Goal: Task Accomplishment & Management: Complete application form

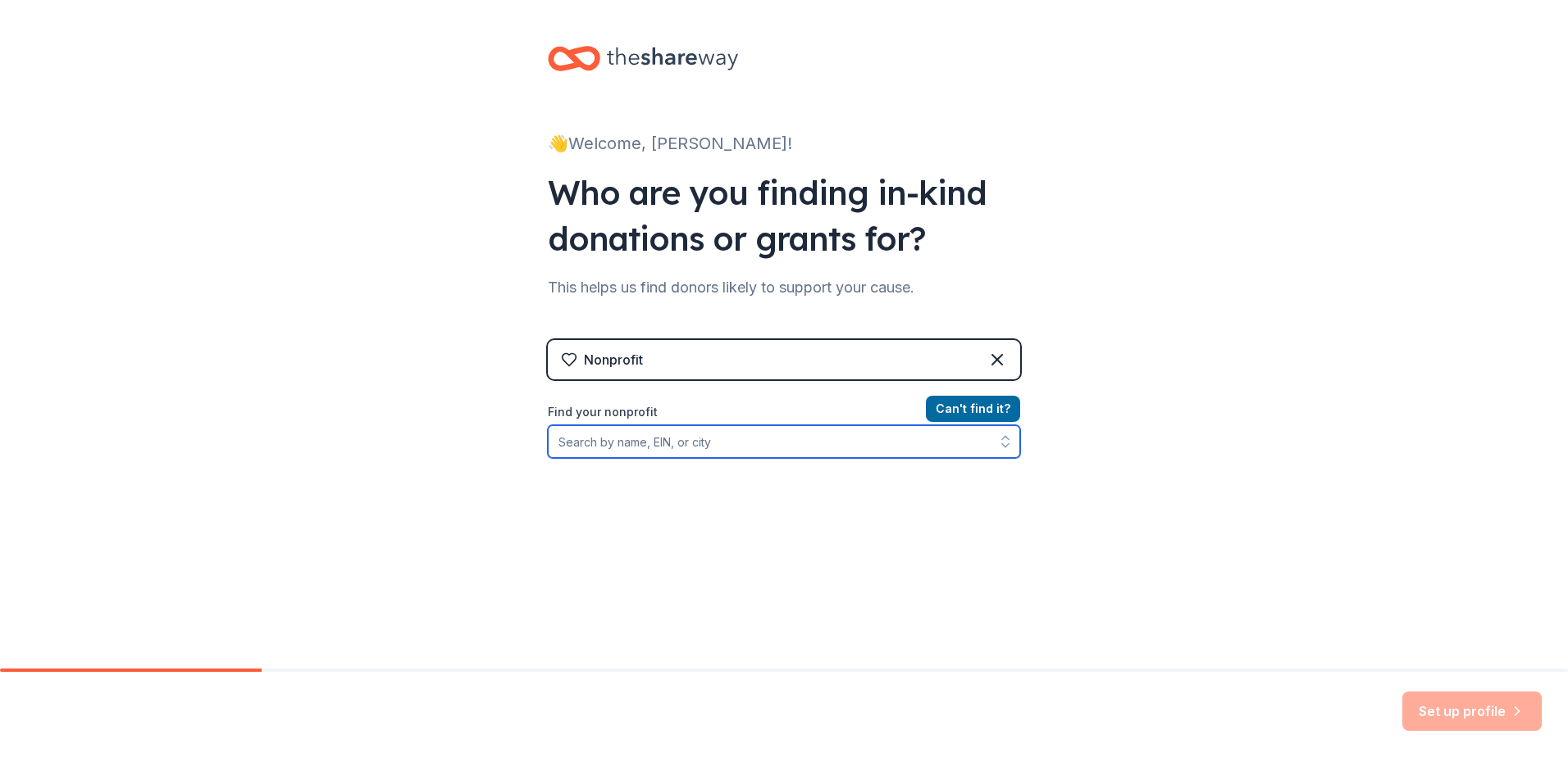
click at [713, 449] on input "Find your nonprofit" at bounding box center [784, 442] width 473 height 33
type input "Folds of HOnor"
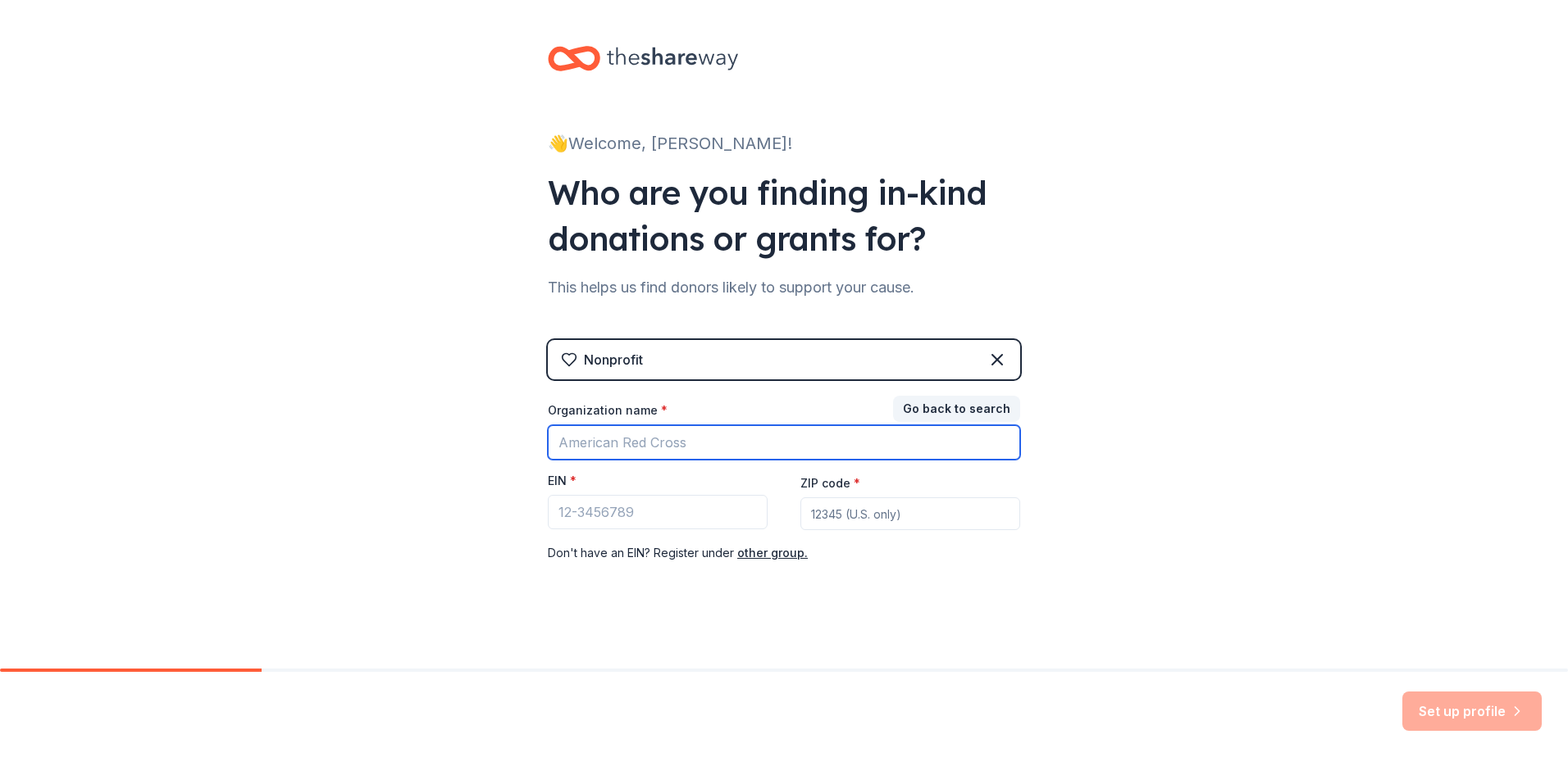
click at [712, 441] on input "Organization name *" at bounding box center [784, 443] width 473 height 35
click at [834, 451] on input "Organization name *" at bounding box center [784, 443] width 473 height 35
click at [1087, 484] on div "👋 Welcome, [PERSON_NAME]! Who are you finding in-kind donations or grants for? …" at bounding box center [784, 337] width 1568 height 674
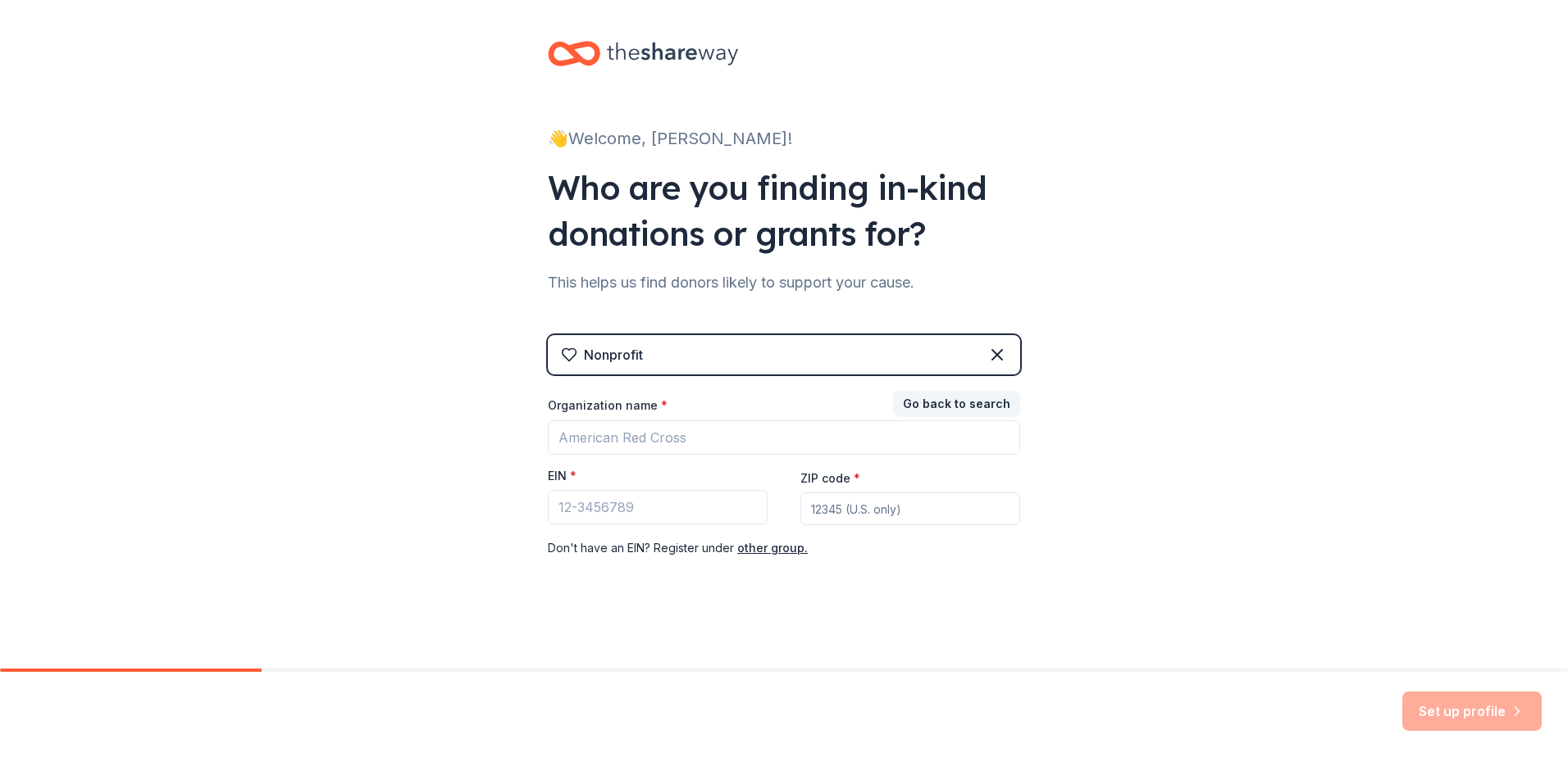
scroll to position [6, 0]
click at [884, 434] on input "Organization name *" at bounding box center [784, 437] width 473 height 35
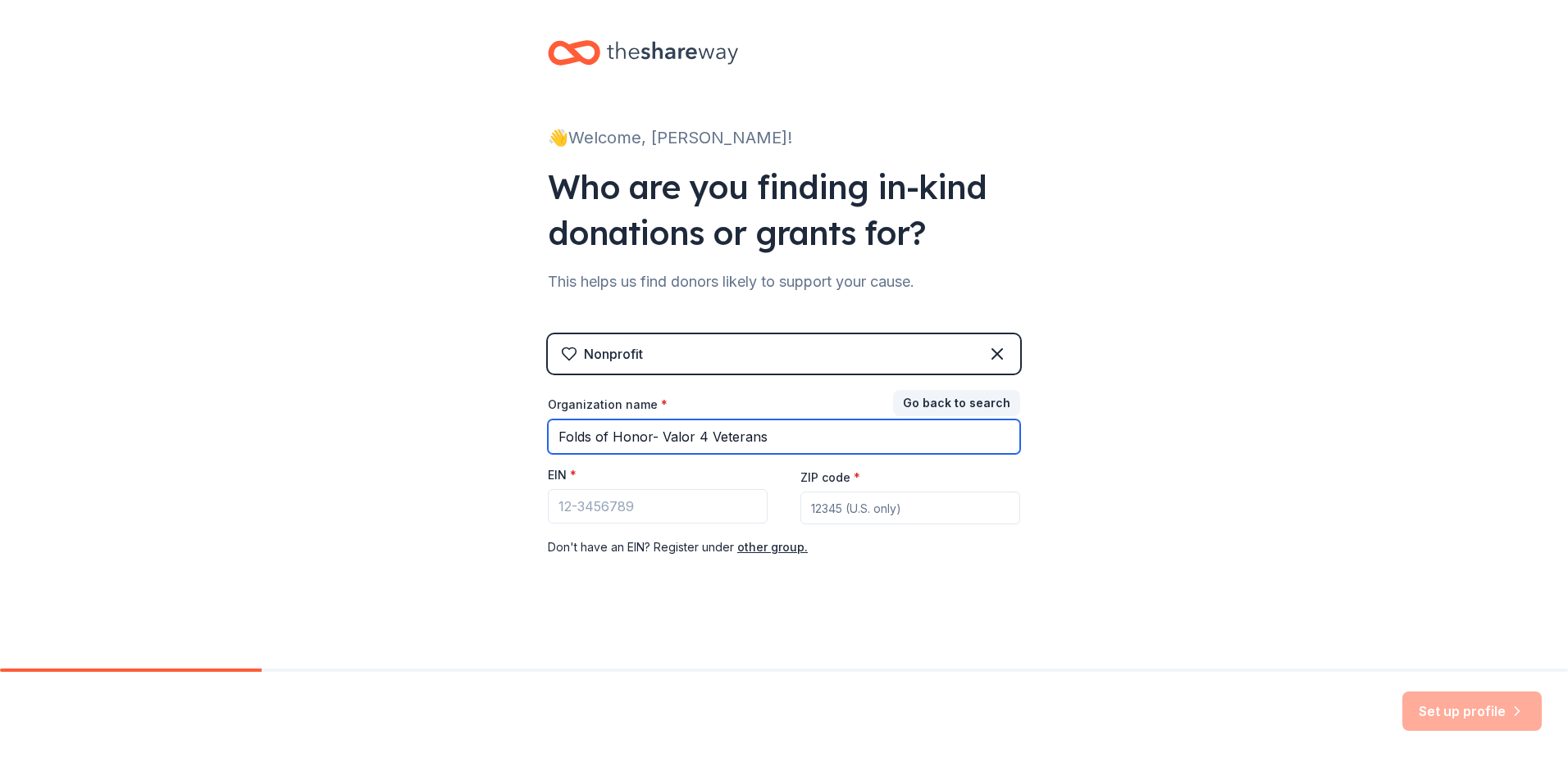
type input "Folds of Honor- Valor 4 Veterans"
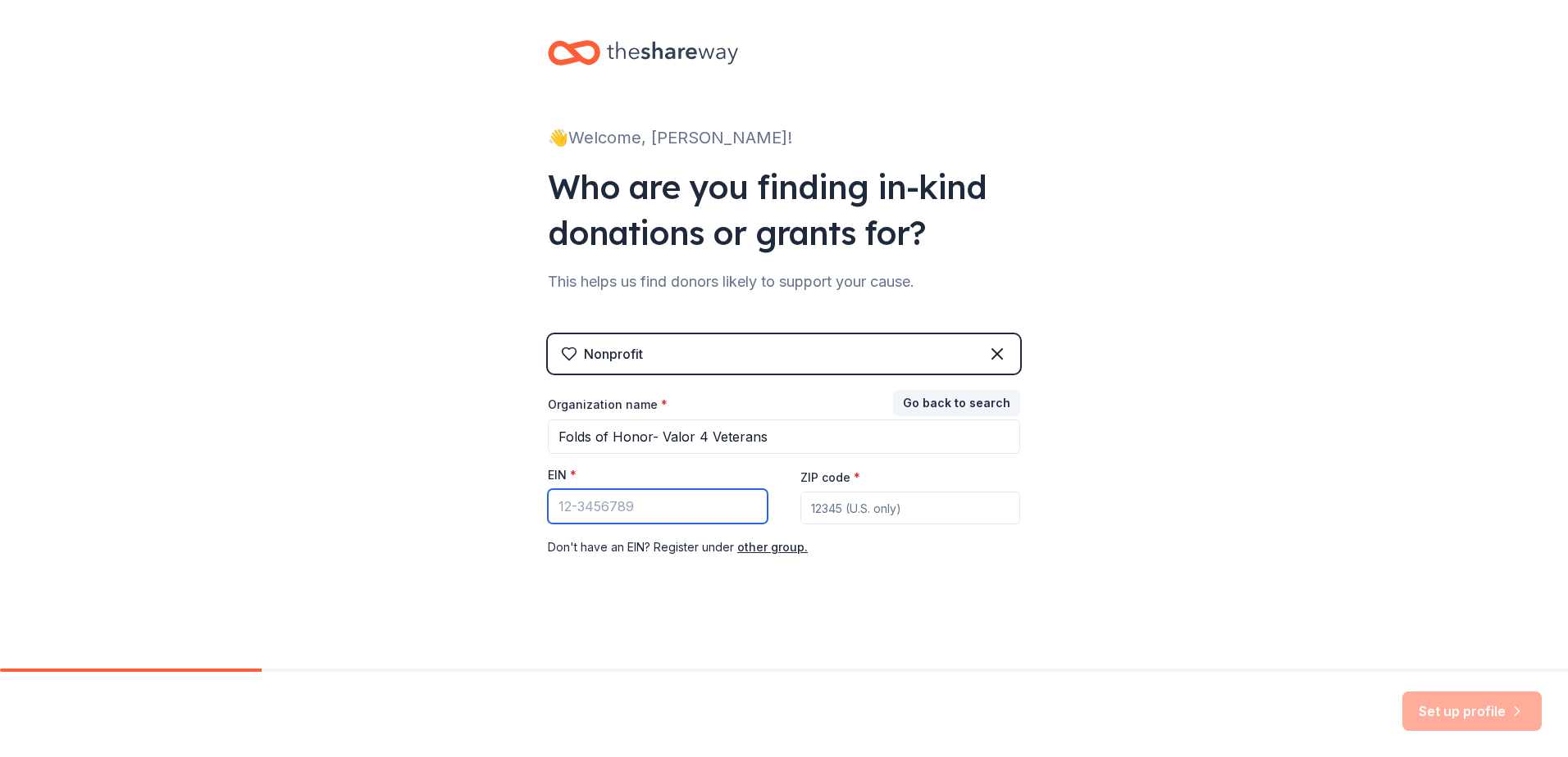
click at [636, 522] on input "EIN *" at bounding box center [657, 506] width 219 height 35
click at [649, 514] on input "EIN *" at bounding box center [657, 506] width 219 height 35
type input "[US_EMPLOYER_IDENTIFICATION_NUMBER]"
click at [862, 510] on input "ZIP code *" at bounding box center [910, 508] width 219 height 33
click at [855, 506] on input "ZIP code *" at bounding box center [910, 508] width 219 height 33
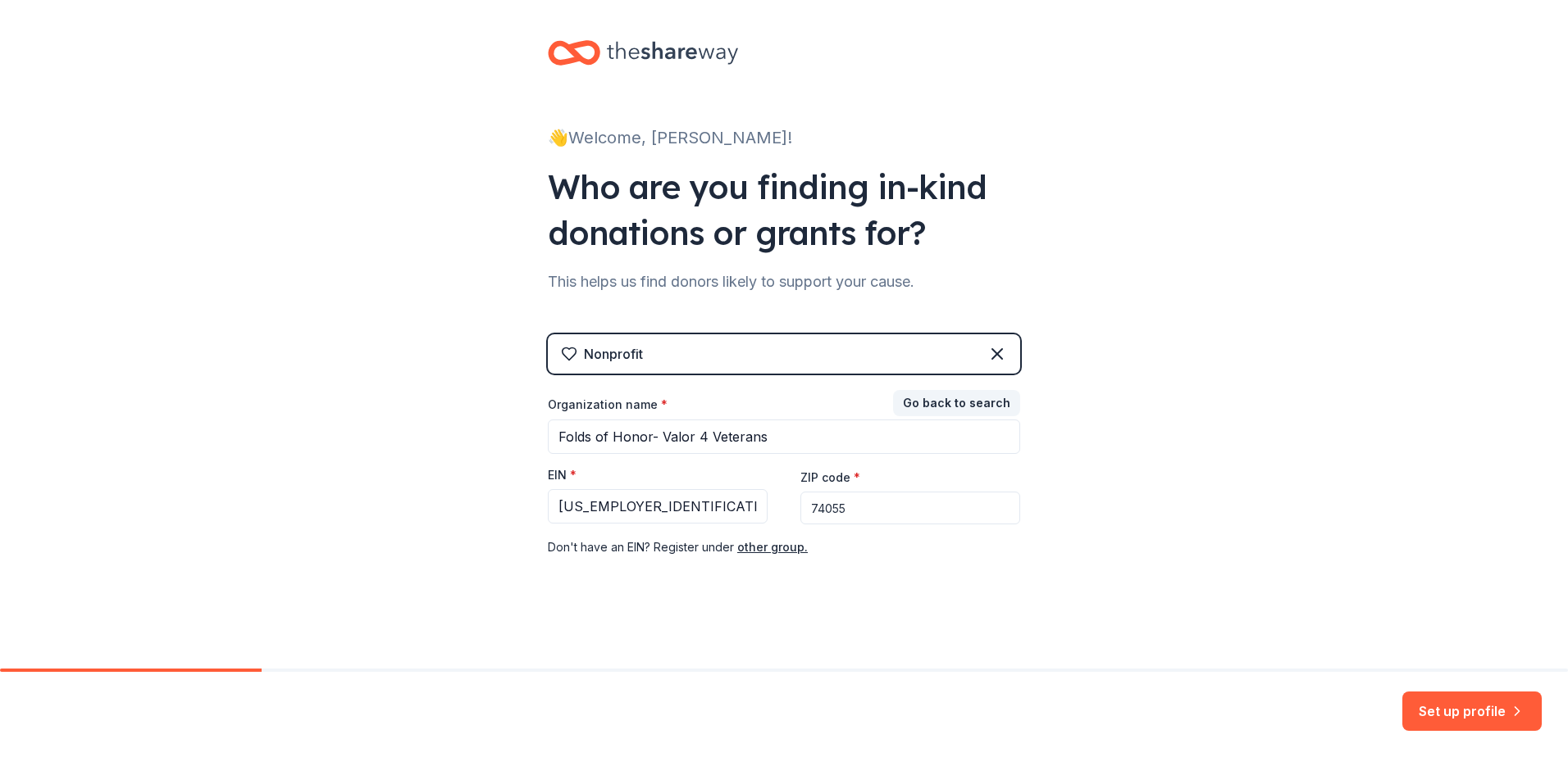
type input "74055"
click at [1233, 553] on div "👋 Welcome, Nicole! Who are you finding in-kind donations or grants for? This he…" at bounding box center [784, 331] width 1568 height 674
click at [1467, 713] on button "Set up profile" at bounding box center [1472, 711] width 139 height 39
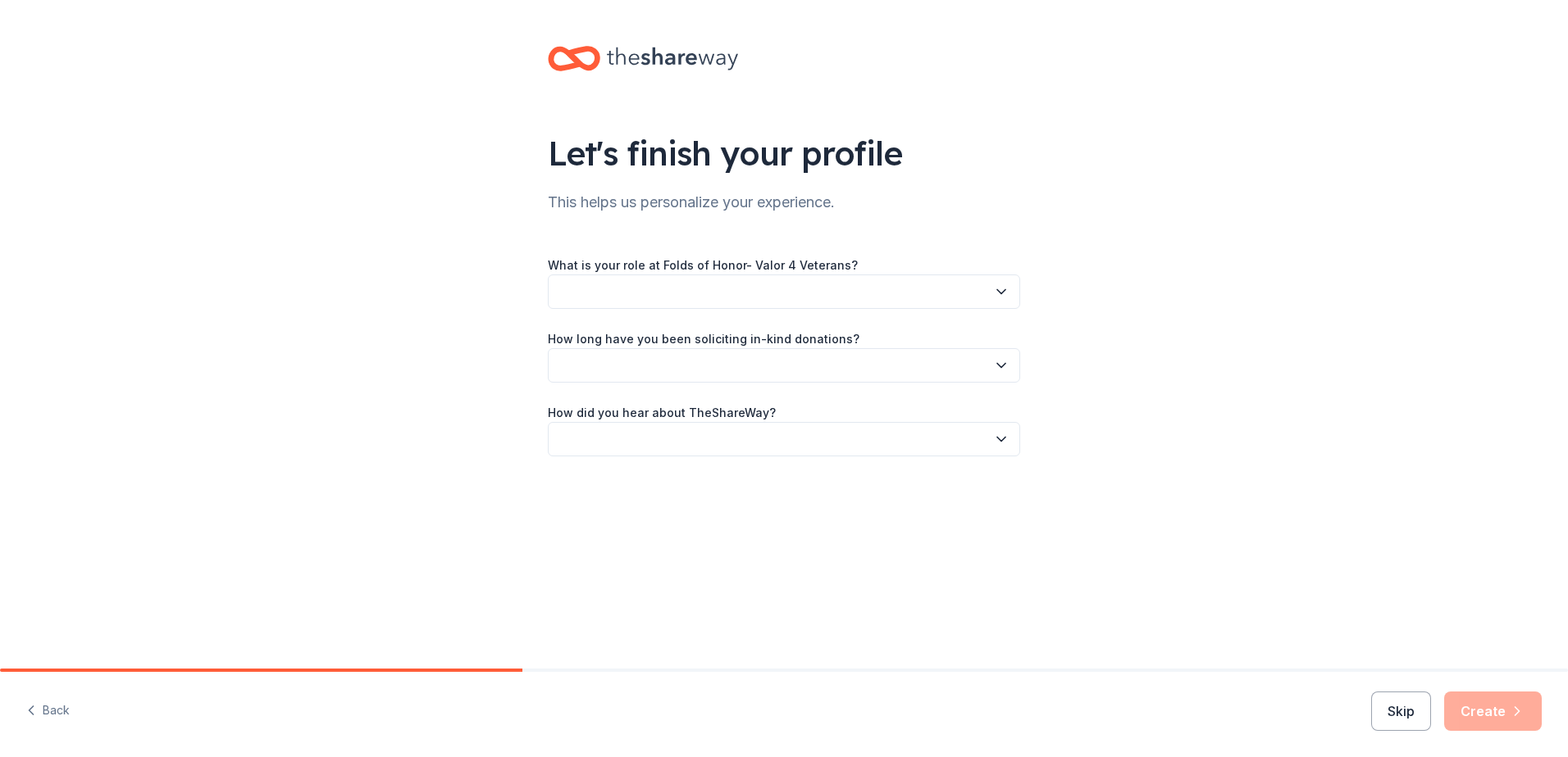
click at [739, 288] on button "button" at bounding box center [784, 292] width 473 height 35
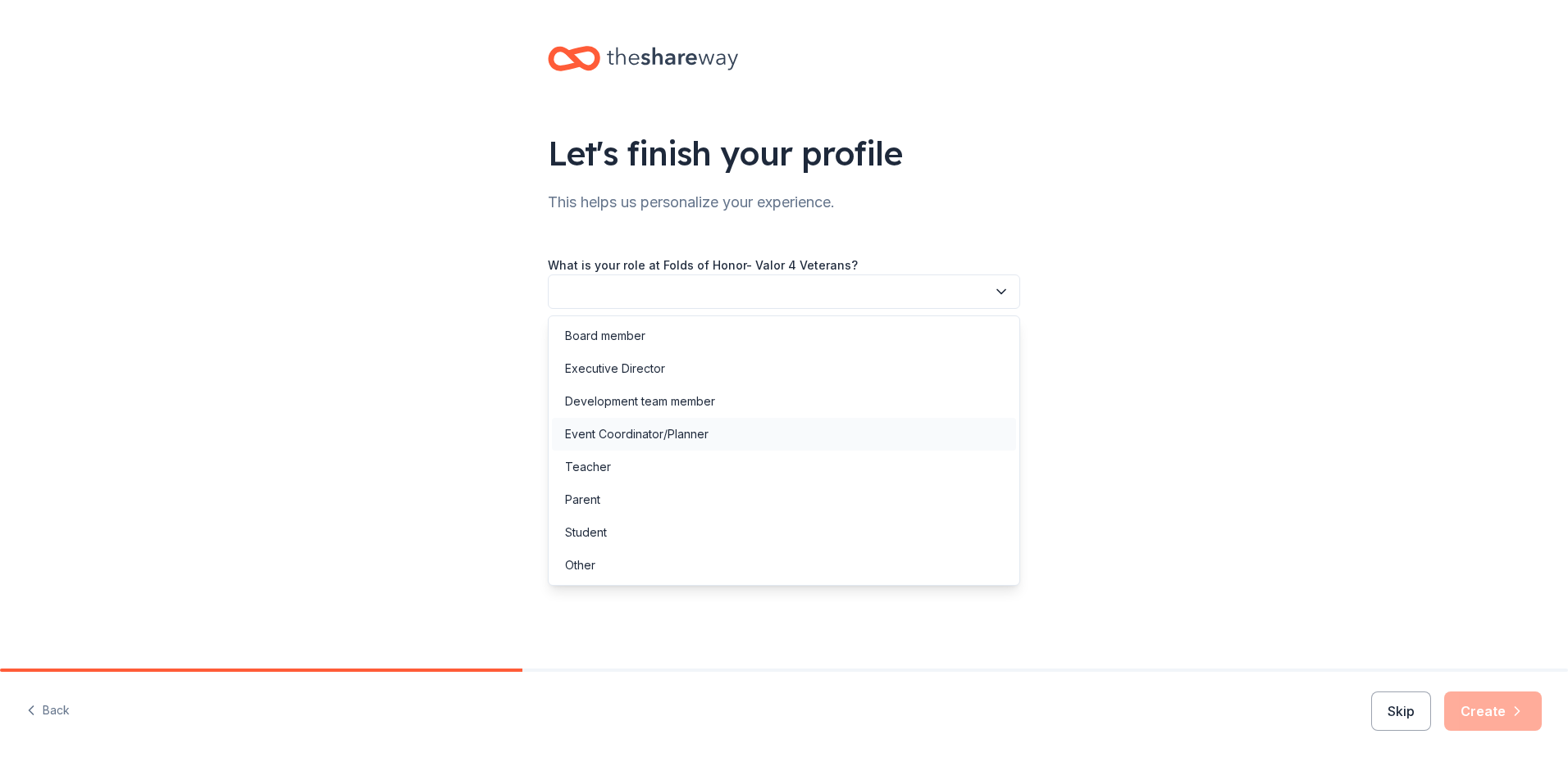
click at [626, 435] on div "Event Coordinator/Planner" at bounding box center [636, 434] width 144 height 20
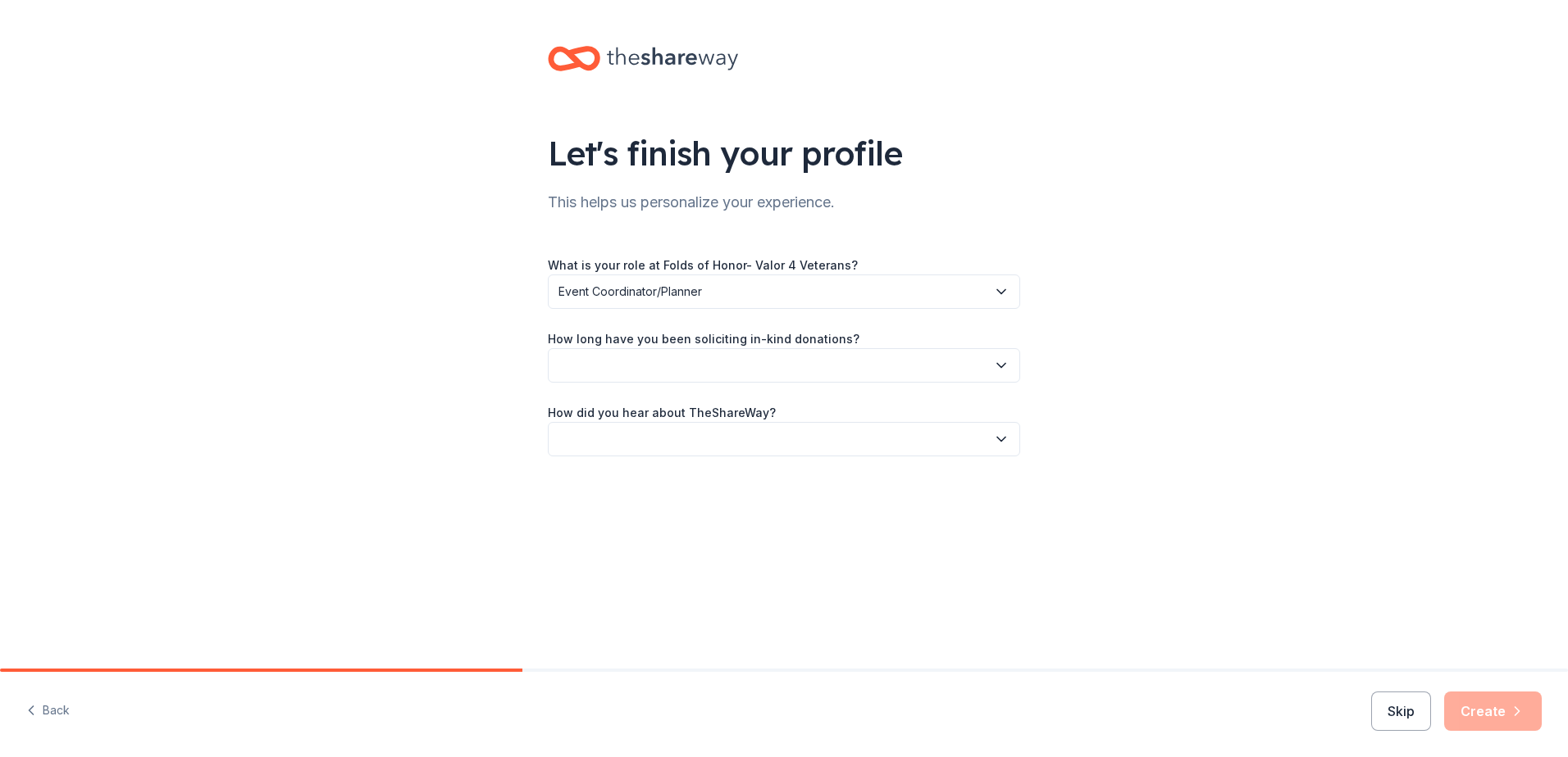
click at [768, 364] on button "button" at bounding box center [784, 365] width 473 height 35
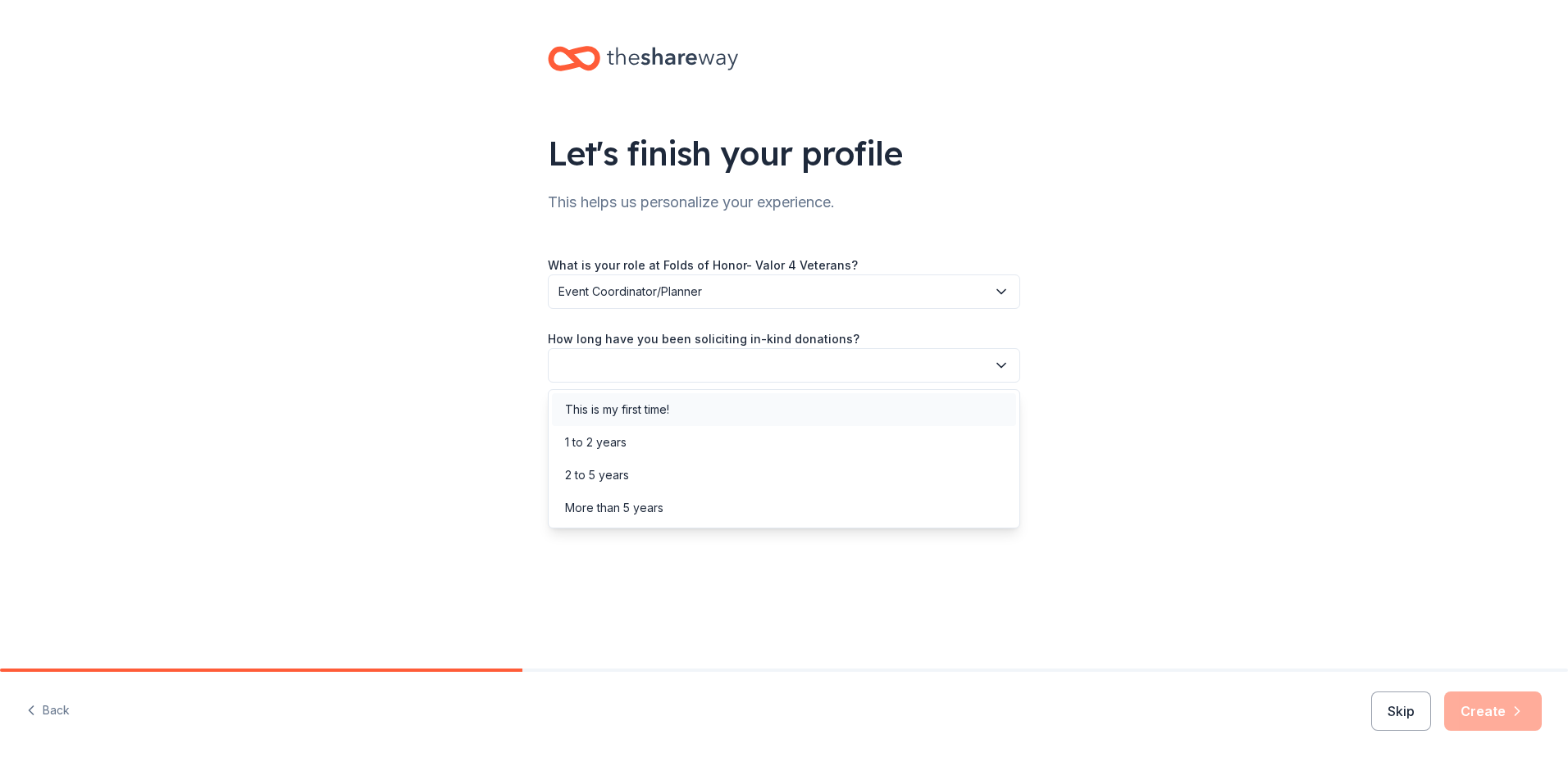
click at [756, 412] on div "This is my first time!" at bounding box center [784, 410] width 464 height 33
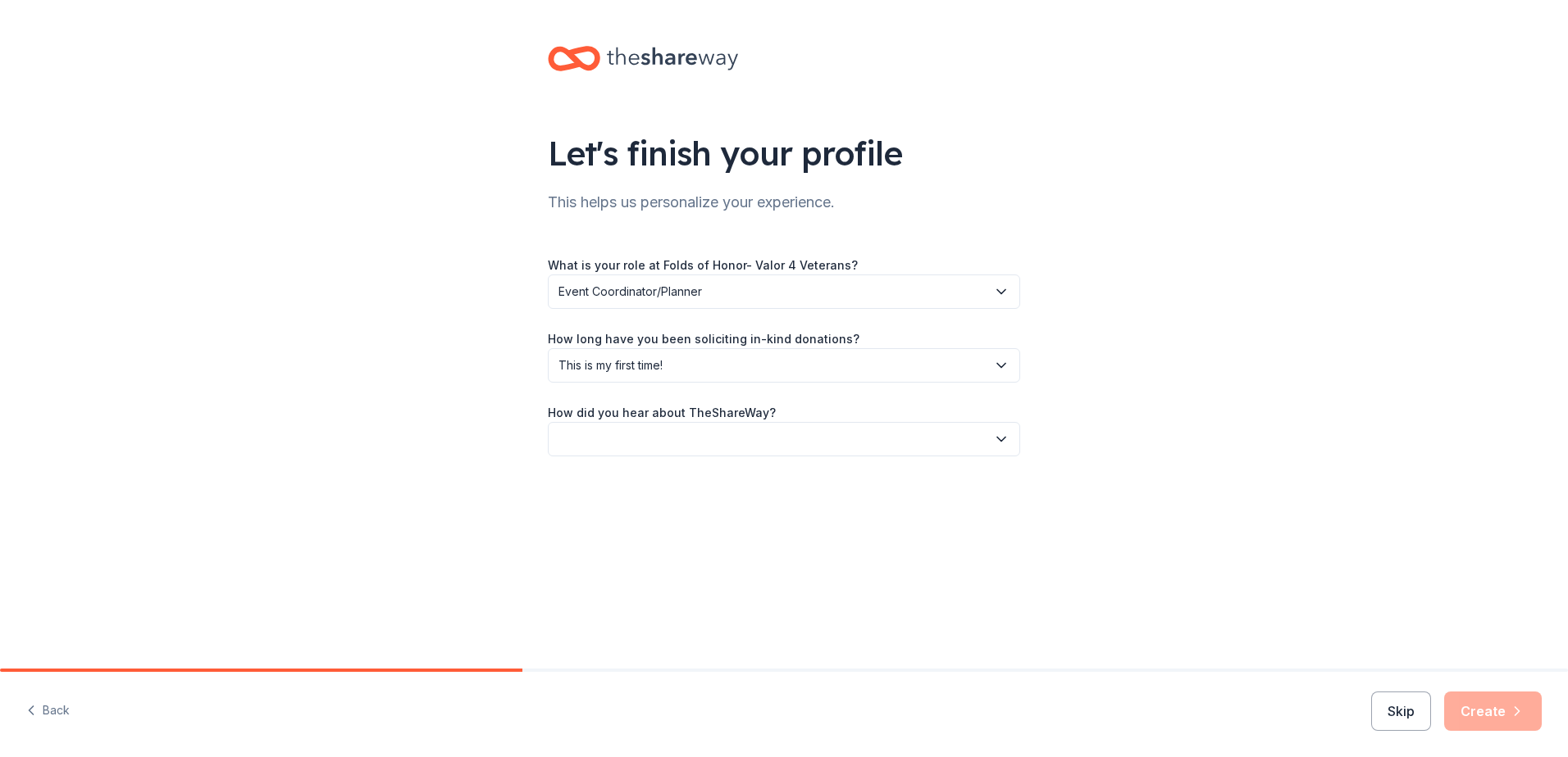
click at [772, 440] on button "button" at bounding box center [784, 439] width 473 height 35
click at [728, 615] on div "Other" at bounding box center [784, 615] width 464 height 33
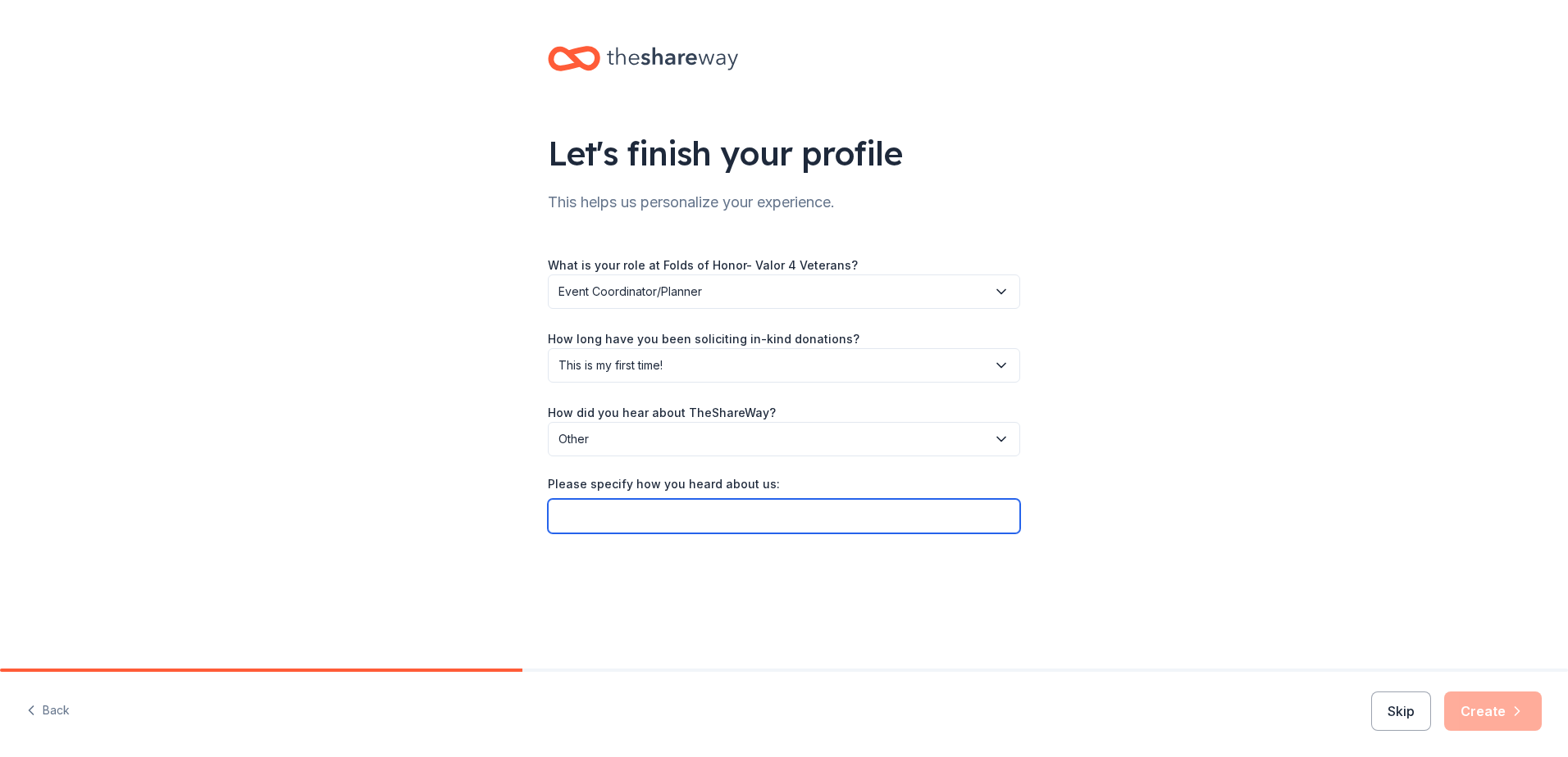
click at [761, 519] on input "Please specify how you heard about us:" at bounding box center [784, 517] width 473 height 35
type input "Texas Roadhouse Website"
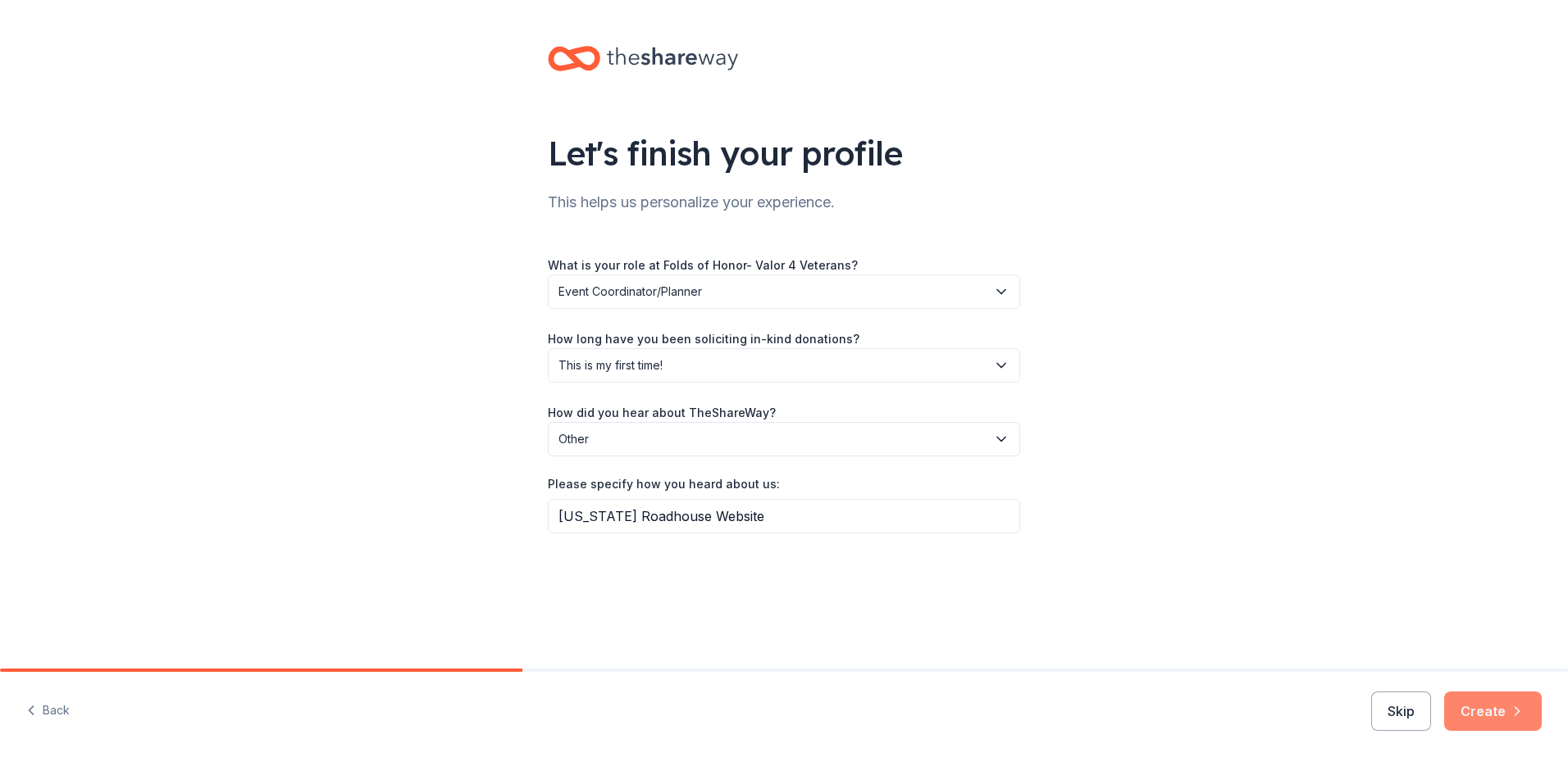
click at [1475, 708] on button "Create" at bounding box center [1493, 711] width 98 height 39
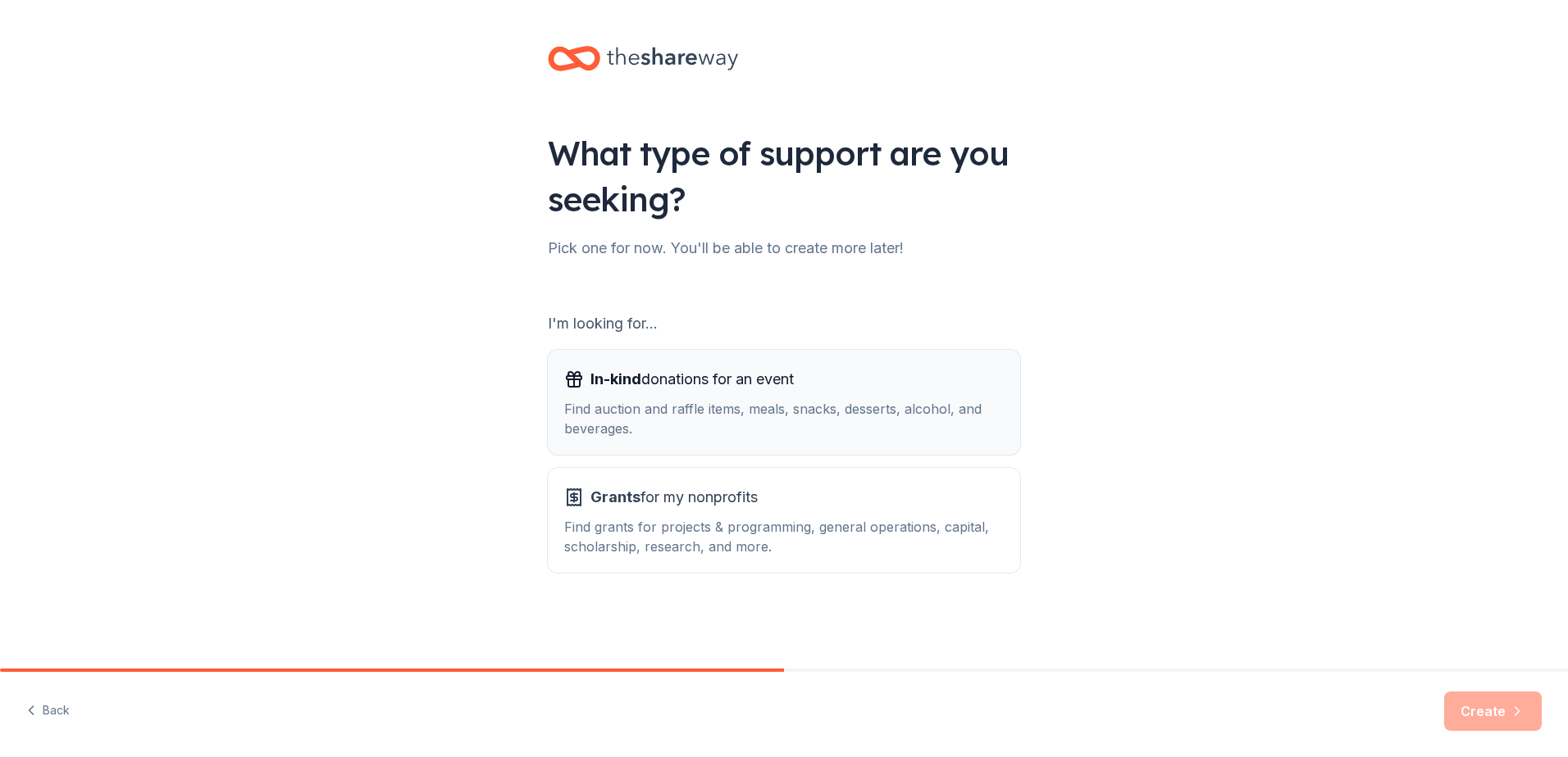
click at [787, 399] on div "In-kind donations for an event Find auction and raffle items, meals, snacks, de…" at bounding box center [784, 402] width 440 height 72
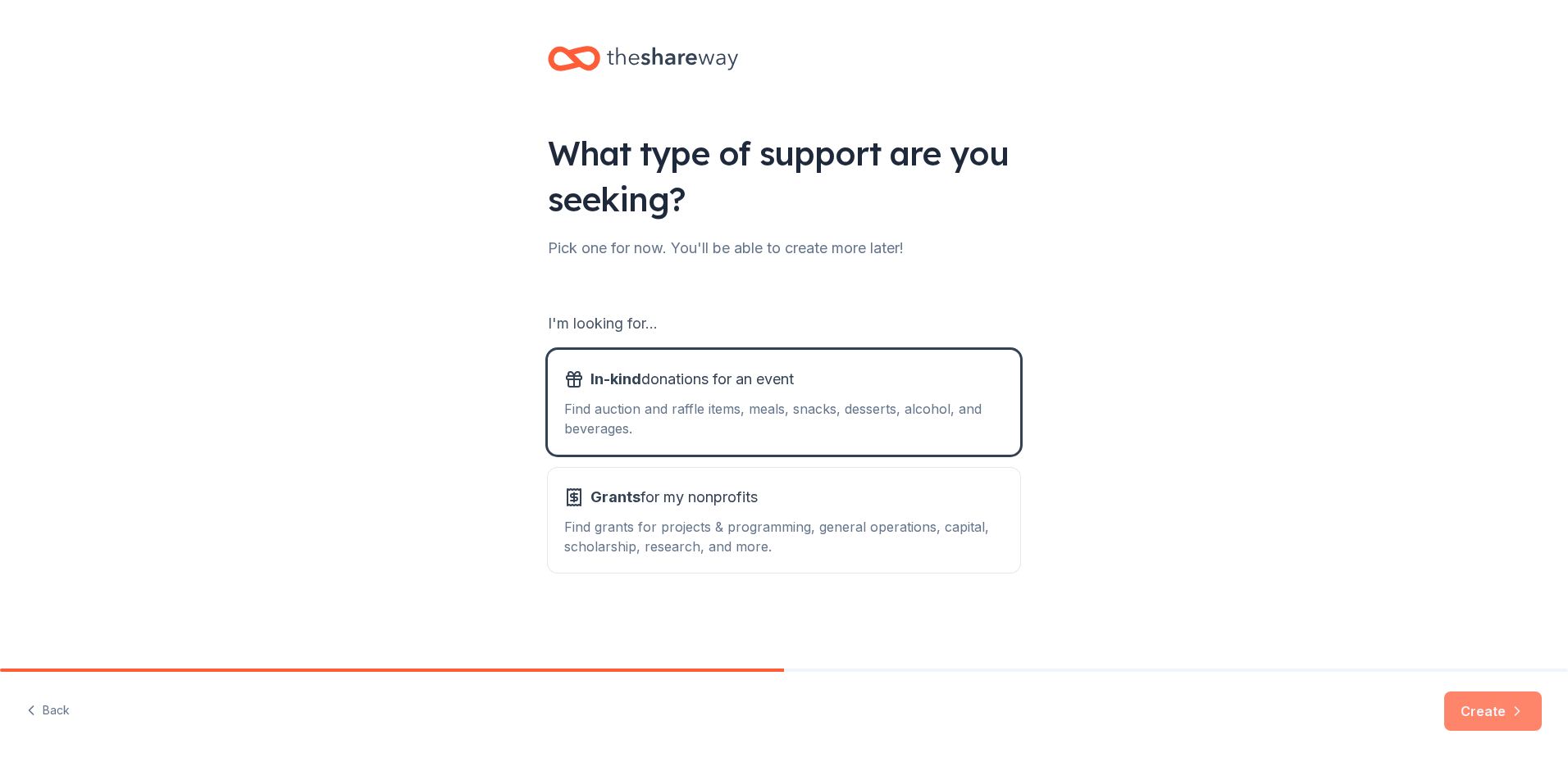
click at [1470, 704] on button "Create" at bounding box center [1493, 711] width 98 height 39
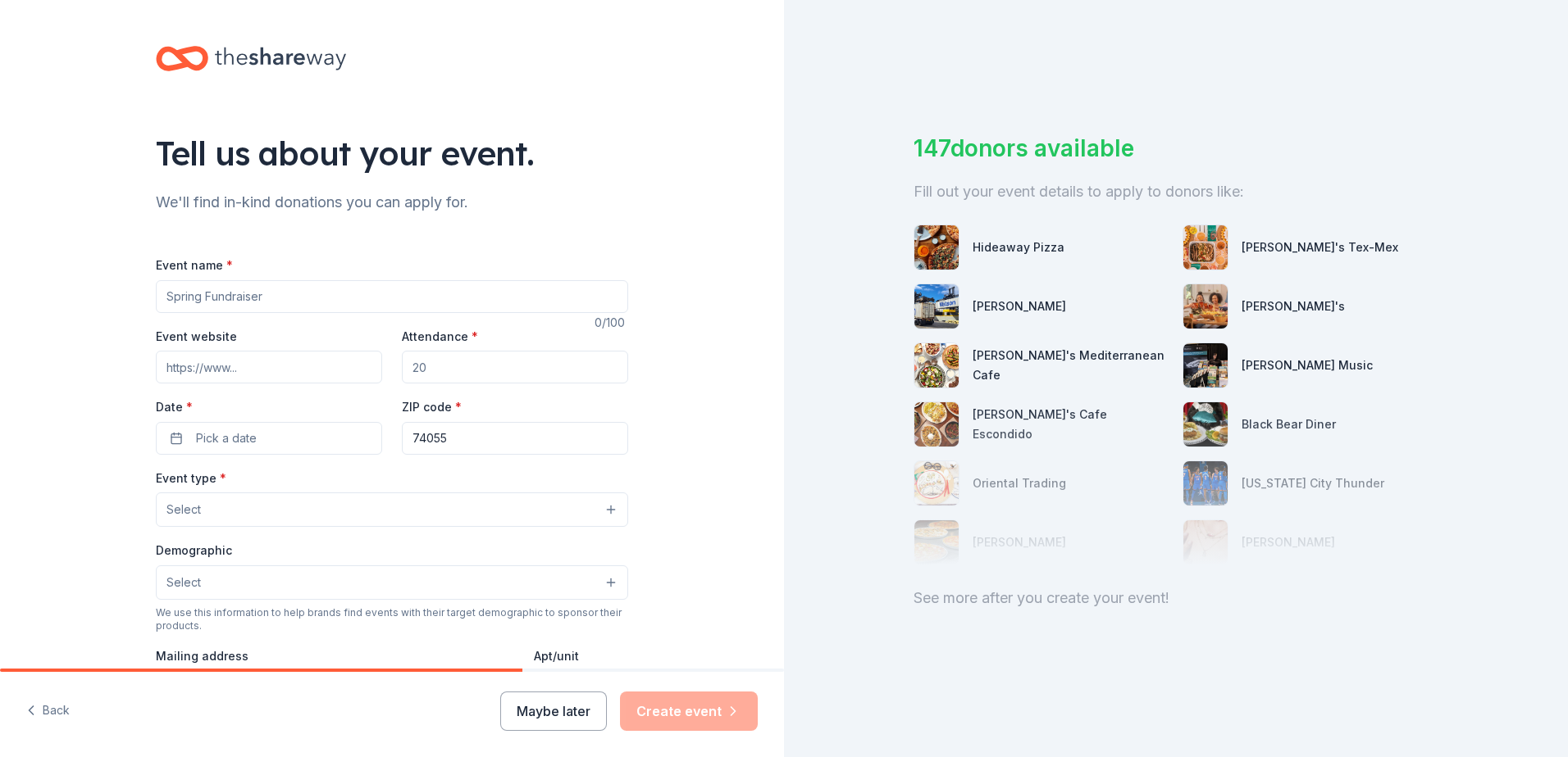
click at [458, 321] on div "Event name * 0 /100 Event website Attendance * Date * Pick a date ZIP code * 74…" at bounding box center [392, 633] width 473 height 757
click at [458, 301] on input "Event name *" at bounding box center [392, 297] width 473 height 33
type input "Live from [GEOGRAPHIC_DATA]: Valor 4 Veterans Benefiting Folds of Honor"
click at [276, 366] on input "Event website" at bounding box center [269, 367] width 226 height 33
click at [326, 361] on input "Event website" at bounding box center [269, 367] width 226 height 33
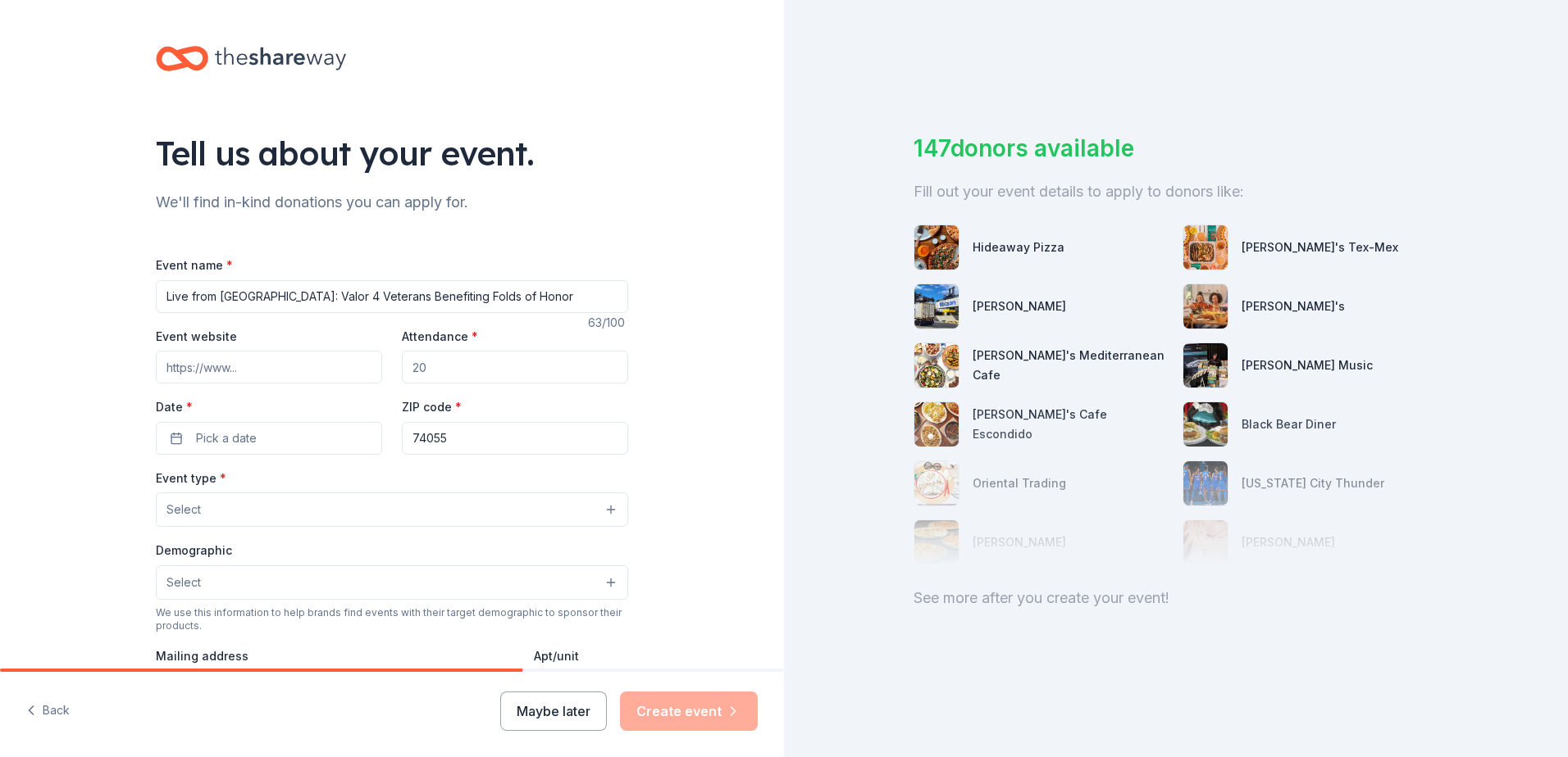
paste input "https://valor-healthcare.my.canva.site/valor-4-veterans-2025/"
type input "https://valor-healthcare.my.canva.site/valor-4-veterans-2025/"
click at [483, 359] on input "Attendance *" at bounding box center [515, 367] width 226 height 33
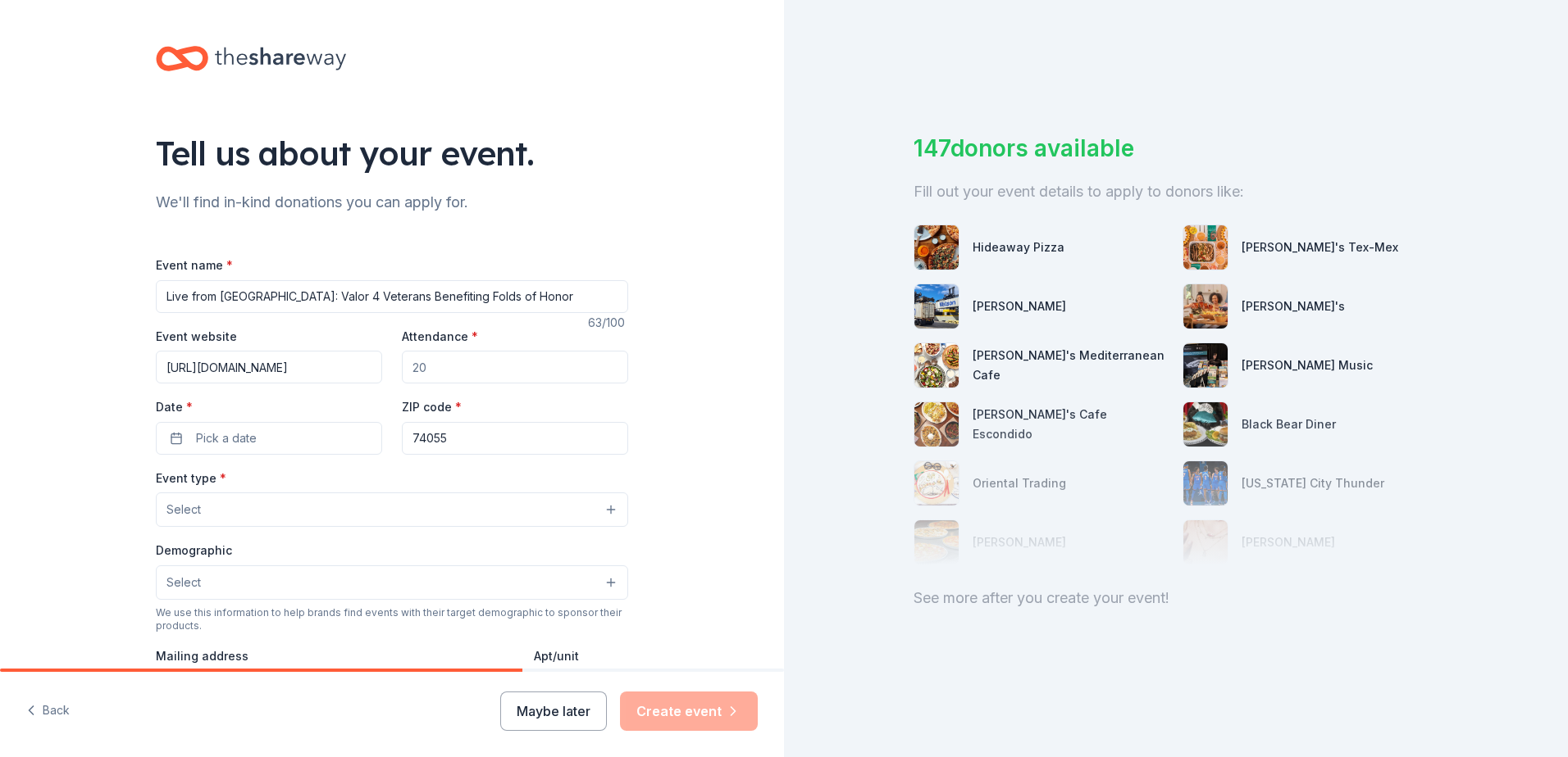
click at [427, 372] on input "Attendance *" at bounding box center [515, 367] width 226 height 33
type input "125"
click at [246, 432] on span "Pick a date" at bounding box center [226, 439] width 61 height 20
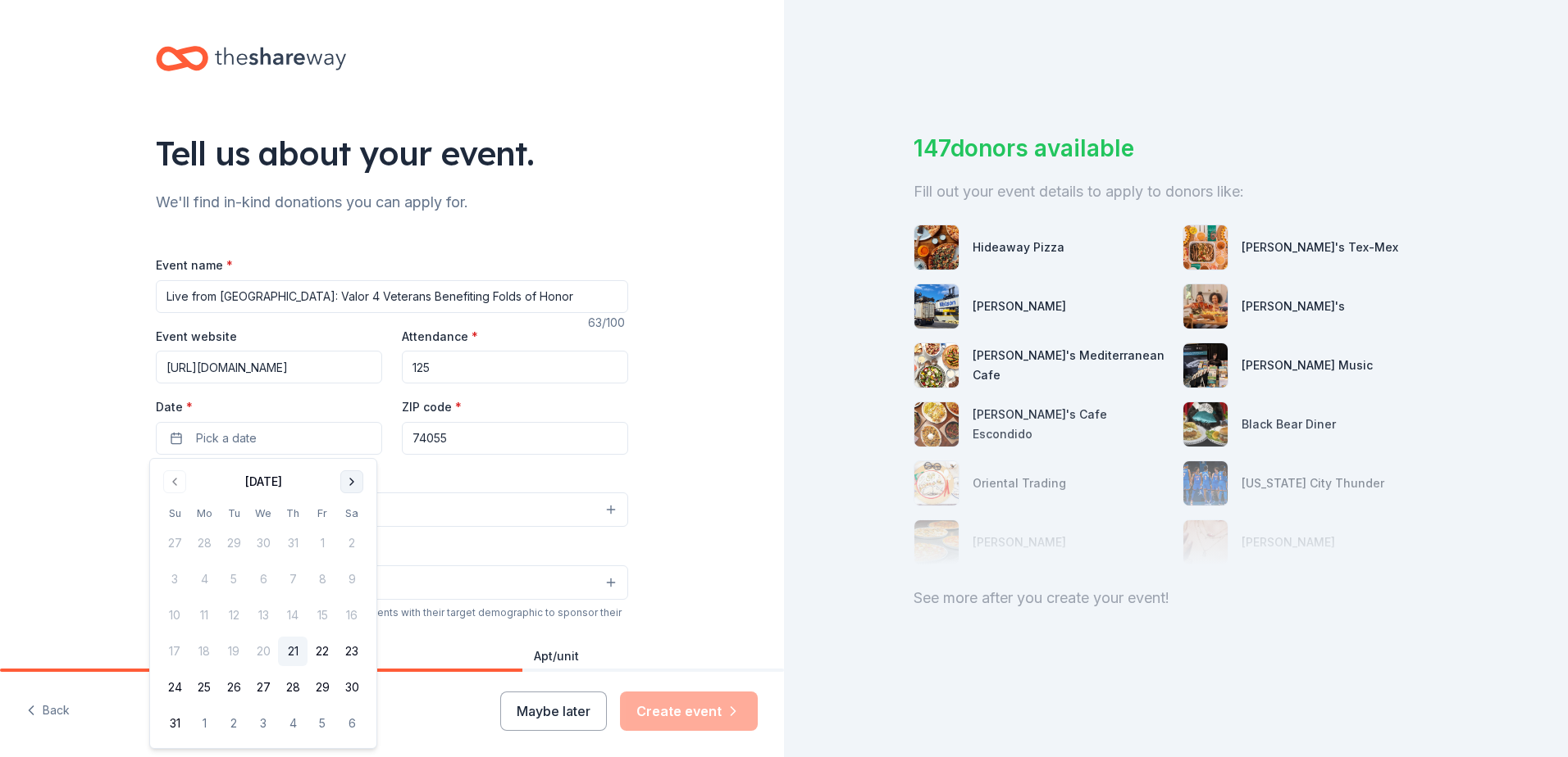
click at [349, 474] on button "Go to next month" at bounding box center [352, 482] width 23 height 23
click at [350, 476] on button "Go to next month" at bounding box center [352, 482] width 23 height 23
click at [321, 614] on button "17" at bounding box center [322, 615] width 30 height 30
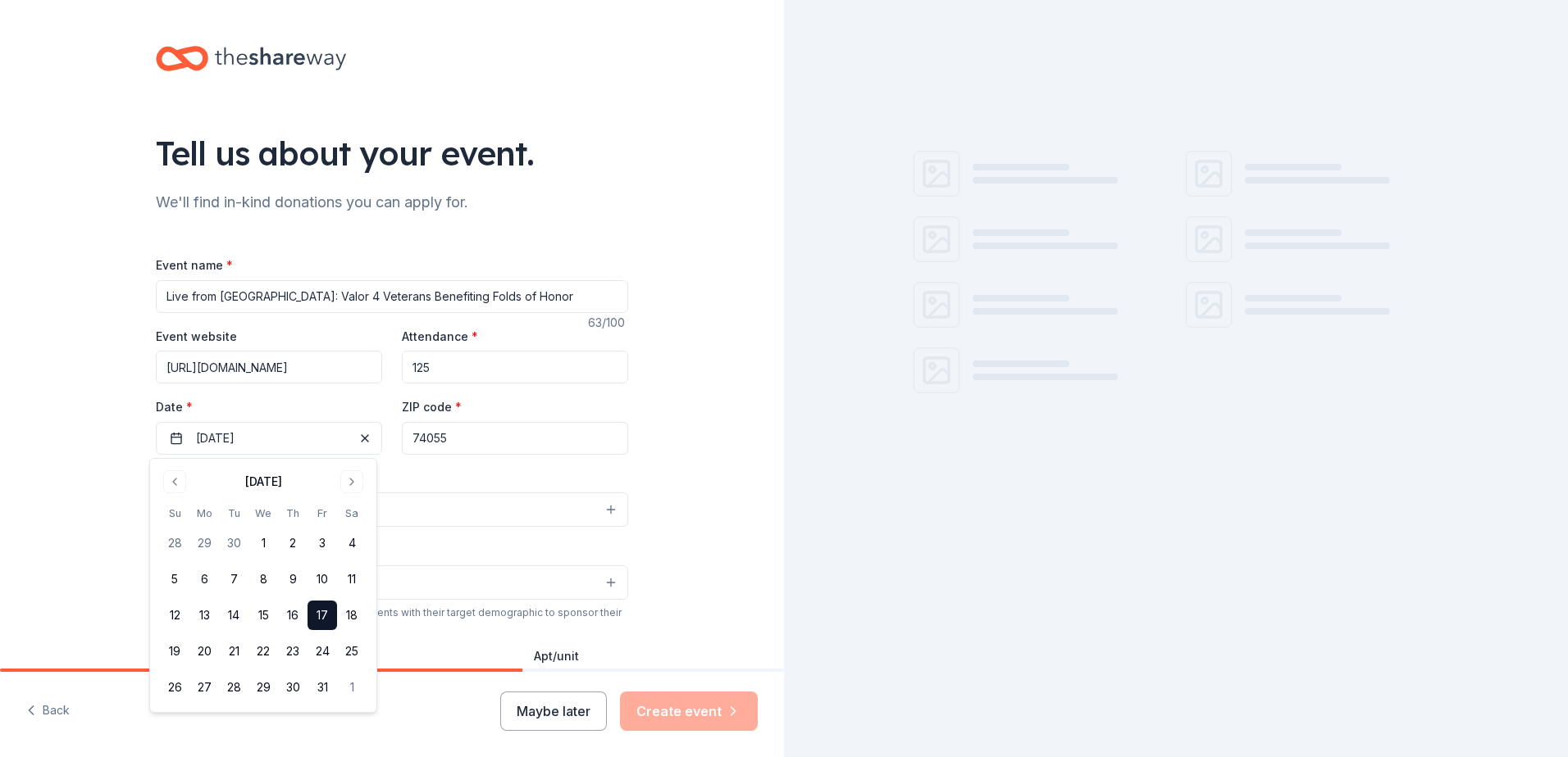
click at [471, 425] on input "74055" at bounding box center [515, 439] width 226 height 33
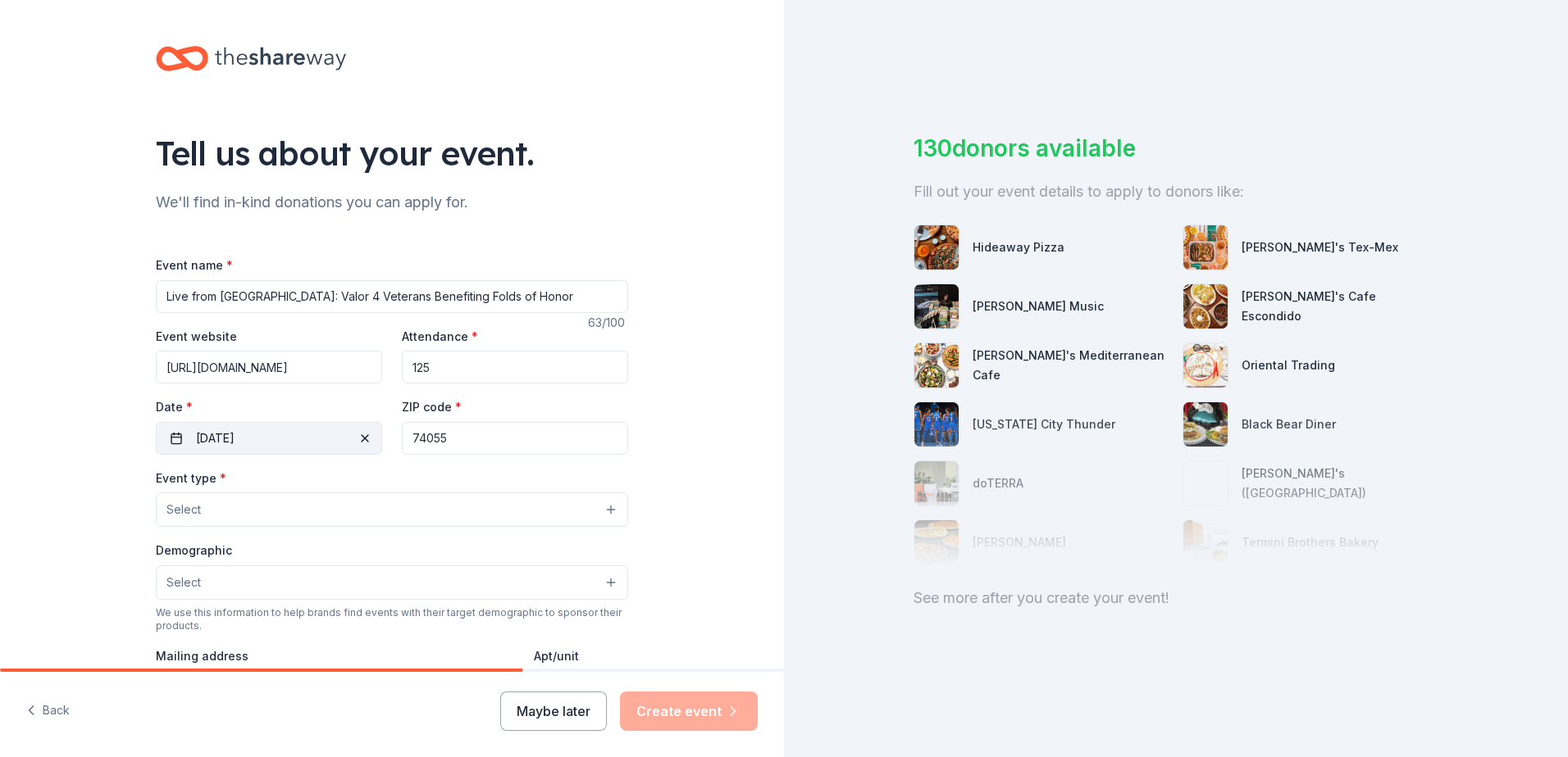
drag, startPoint x: 488, startPoint y: 439, endPoint x: 363, endPoint y: 442, distance: 125.0
click at [363, 442] on div "Event website https://valor-healthcare.my.canva.site/valor-4-veterans-2025/ Att…" at bounding box center [392, 391] width 473 height 129
paste input "37064"
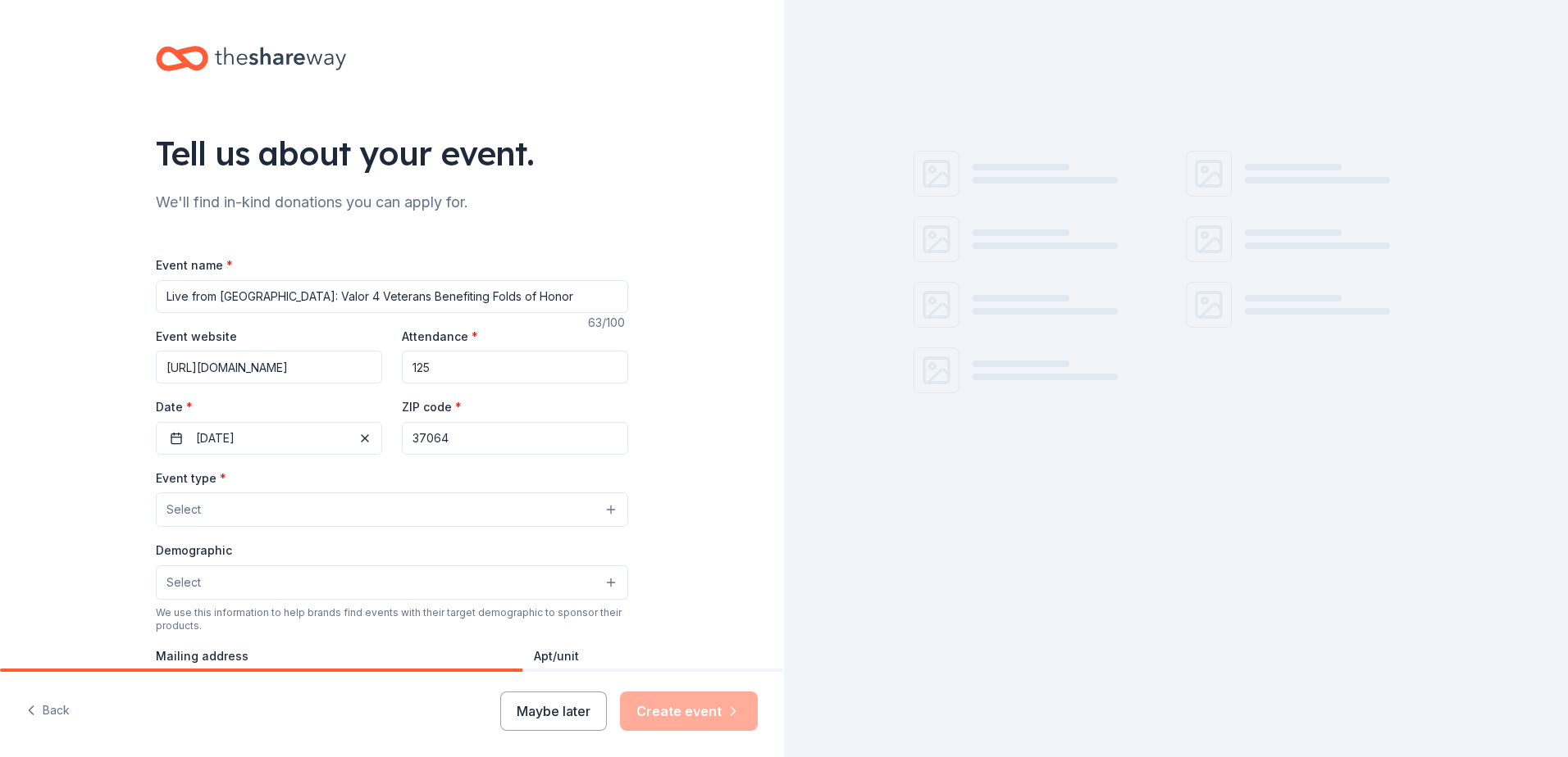
type input "37064"
click at [425, 506] on button "Select" at bounding box center [392, 510] width 473 height 35
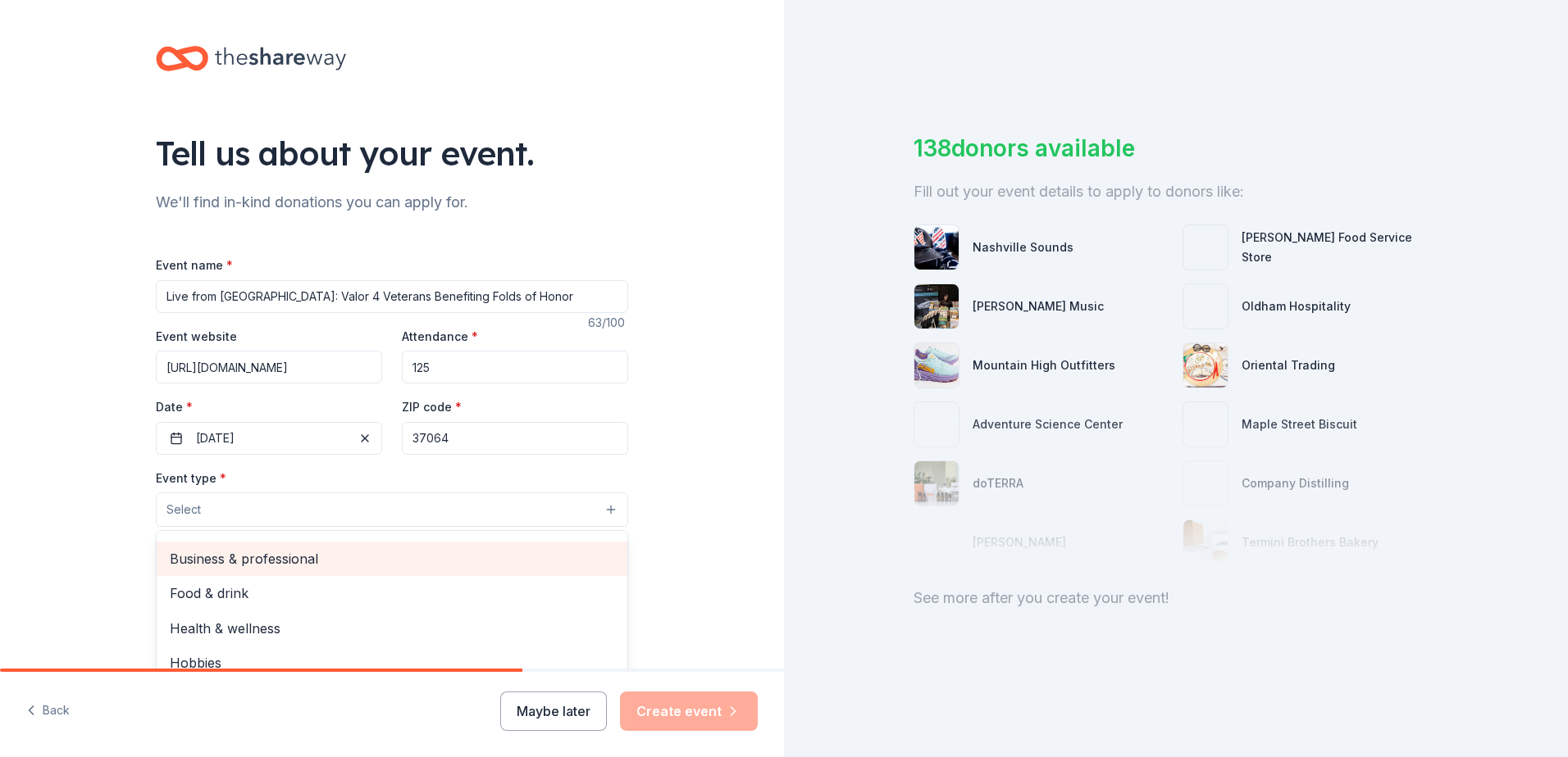
scroll to position [55, 0]
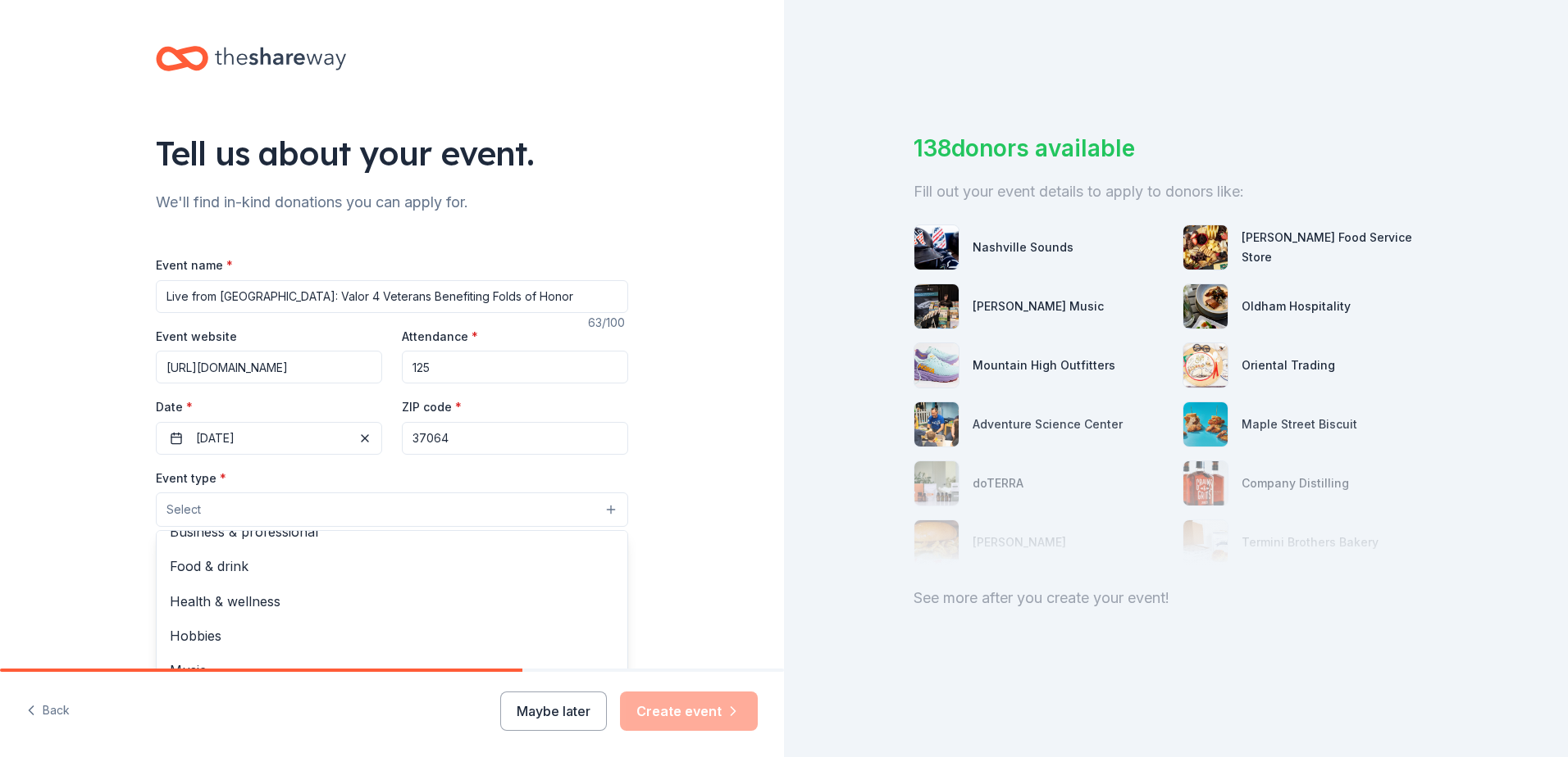
click at [571, 713] on div "Tell us about your event. We'll find in-kind donations you can apply for. Event…" at bounding box center [392, 378] width 784 height 757
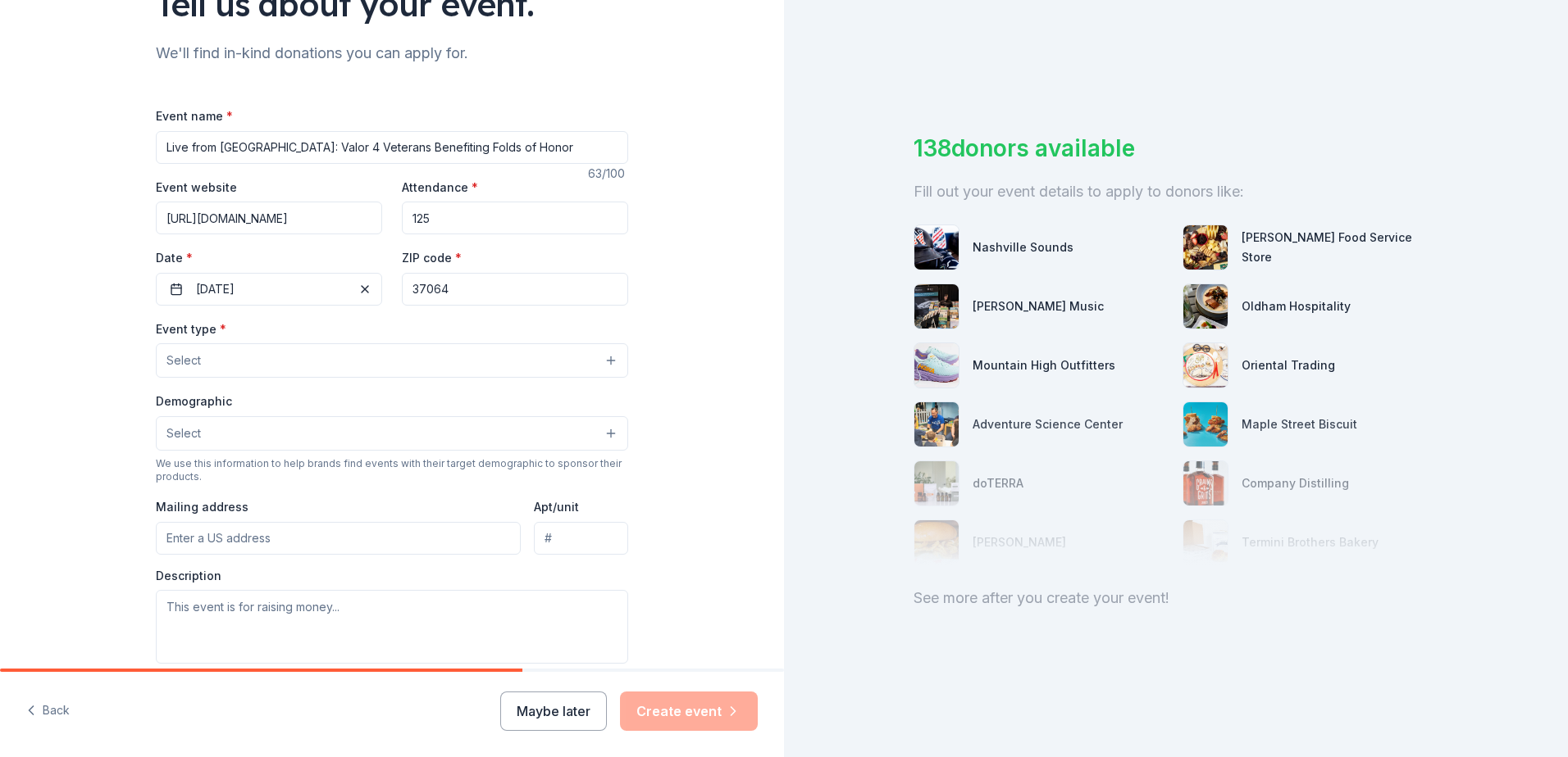
scroll to position [164, 0]
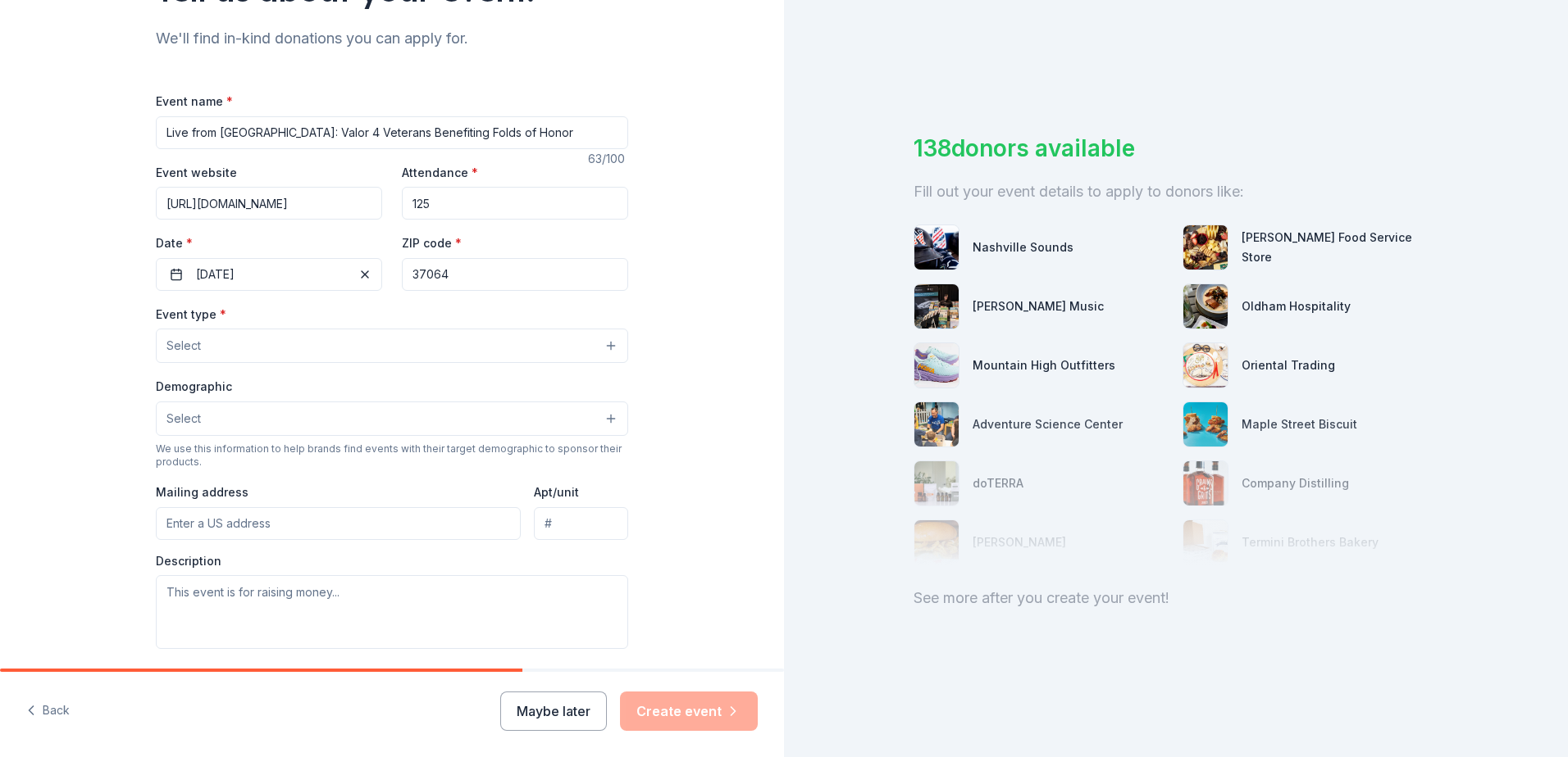
click at [263, 344] on button "Select" at bounding box center [392, 346] width 473 height 35
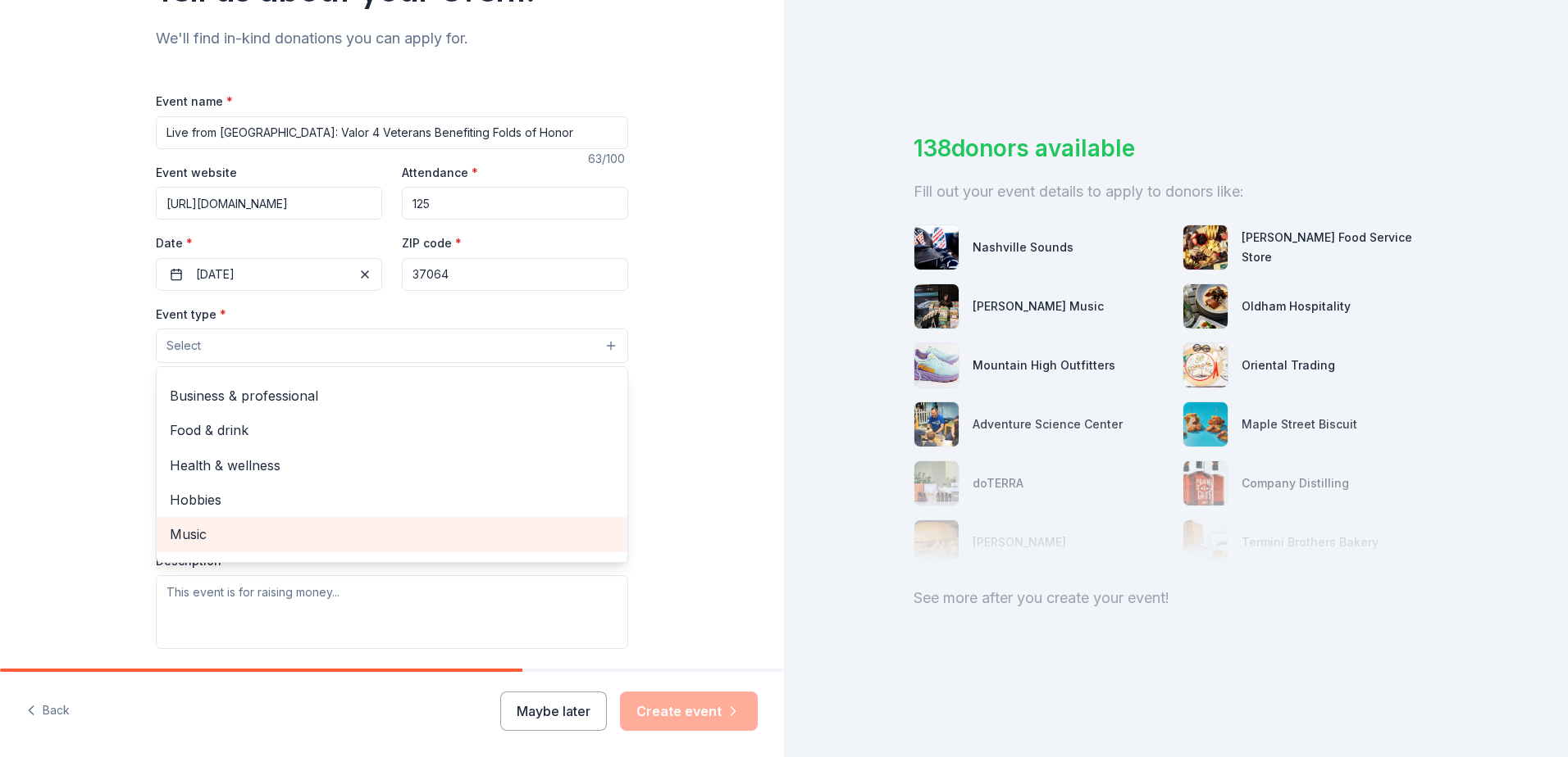
scroll to position [0, 0]
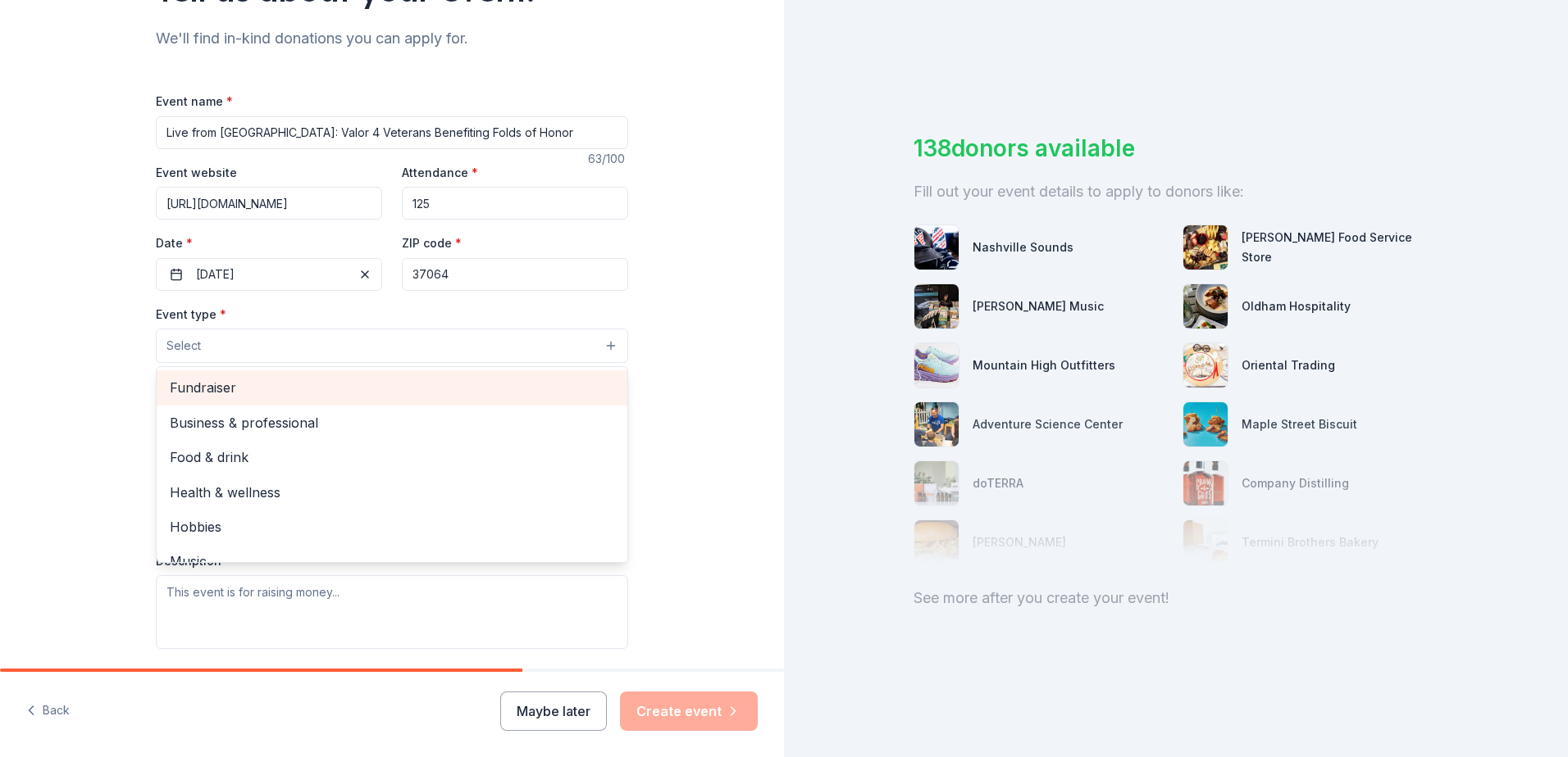
click at [259, 388] on span "Fundraiser" at bounding box center [392, 387] width 445 height 21
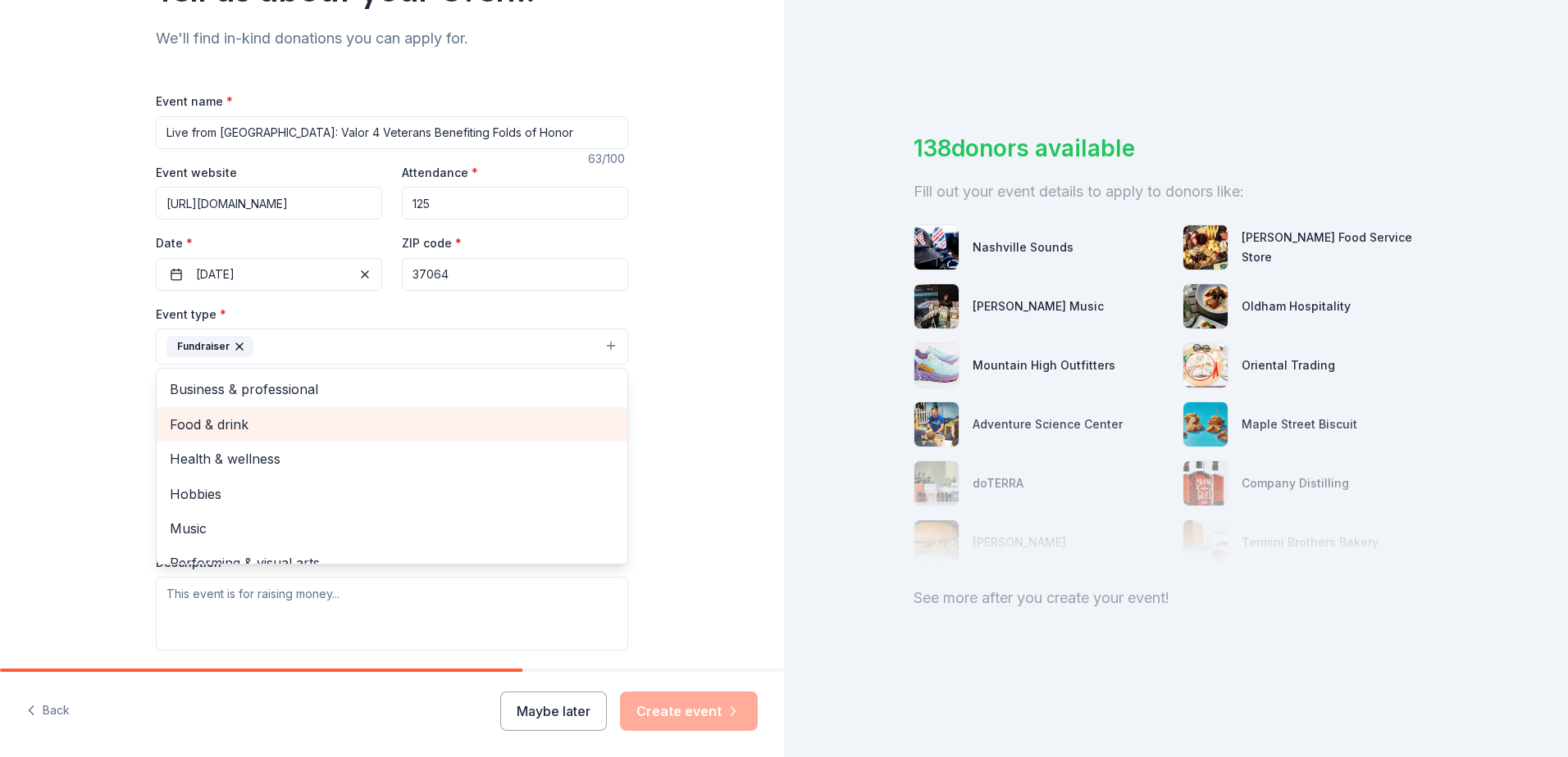
click at [250, 429] on span "Food & drink" at bounding box center [392, 425] width 445 height 21
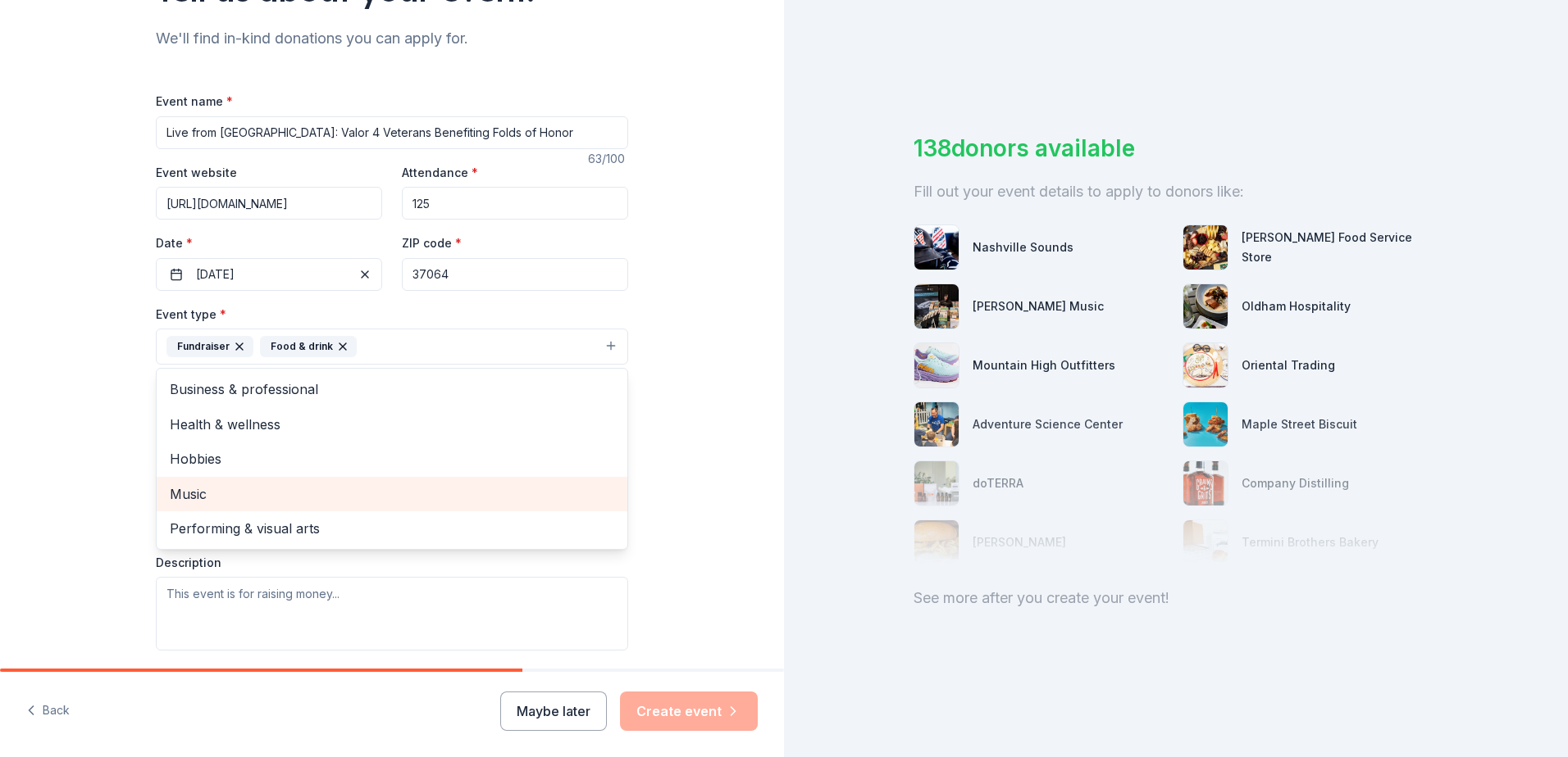
click at [262, 481] on div "Music" at bounding box center [392, 494] width 471 height 35
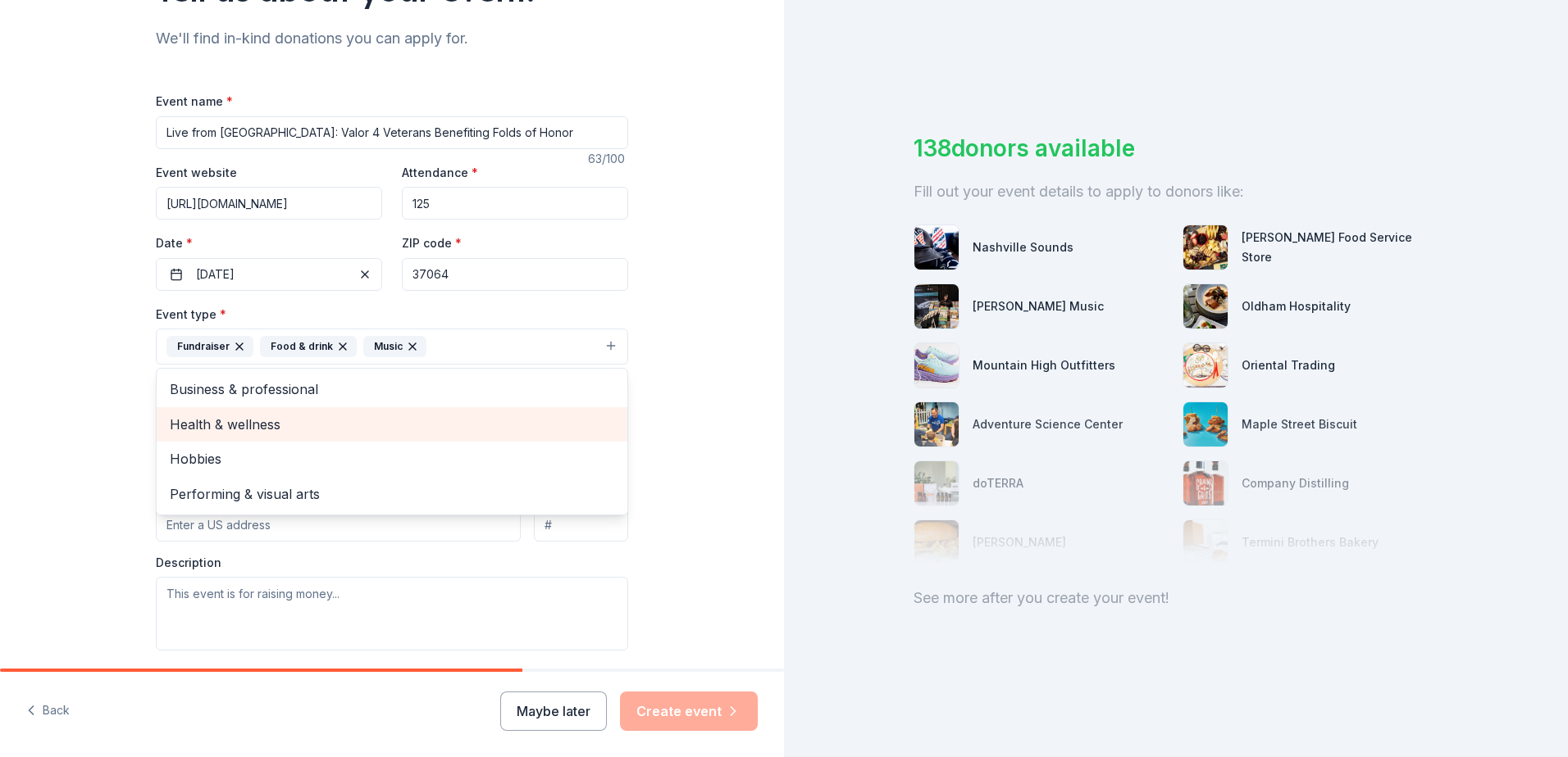
scroll to position [246, 0]
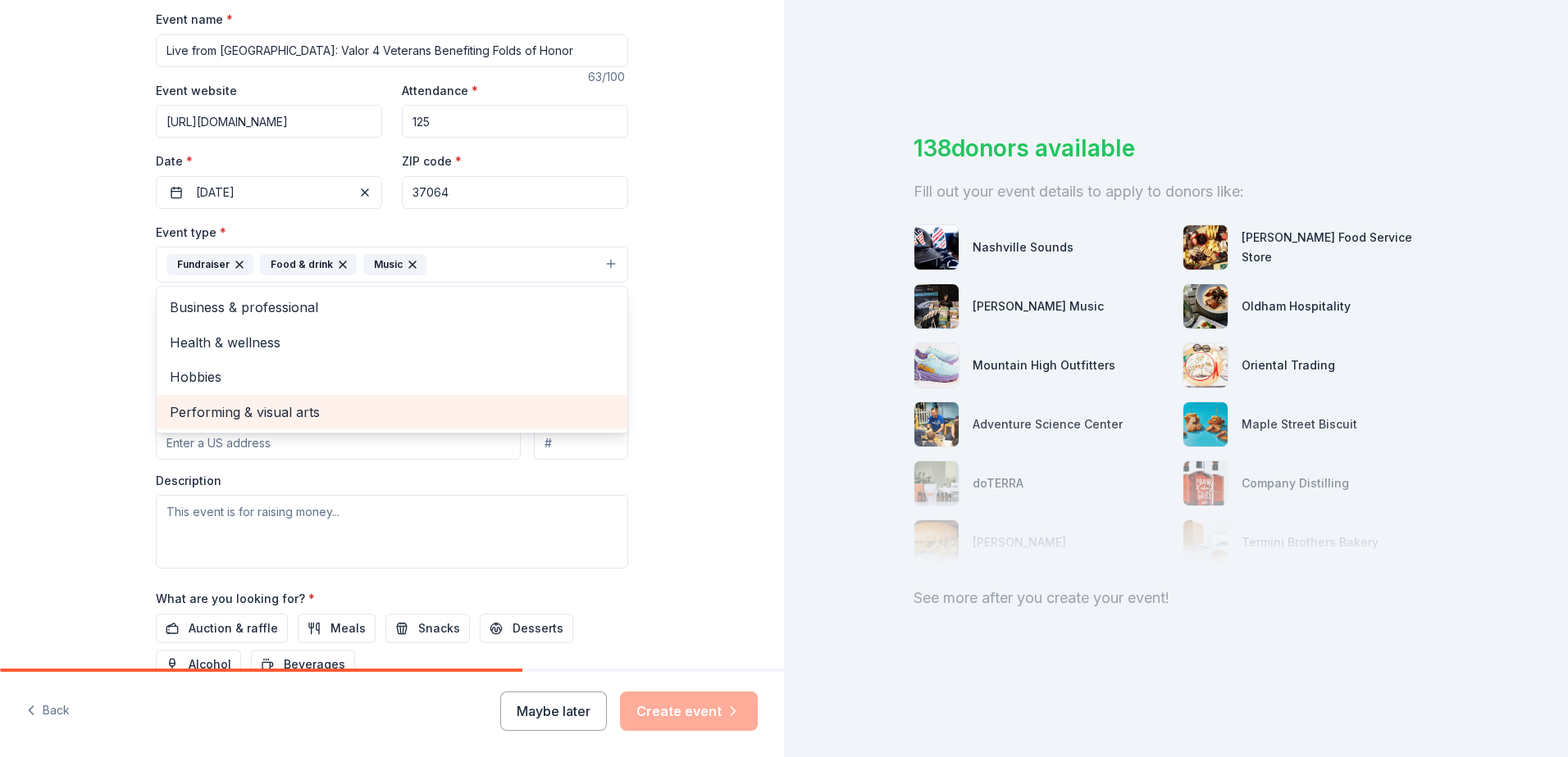
click at [316, 408] on span "Performing & visual arts" at bounding box center [392, 412] width 445 height 21
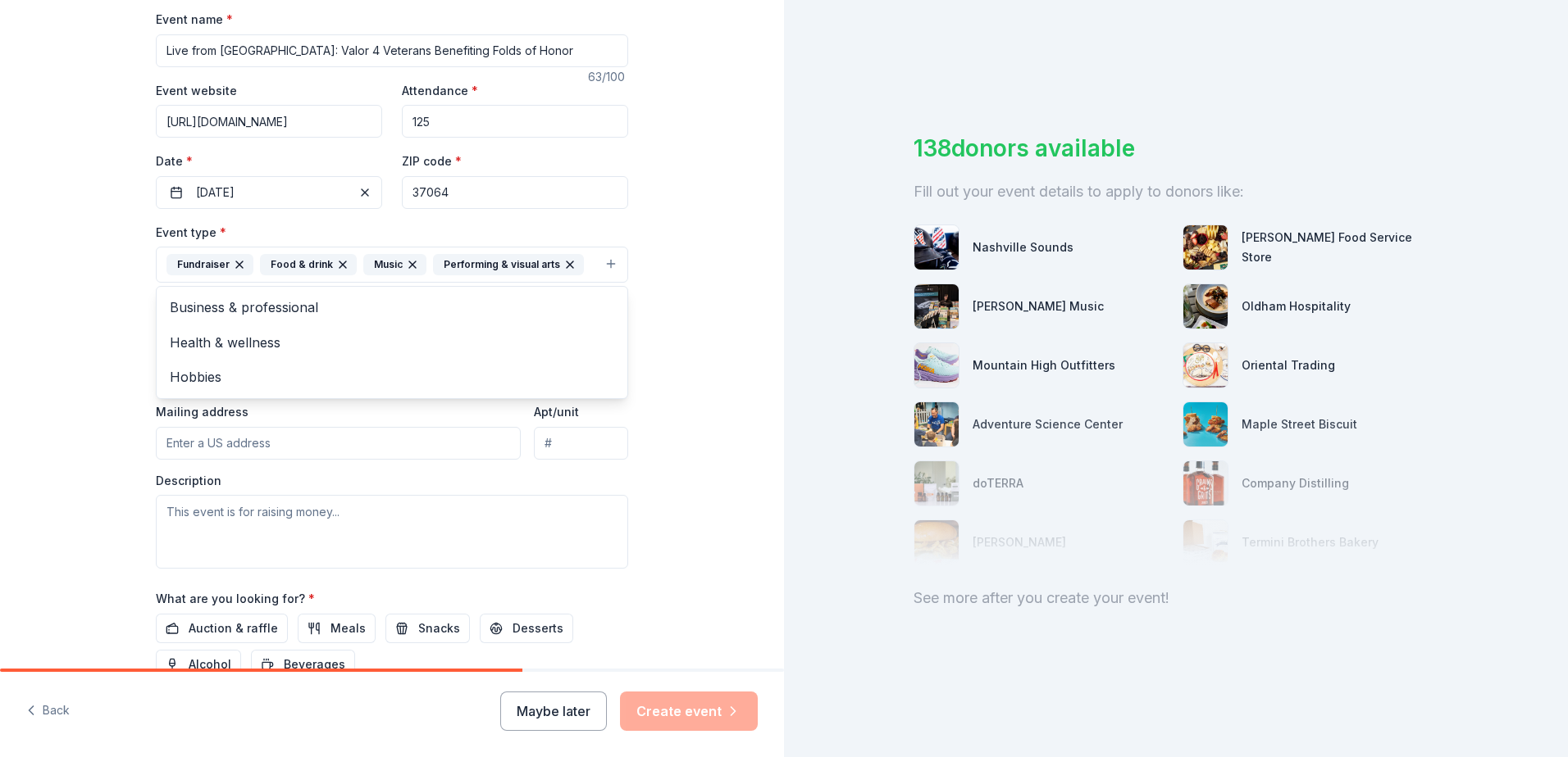
click at [684, 402] on div "Tell us about your event. We'll find in-kind donations you can apply for. Event…" at bounding box center [392, 300] width 784 height 1093
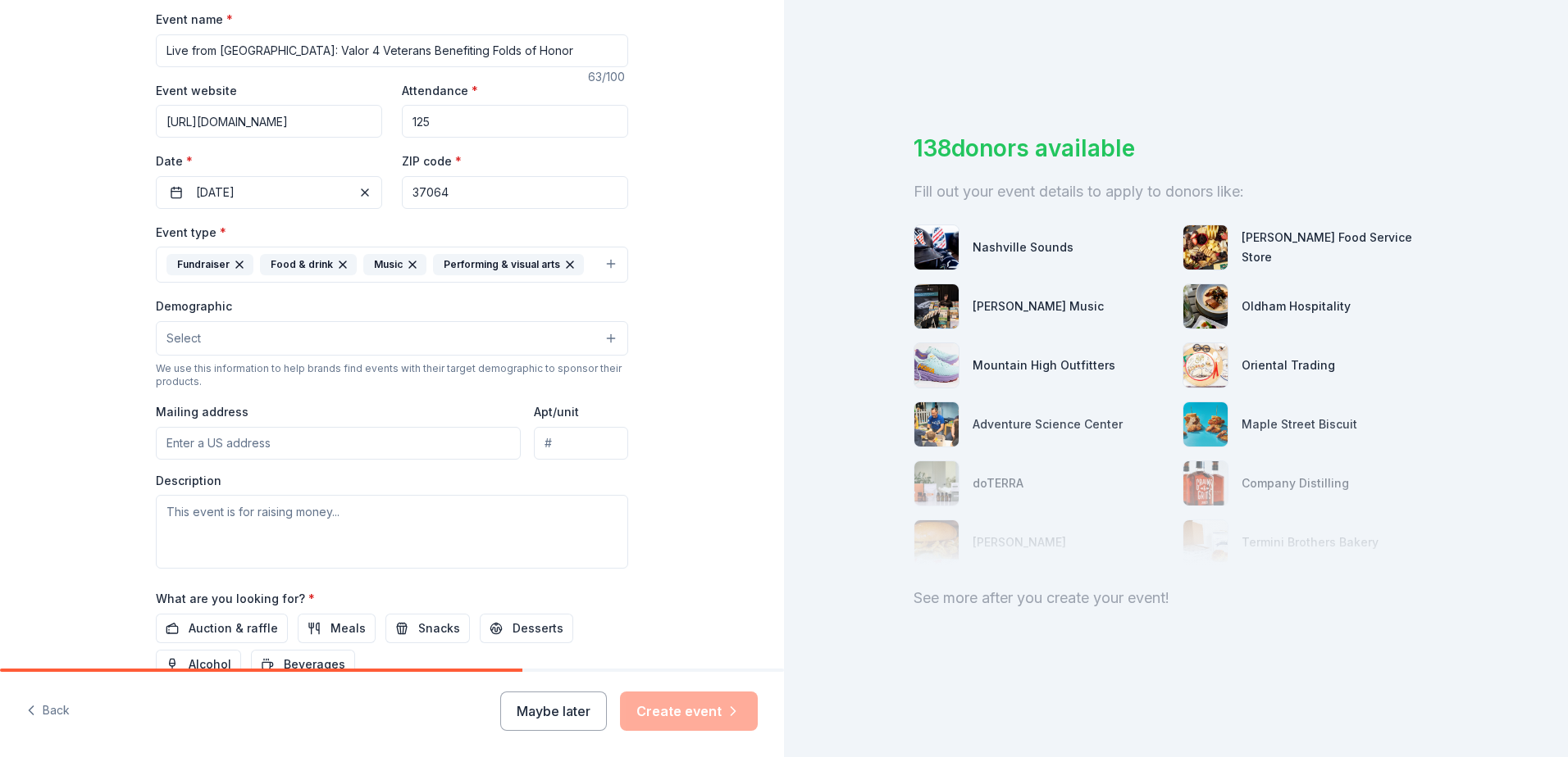
click at [459, 331] on button "Select" at bounding box center [392, 338] width 473 height 35
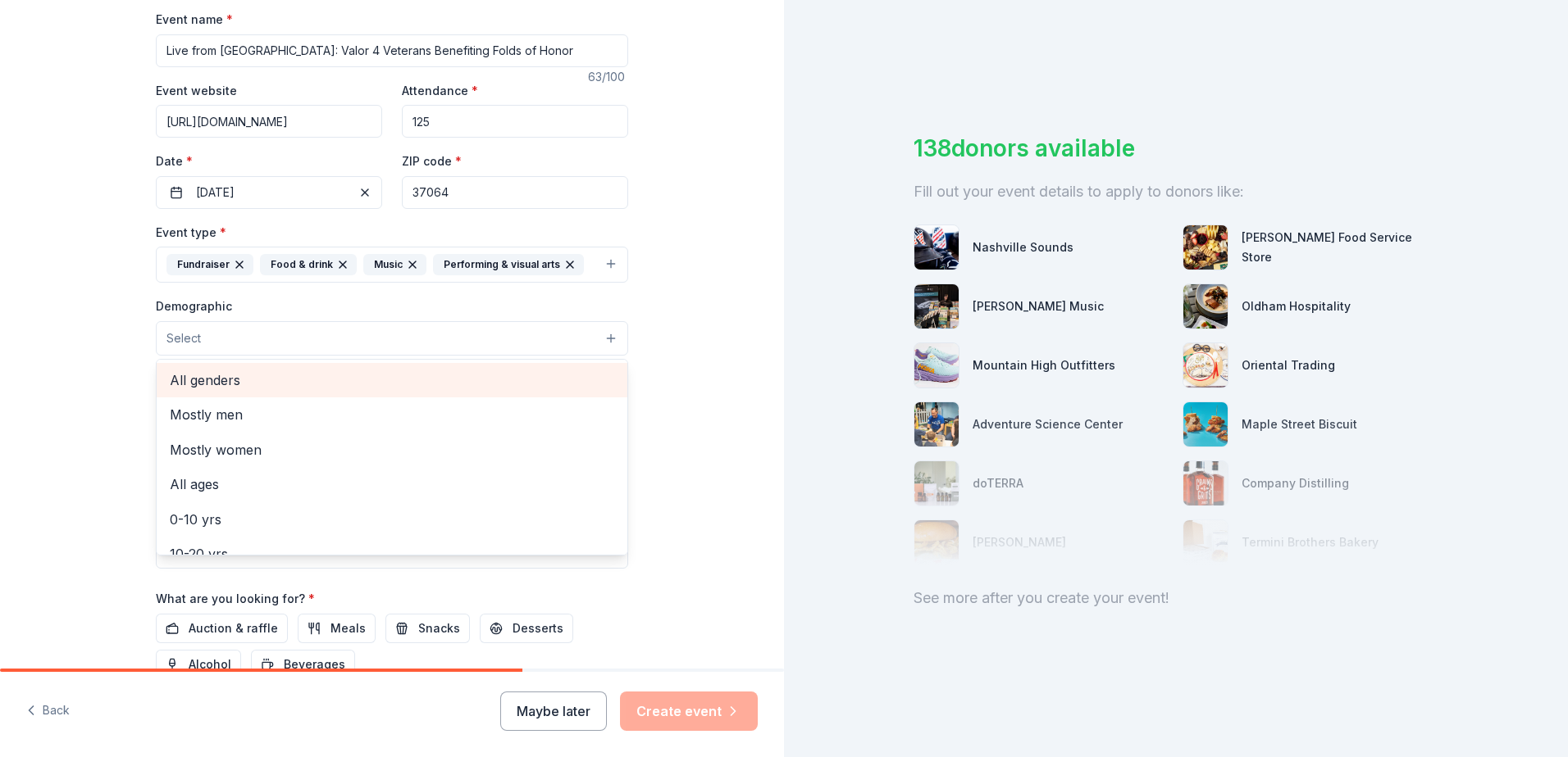
click at [218, 385] on span "All genders" at bounding box center [392, 380] width 445 height 21
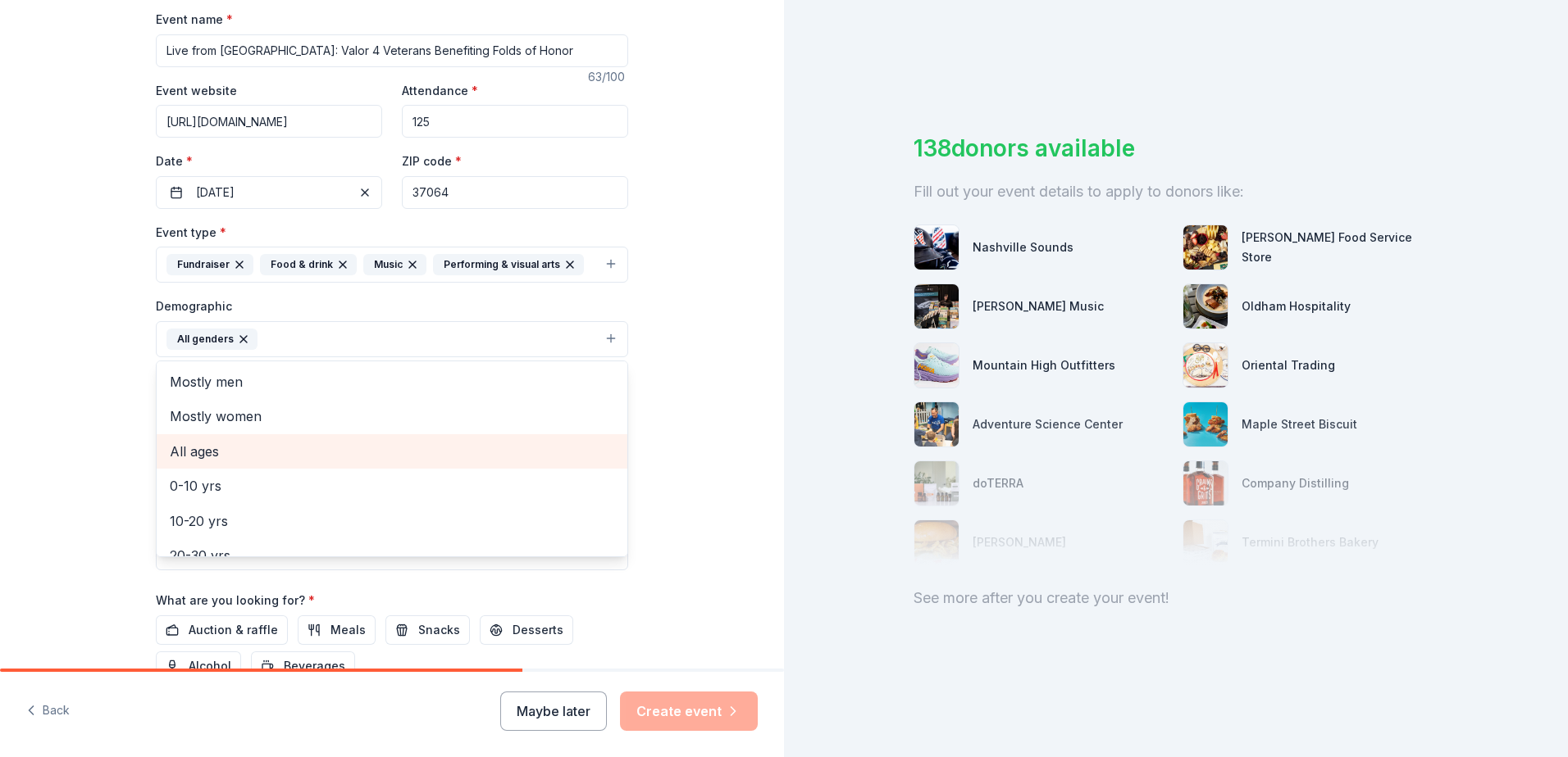
click at [221, 459] on span "All ages" at bounding box center [392, 452] width 445 height 21
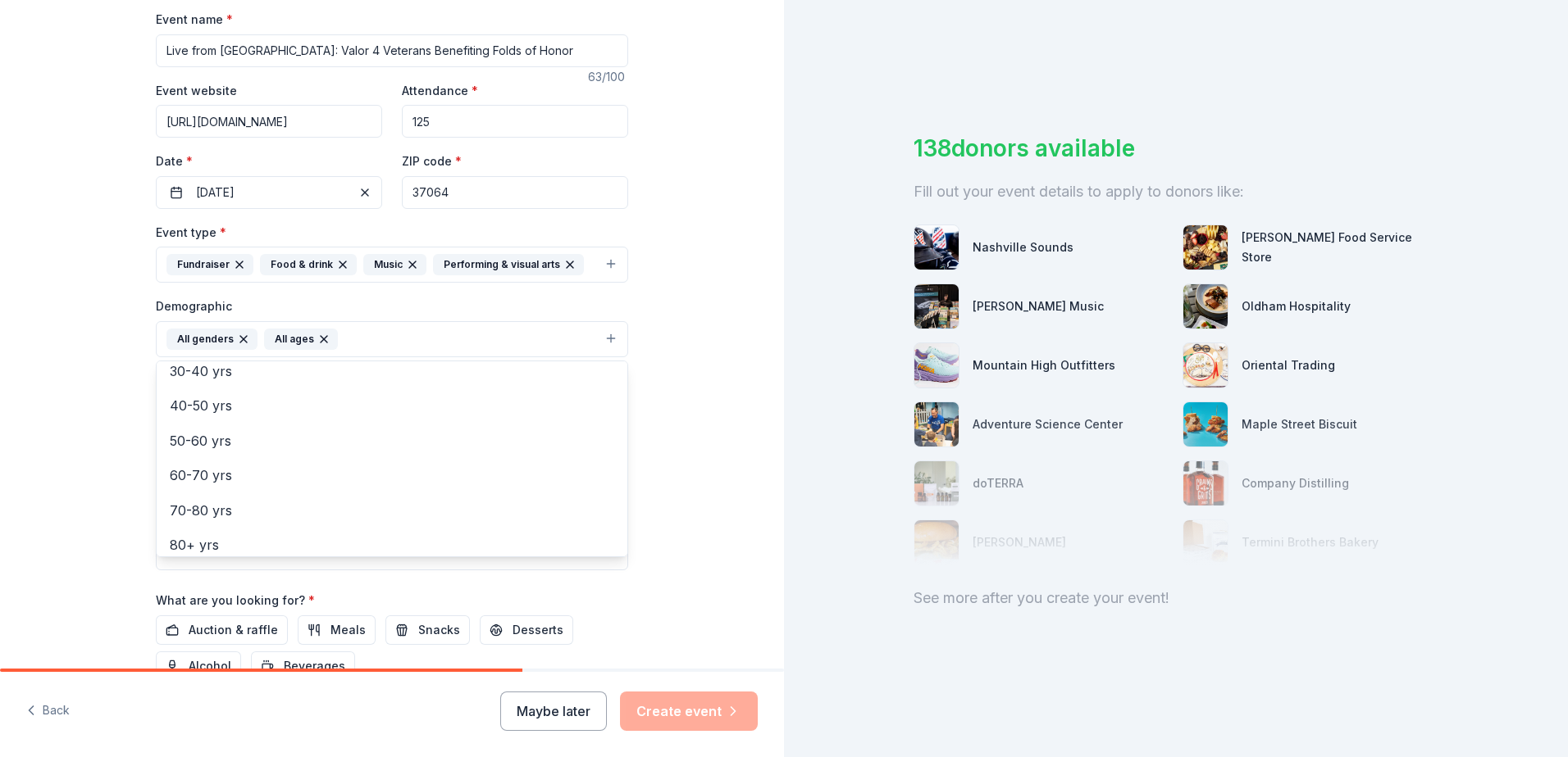
scroll to position [193, 0]
click at [722, 450] on div "Tell us about your event. We'll find in-kind donations you can apply for. Event…" at bounding box center [392, 300] width 784 height 1094
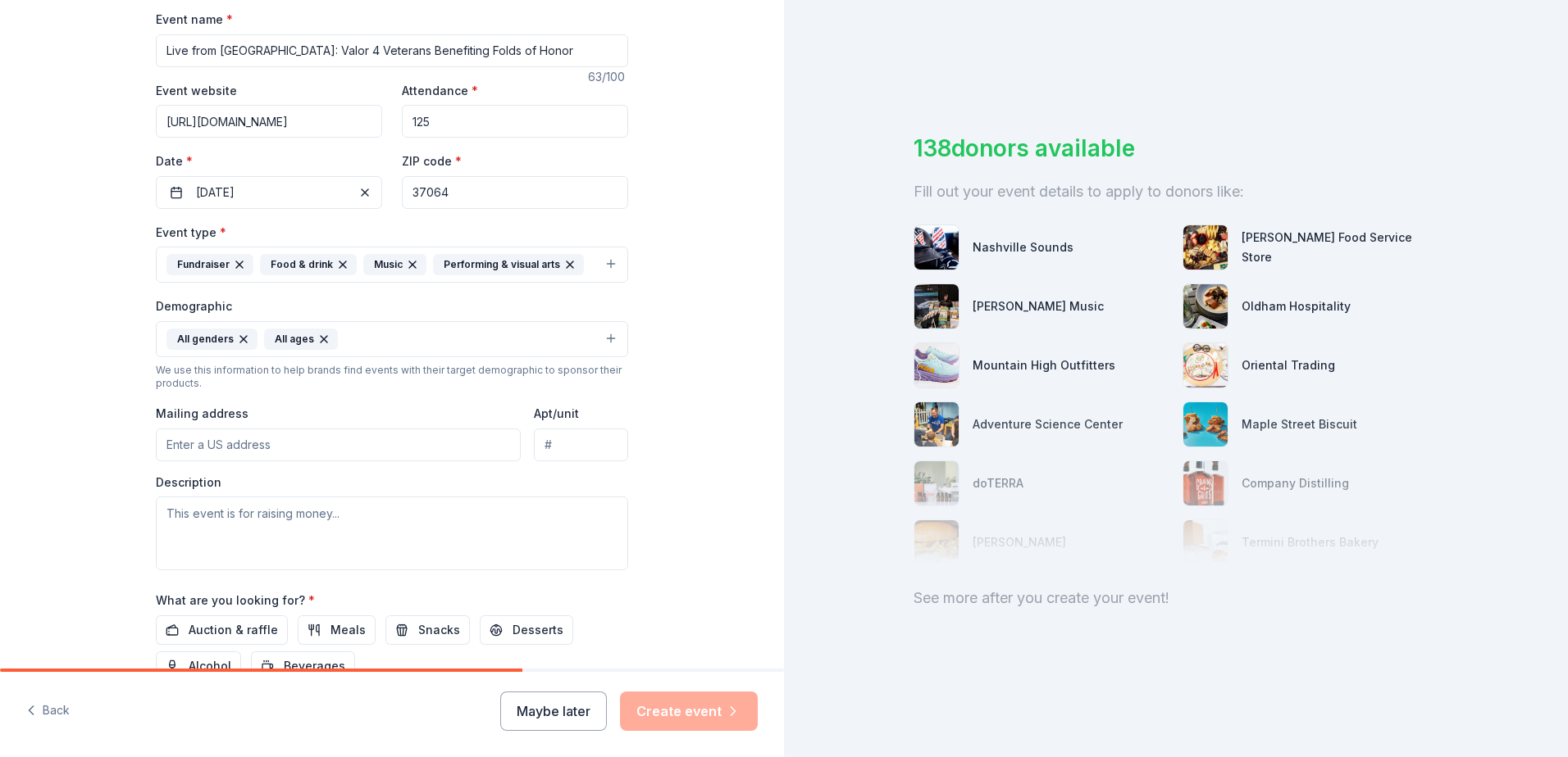
click at [320, 445] on input "Mailing address" at bounding box center [338, 445] width 365 height 33
click at [683, 432] on div "Tell us about your event. We'll find in-kind donations you can apply for. Event…" at bounding box center [392, 300] width 784 height 1094
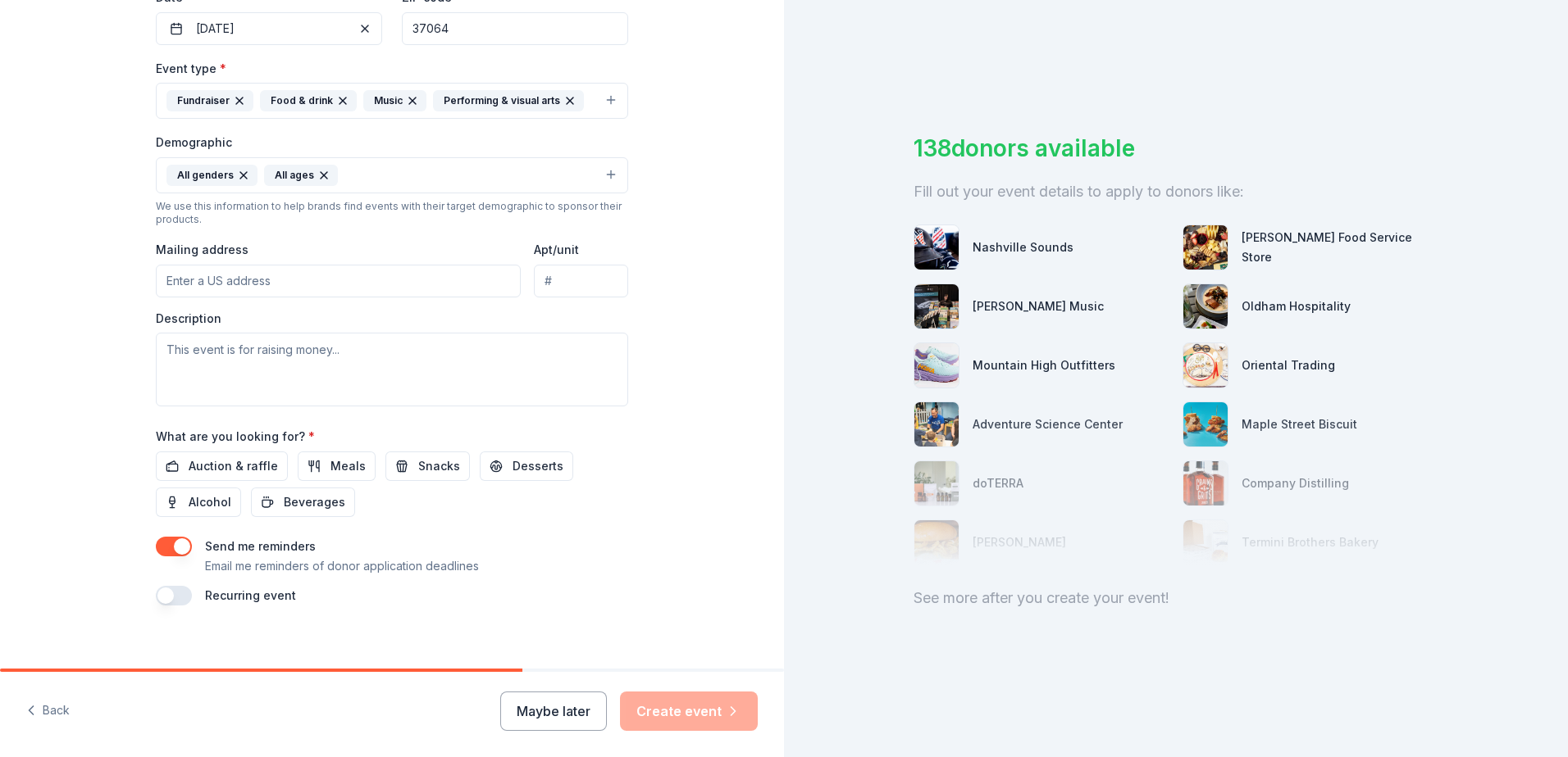
scroll to position [425, 0]
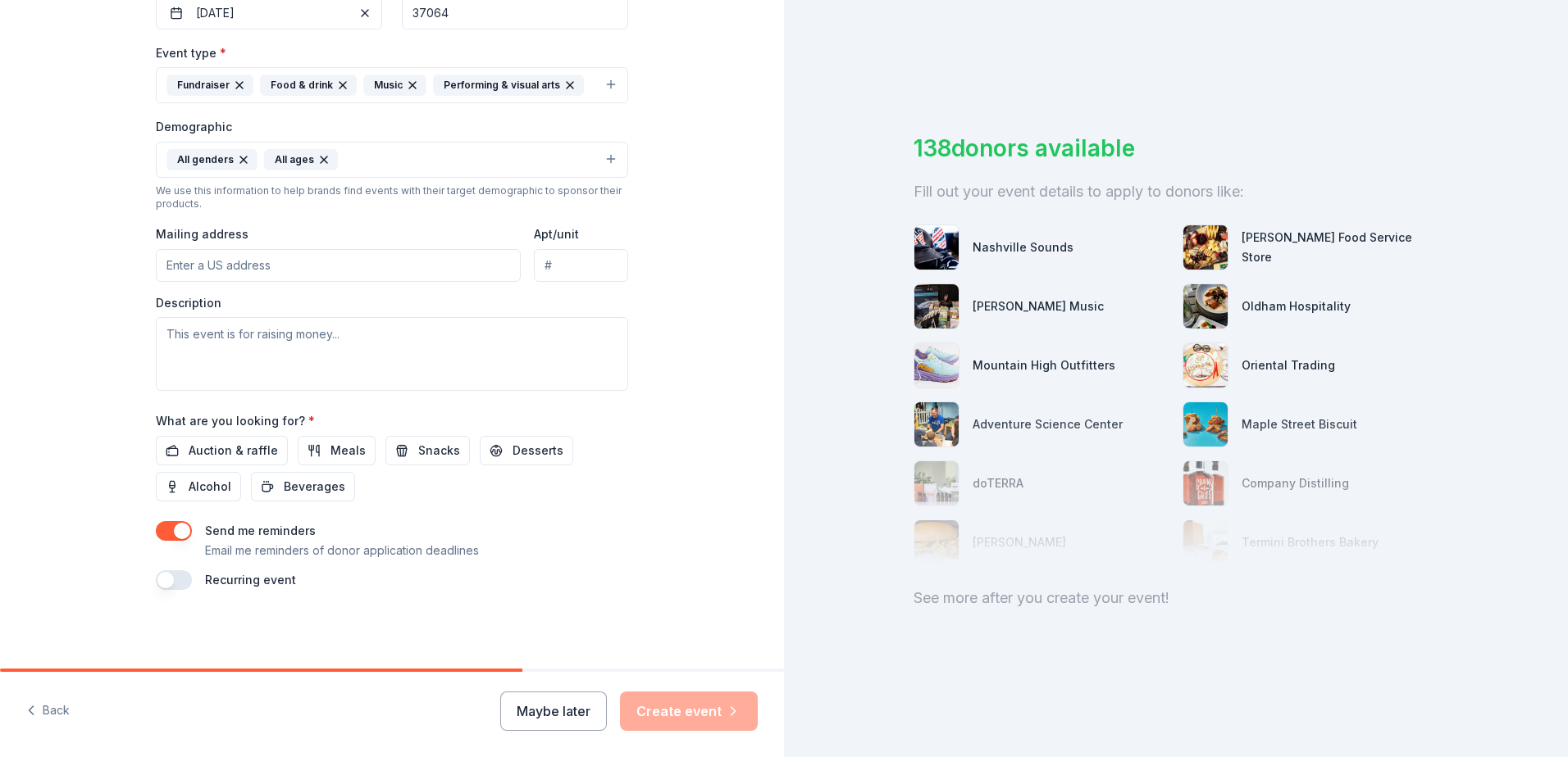
click at [576, 264] on input "Apt/unit" at bounding box center [581, 265] width 94 height 33
type input ", , ,"
type input "100"
click at [291, 266] on input ", , ," at bounding box center [338, 265] width 365 height 33
drag, startPoint x: 295, startPoint y: 269, endPoint x: 100, endPoint y: 250, distance: 195.9
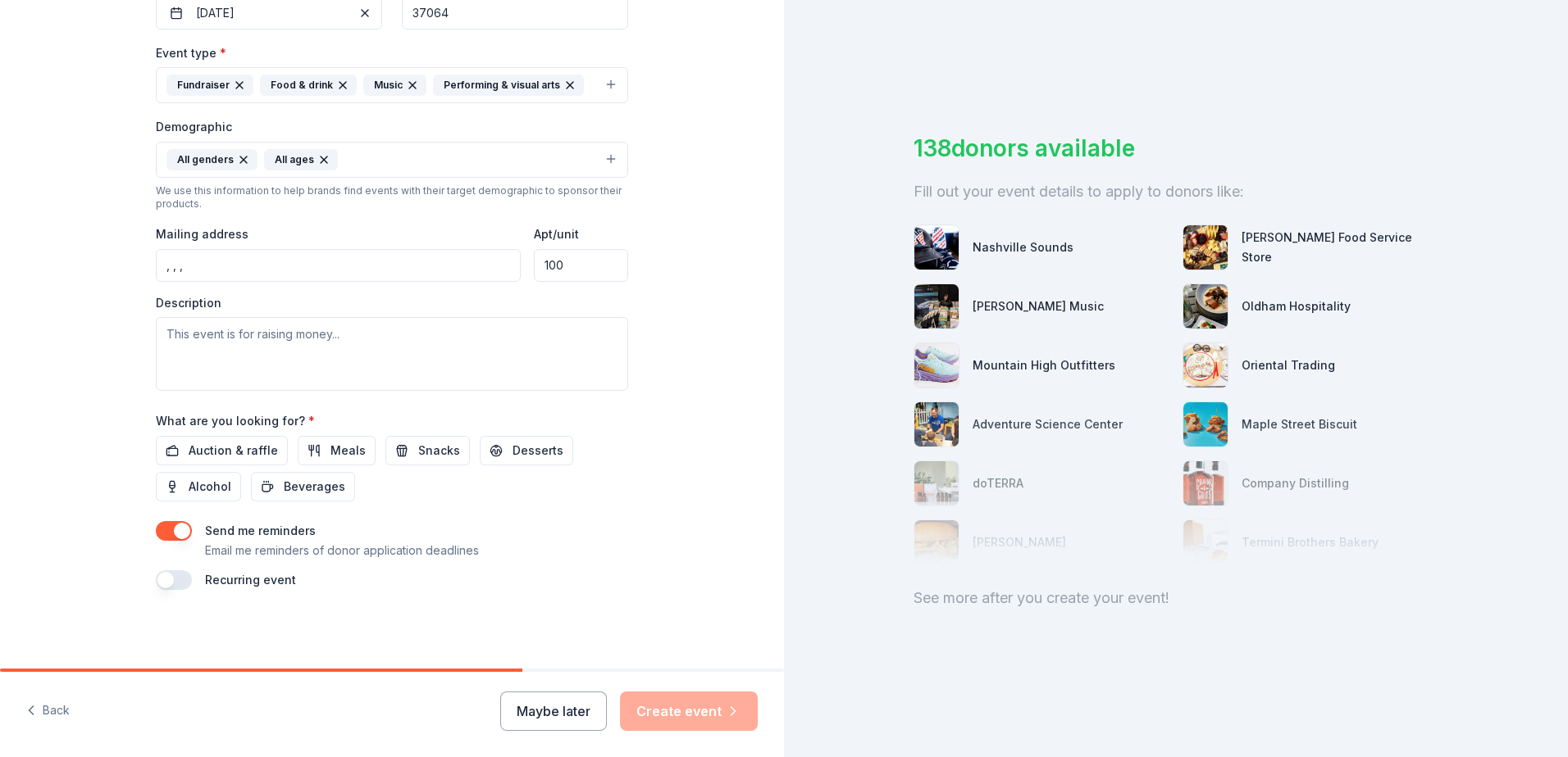
click at [100, 250] on div "Tell us about your event. We'll find in-kind donations you can apply for. Event…" at bounding box center [392, 121] width 784 height 1094
paste input "800 S. James M Campbell Blvd"
type input "800 James M Campbell Boulevard West, Columbia, TN, 38401"
click at [487, 332] on textarea at bounding box center [392, 354] width 473 height 74
drag, startPoint x: 197, startPoint y: 333, endPoint x: 384, endPoint y: 333, distance: 187.0
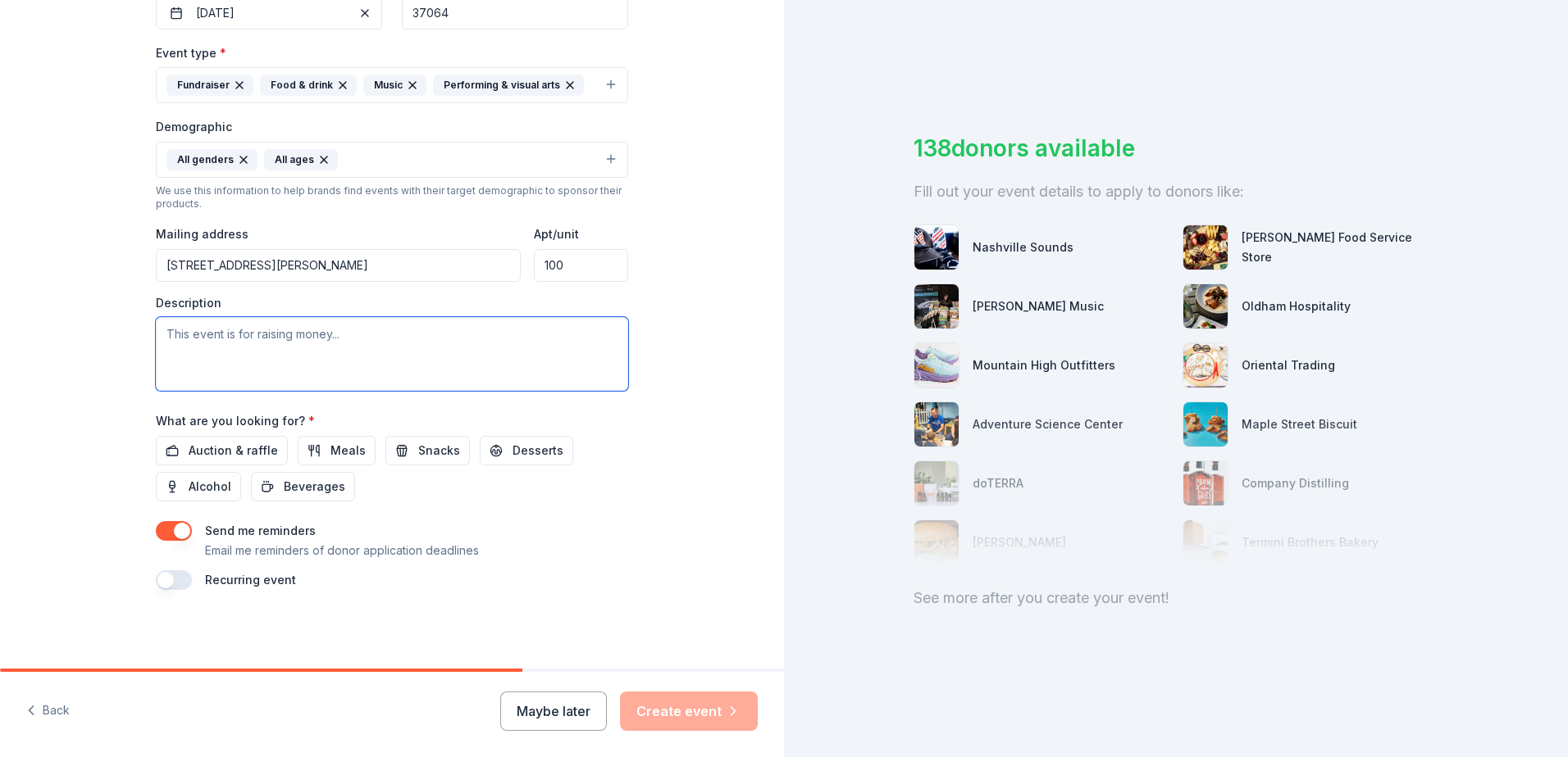
click at [384, 333] on textarea at bounding box center [392, 354] width 473 height 74
click at [238, 453] on span "Auction & raffle" at bounding box center [233, 451] width 90 height 20
click at [459, 350] on textarea at bounding box center [392, 354] width 473 height 74
paste textarea "We are raising funds for Folds of Honor, a 501(c)(3) nonprofit that provides li…"
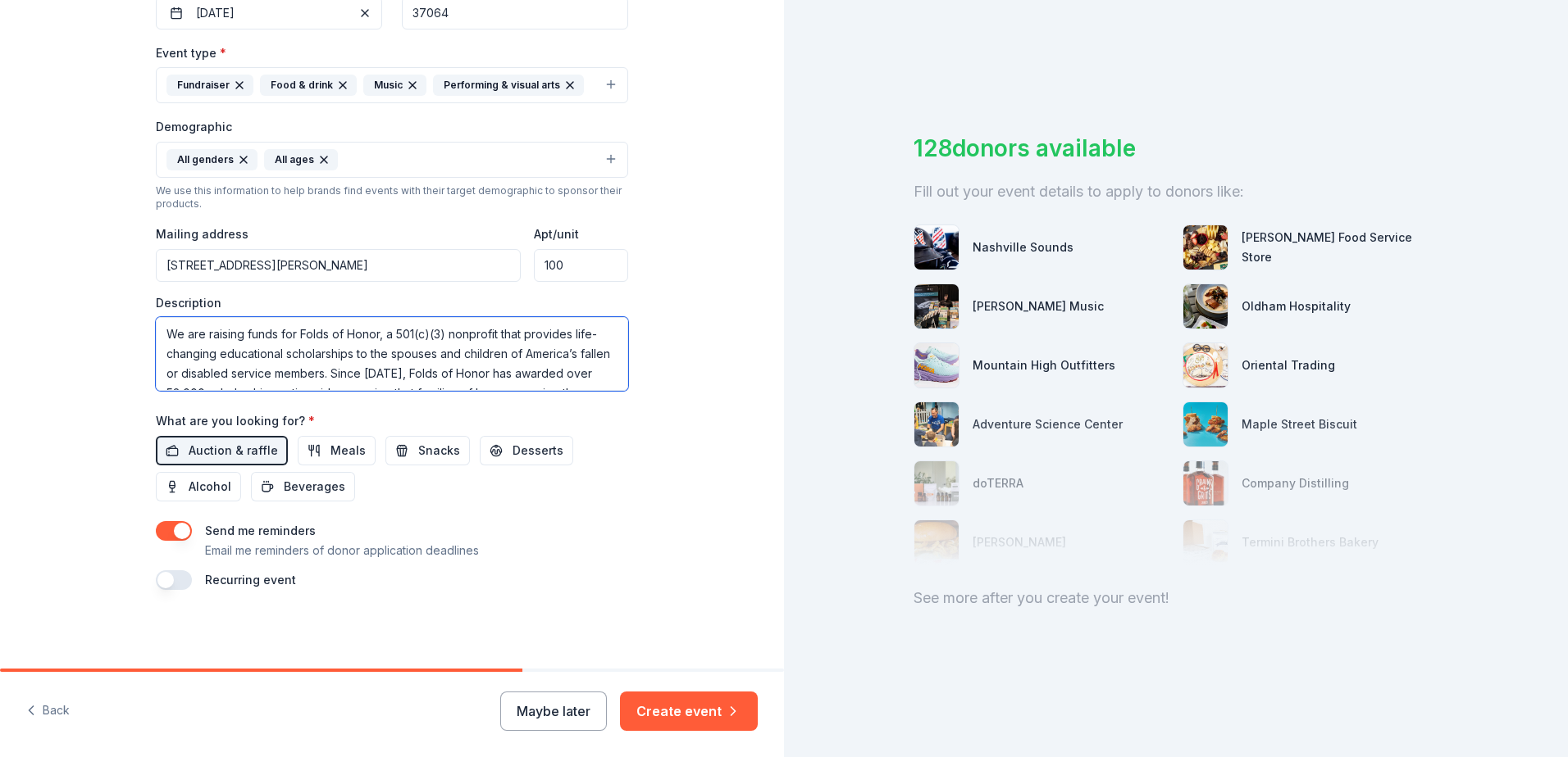
scroll to position [39, 0]
type textarea "We are raising funds for Folds of Honor, a 501(c)(3) nonprofit that provides li…"
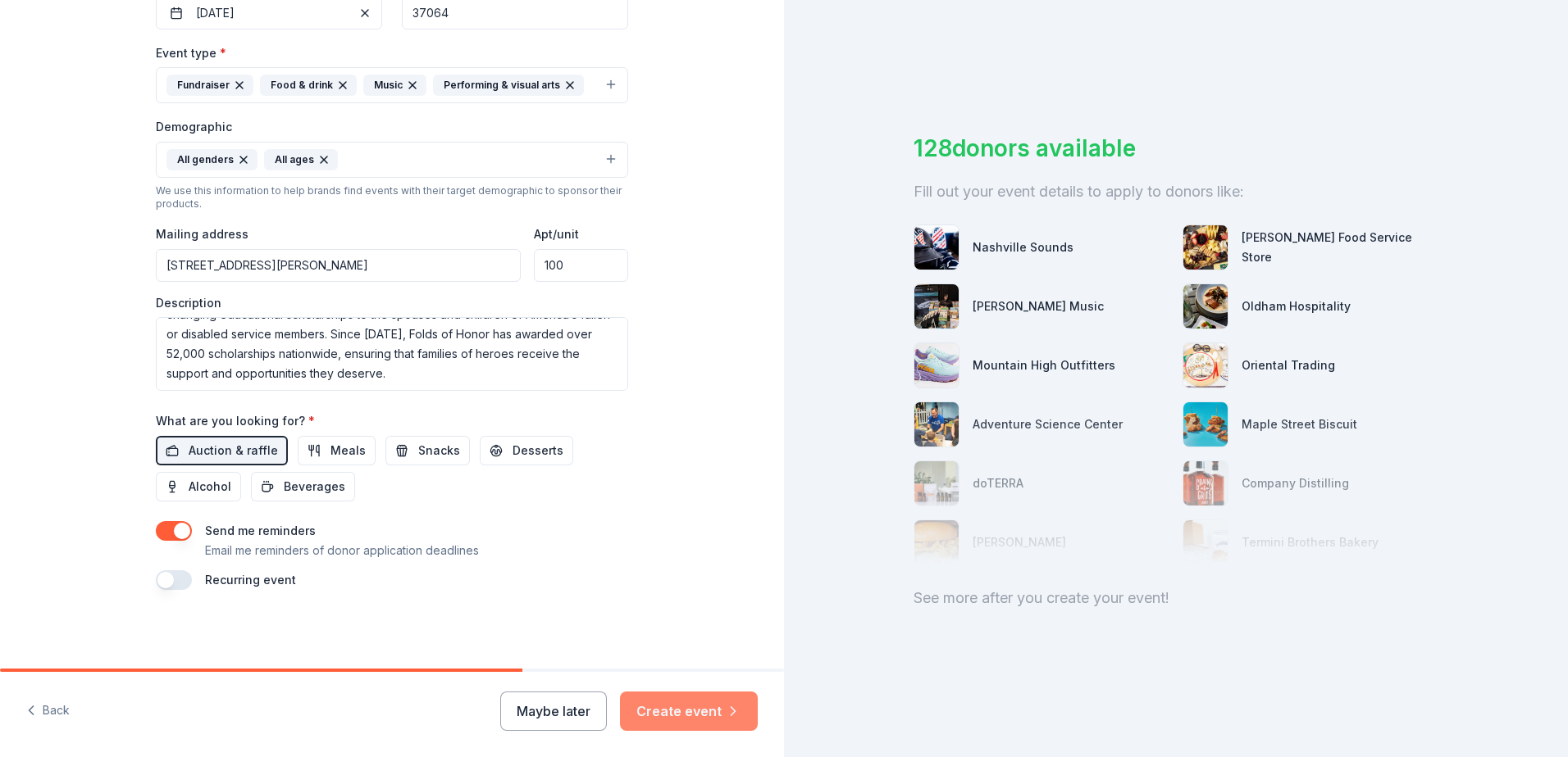
click at [682, 712] on button "Create event" at bounding box center [689, 711] width 138 height 39
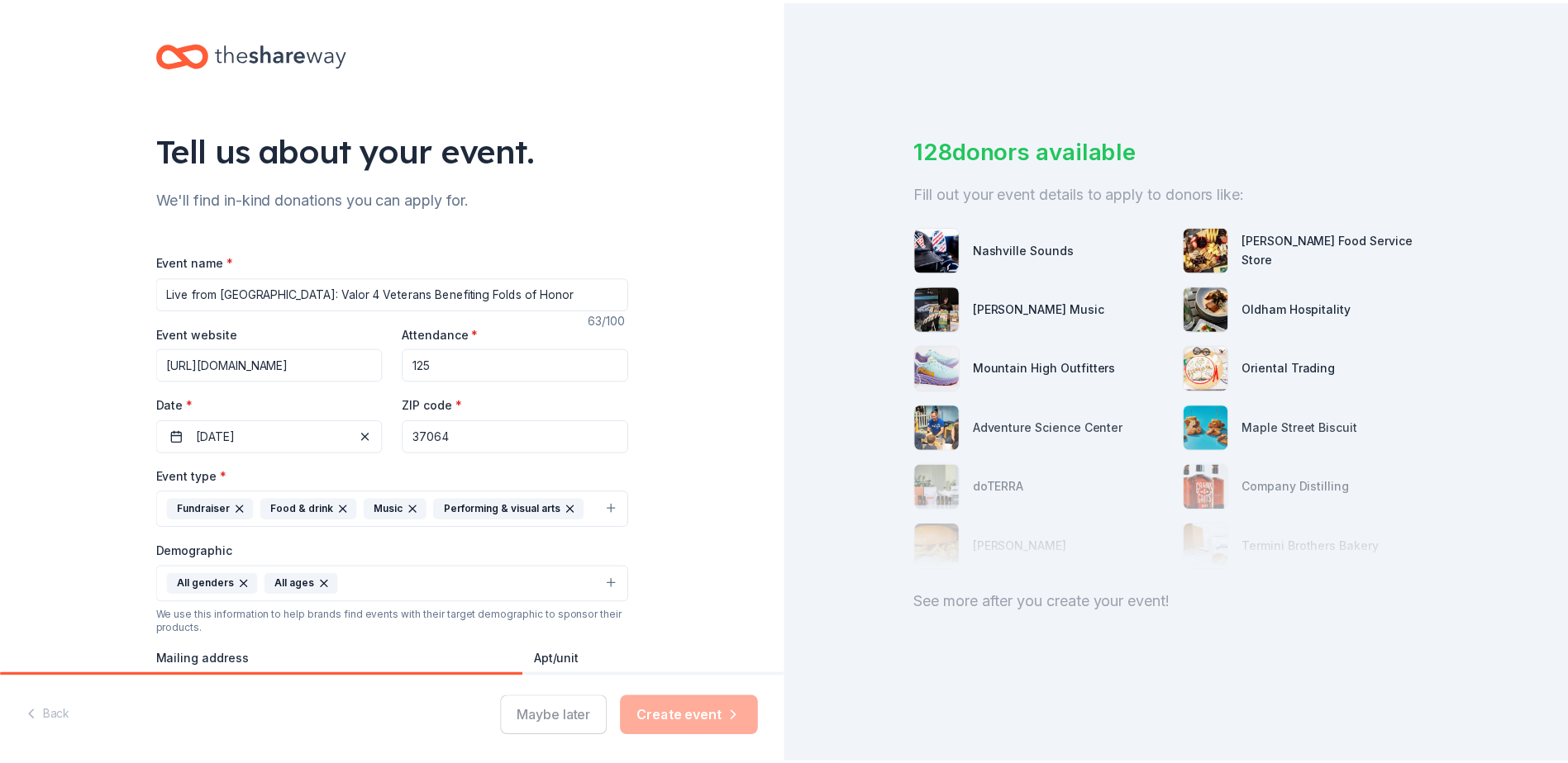
scroll to position [0, 0]
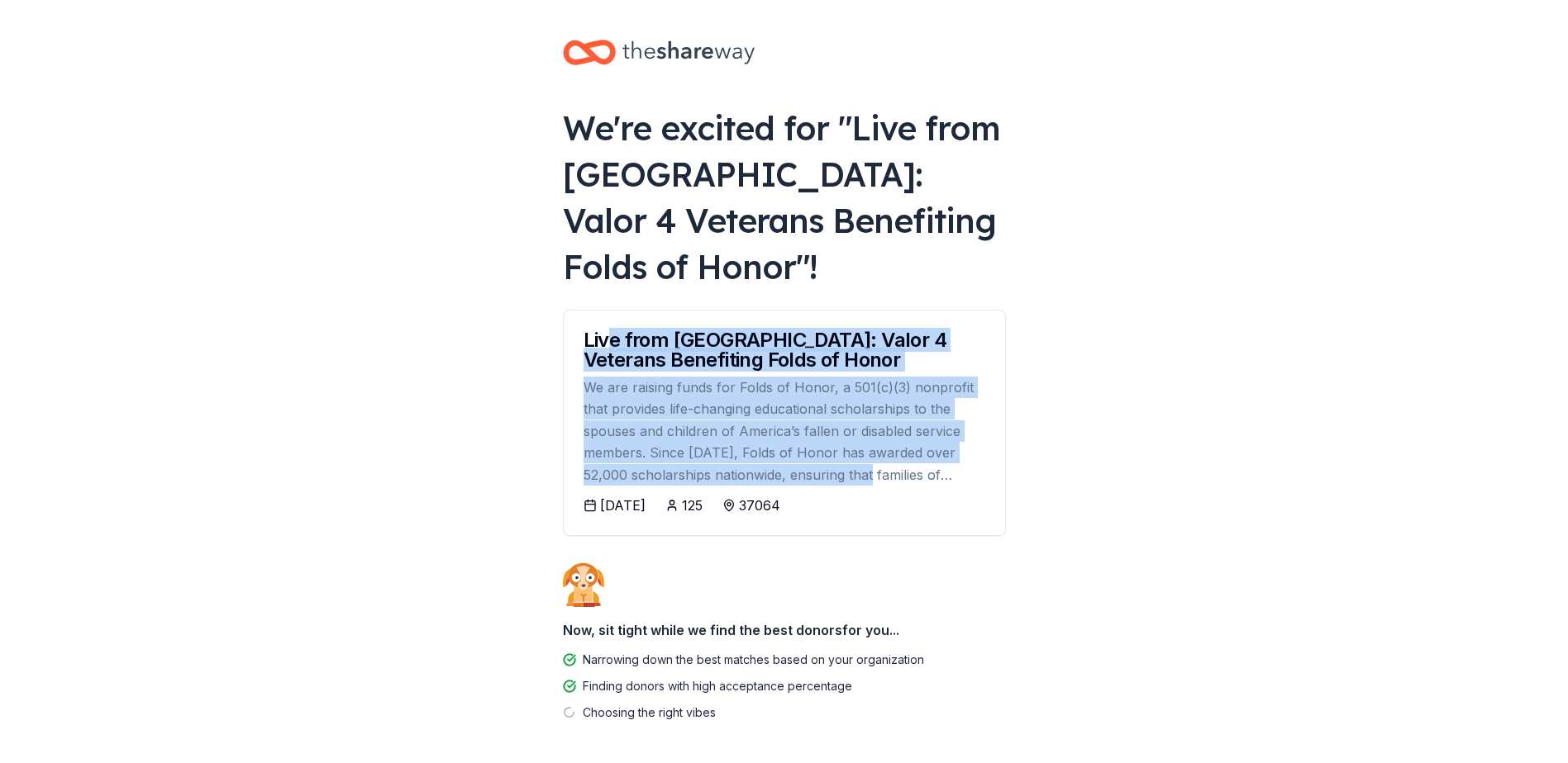
drag, startPoint x: 609, startPoint y: 296, endPoint x: 834, endPoint y: 421, distance: 257.4
click at [834, 421] on div "Live from Nashville: Valor 4 Veterans Benefiting Folds of Honor We are raising …" at bounding box center [784, 403] width 441 height 185
click at [834, 421] on div "We are raising funds for Folds of Honor, a 501(c)(3) nonprofit that provides li…" at bounding box center [784, 431] width 402 height 109
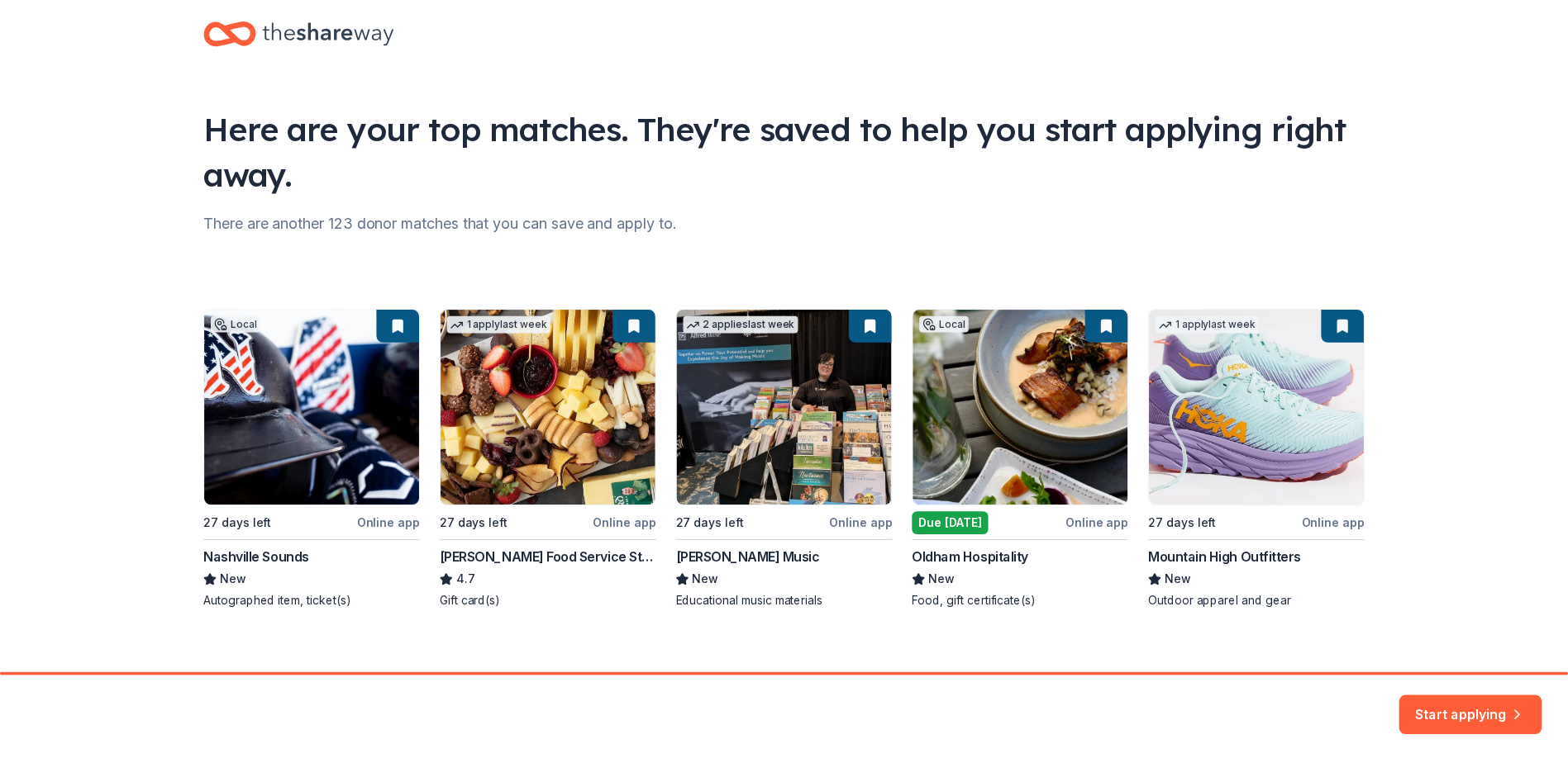
scroll to position [44, 0]
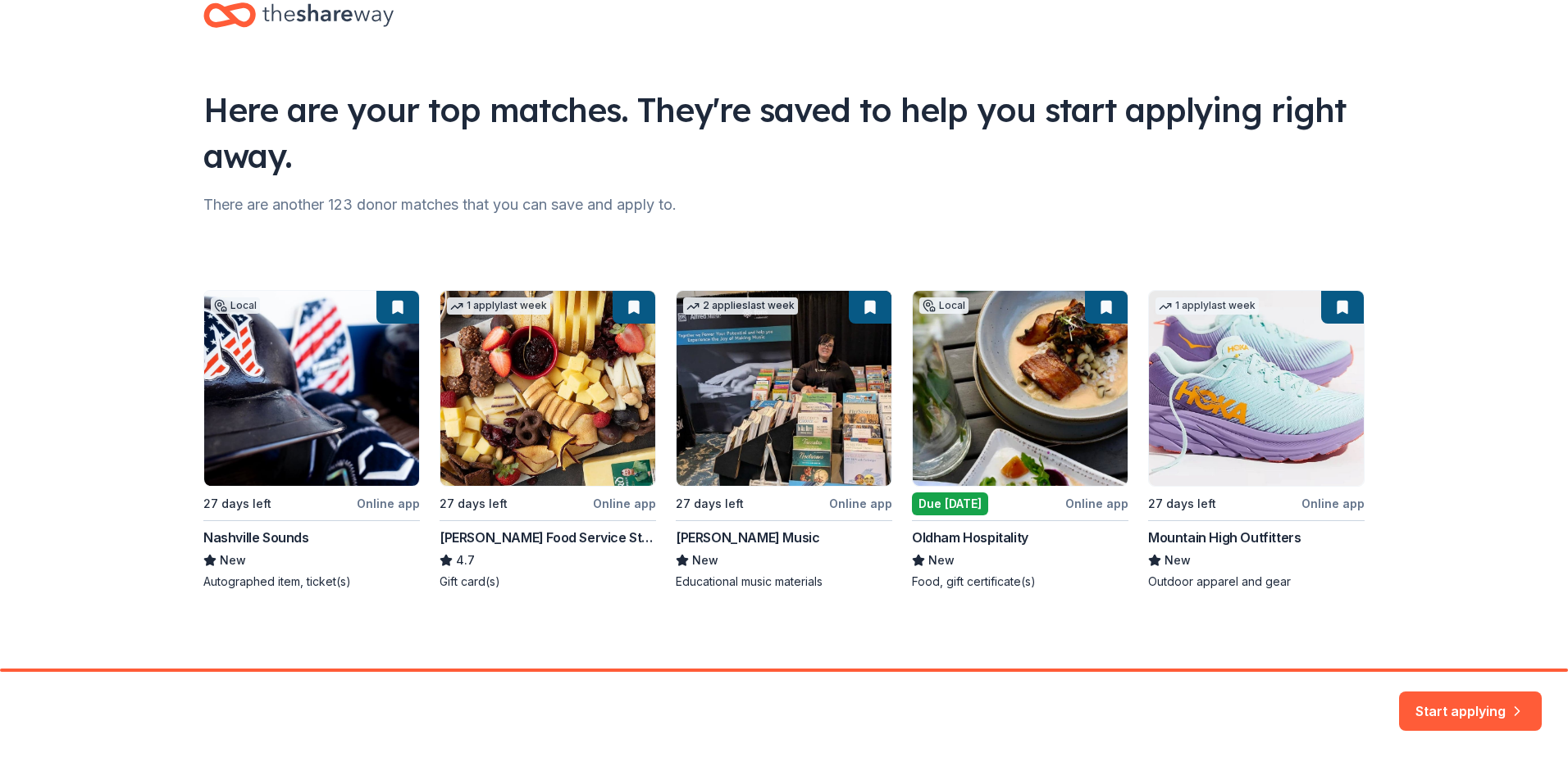
click at [346, 355] on div "Local 27 days left Online app Nashville Sounds New Autographed item, ticket(s) …" at bounding box center [784, 439] width 1161 height 300
click at [1486, 703] on button "Start applying" at bounding box center [1470, 701] width 143 height 39
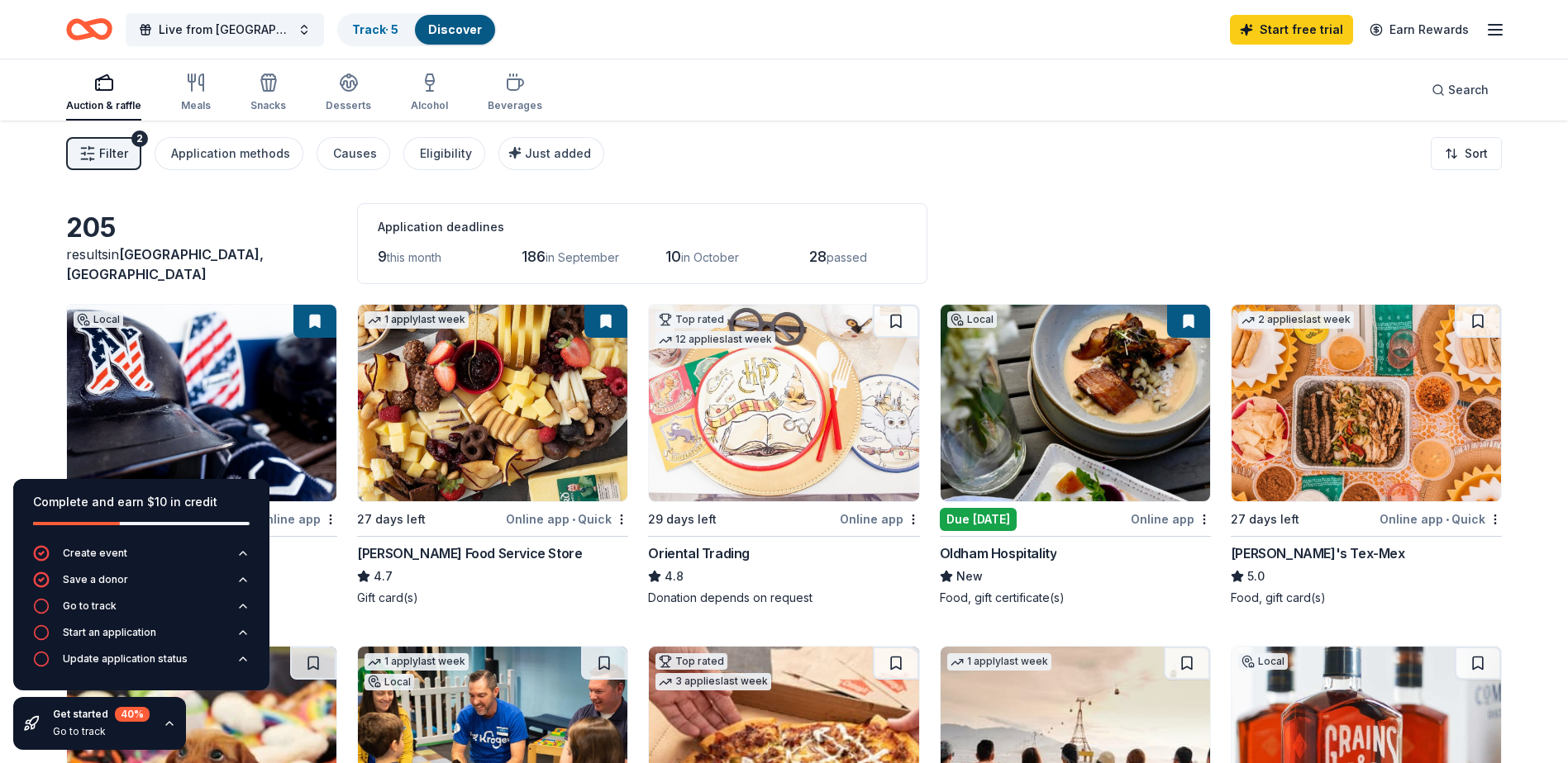
click at [215, 377] on img at bounding box center [201, 403] width 269 height 196
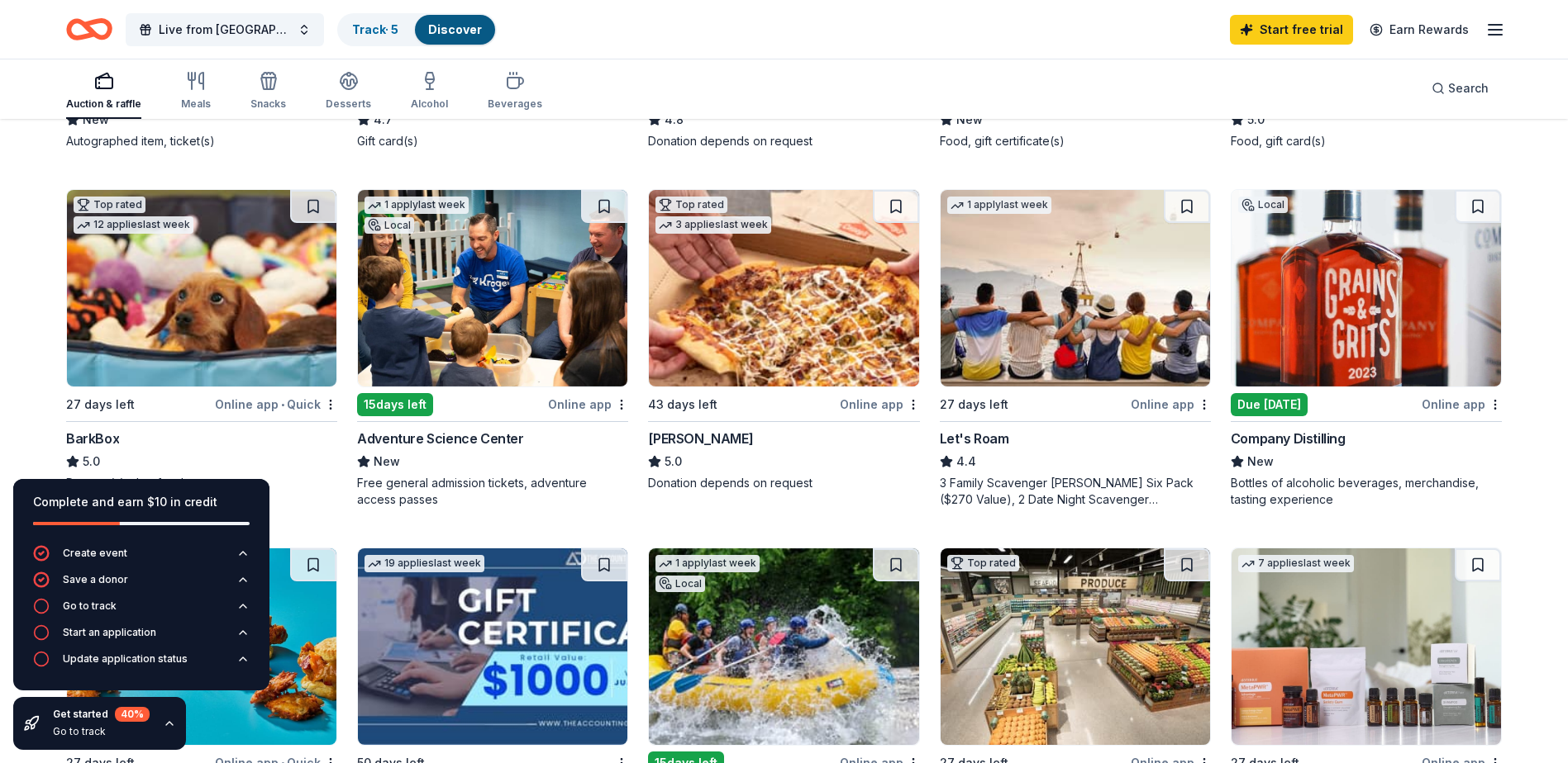
scroll to position [496, 0]
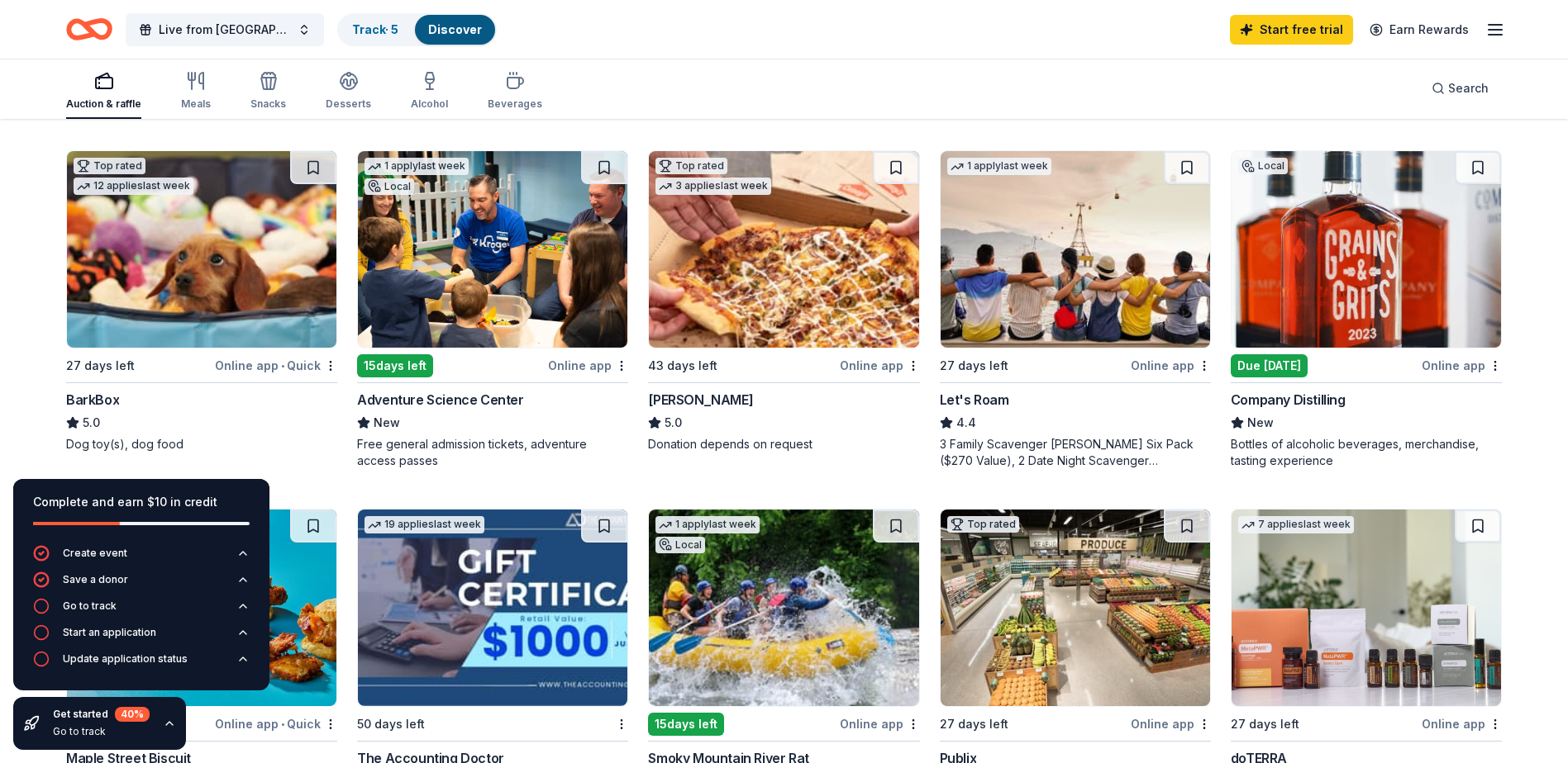
click at [247, 259] on img at bounding box center [201, 249] width 269 height 196
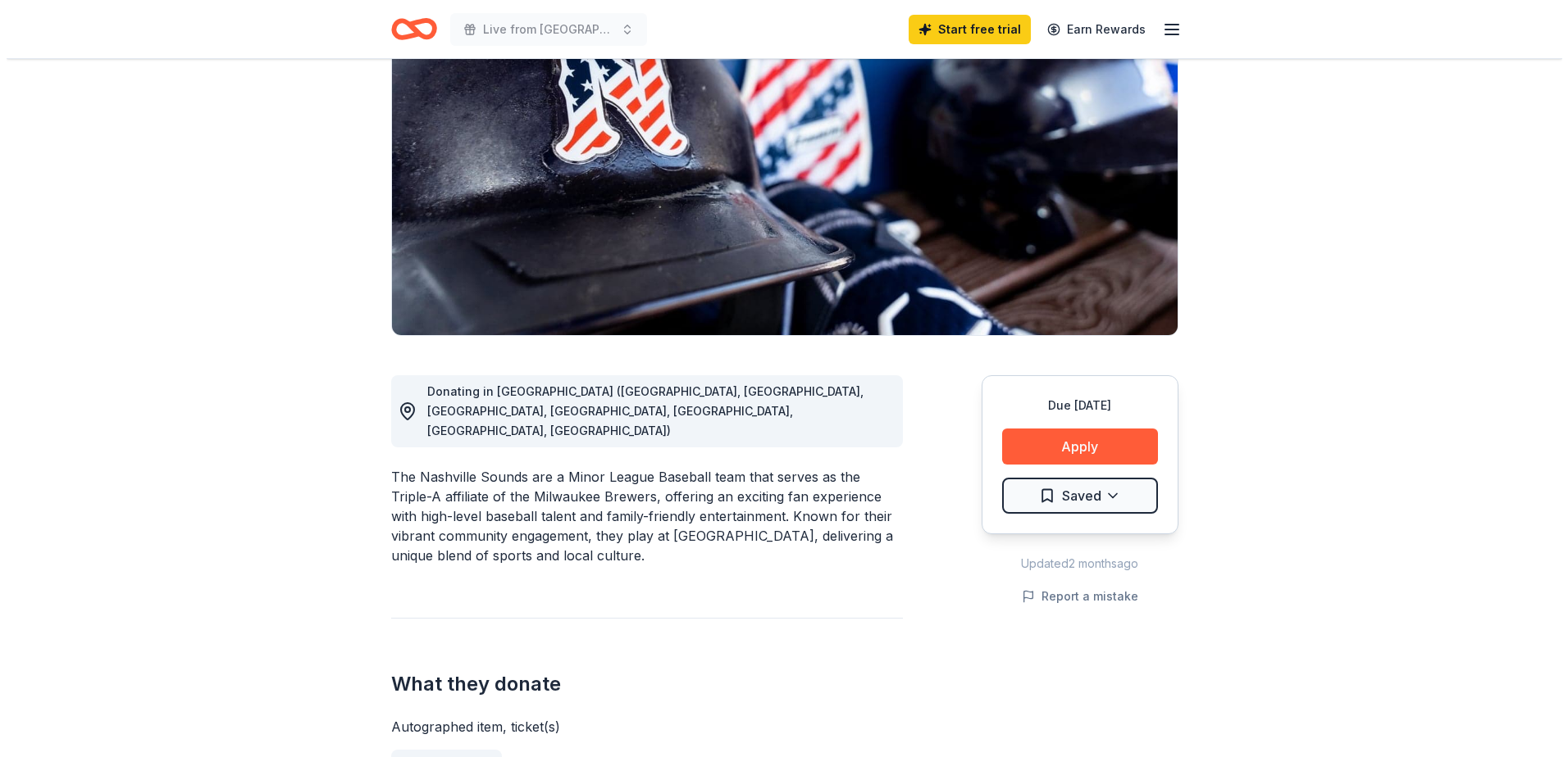
scroll to position [164, 0]
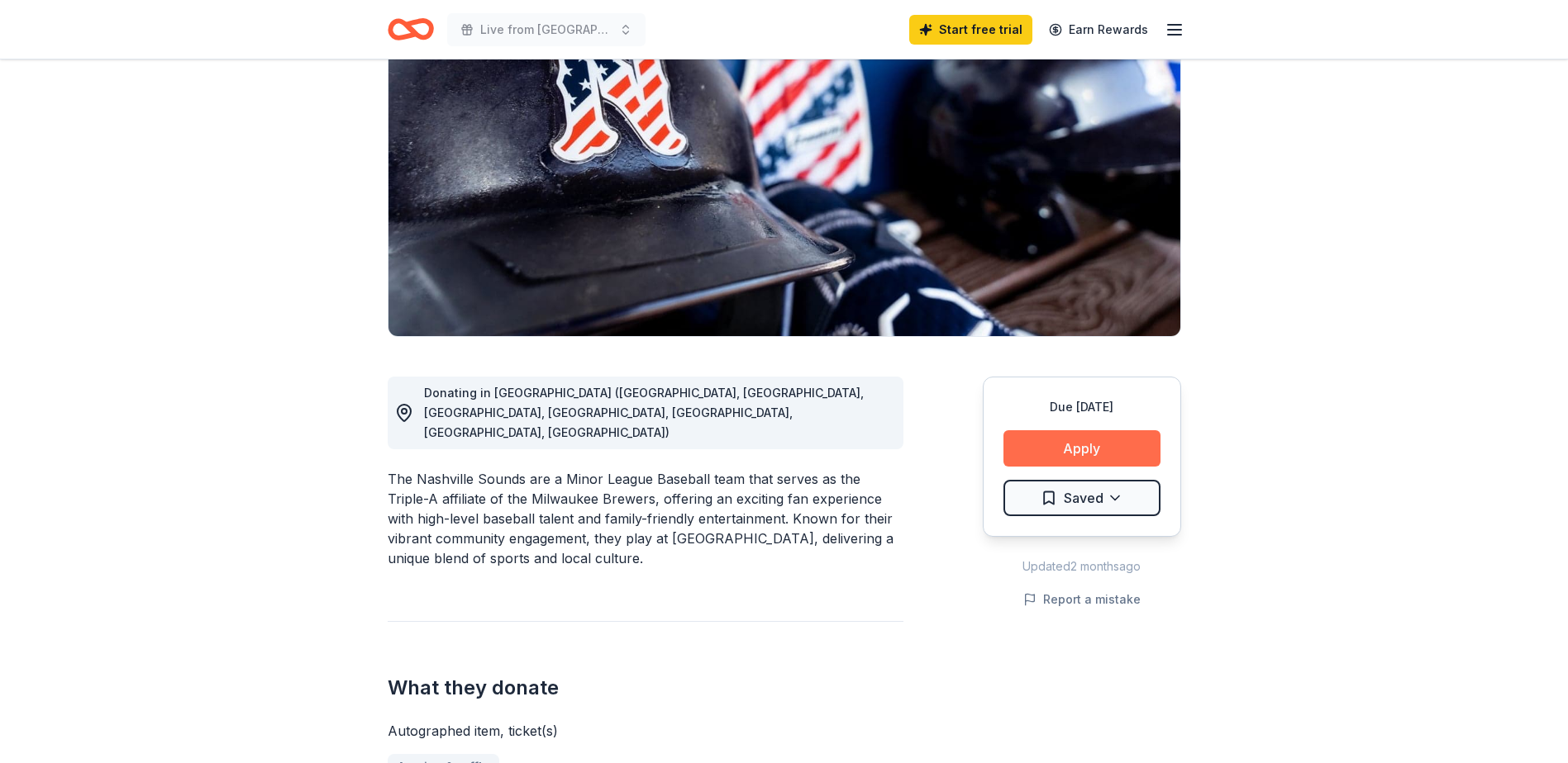
click at [1096, 448] on button "Apply" at bounding box center [1081, 448] width 157 height 36
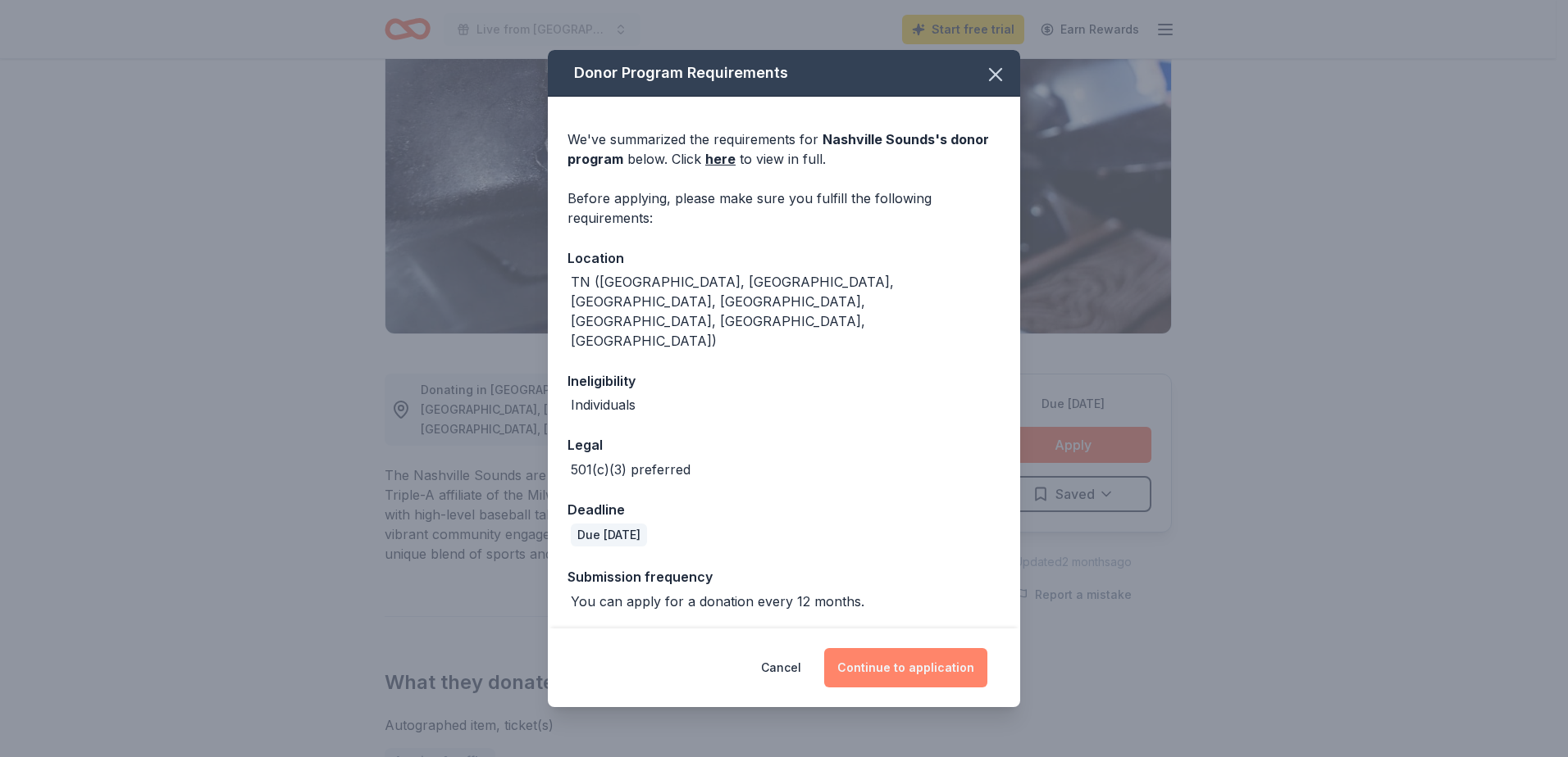
click at [897, 648] on button "Continue to application" at bounding box center [905, 667] width 163 height 39
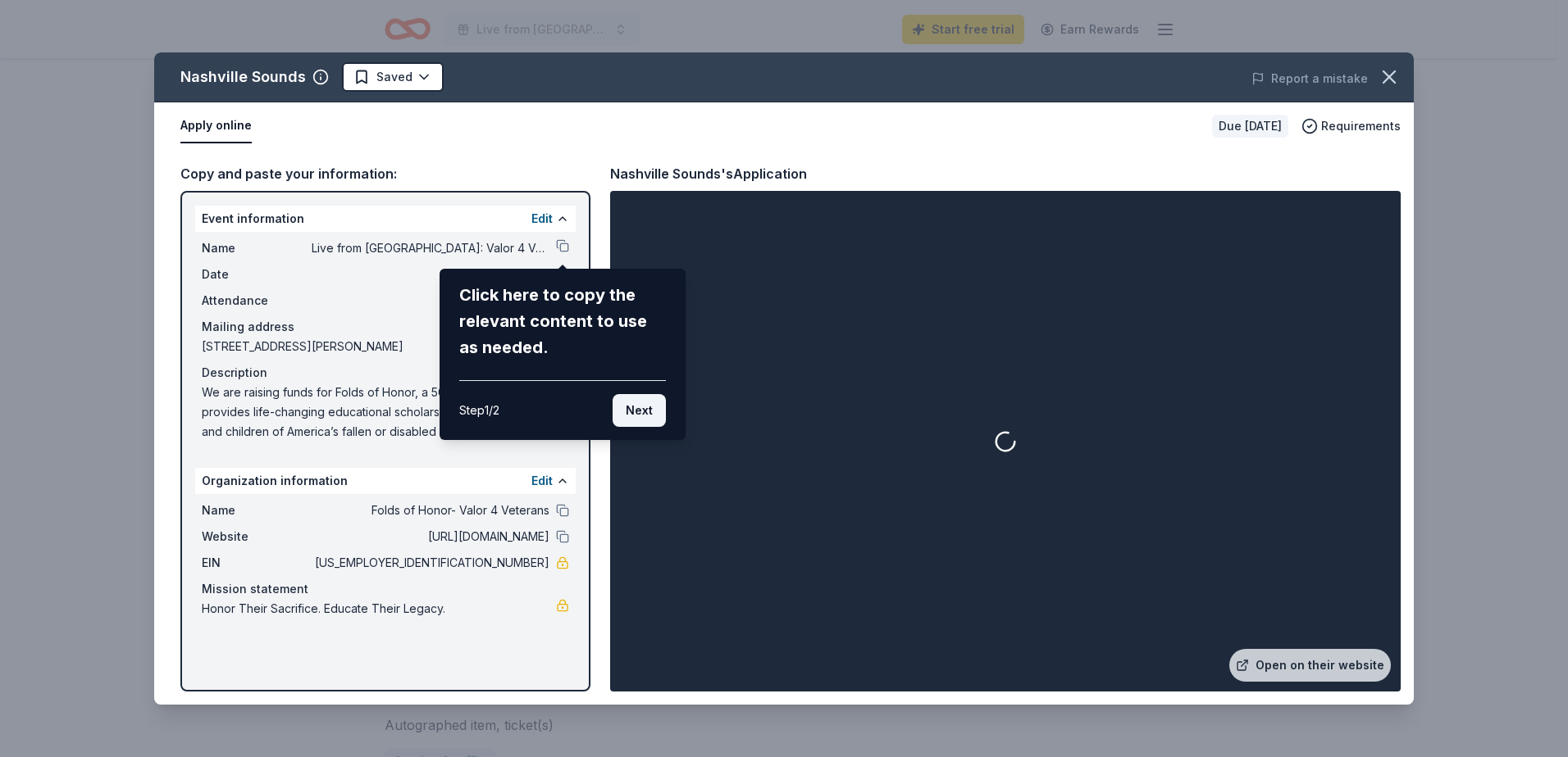
click at [653, 407] on button "Next" at bounding box center [639, 411] width 53 height 33
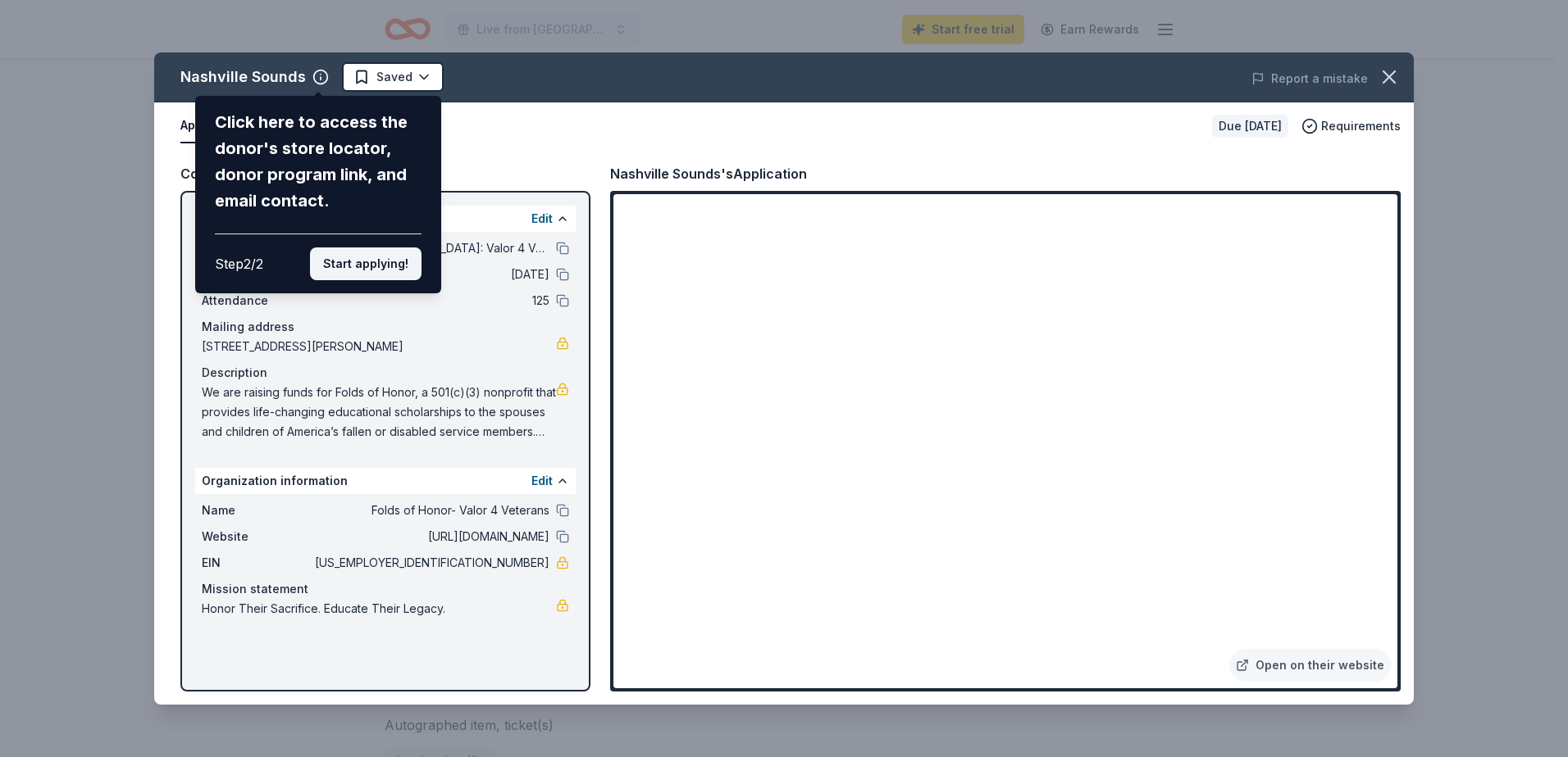
click at [367, 261] on button "Start applying!" at bounding box center [366, 264] width 111 height 33
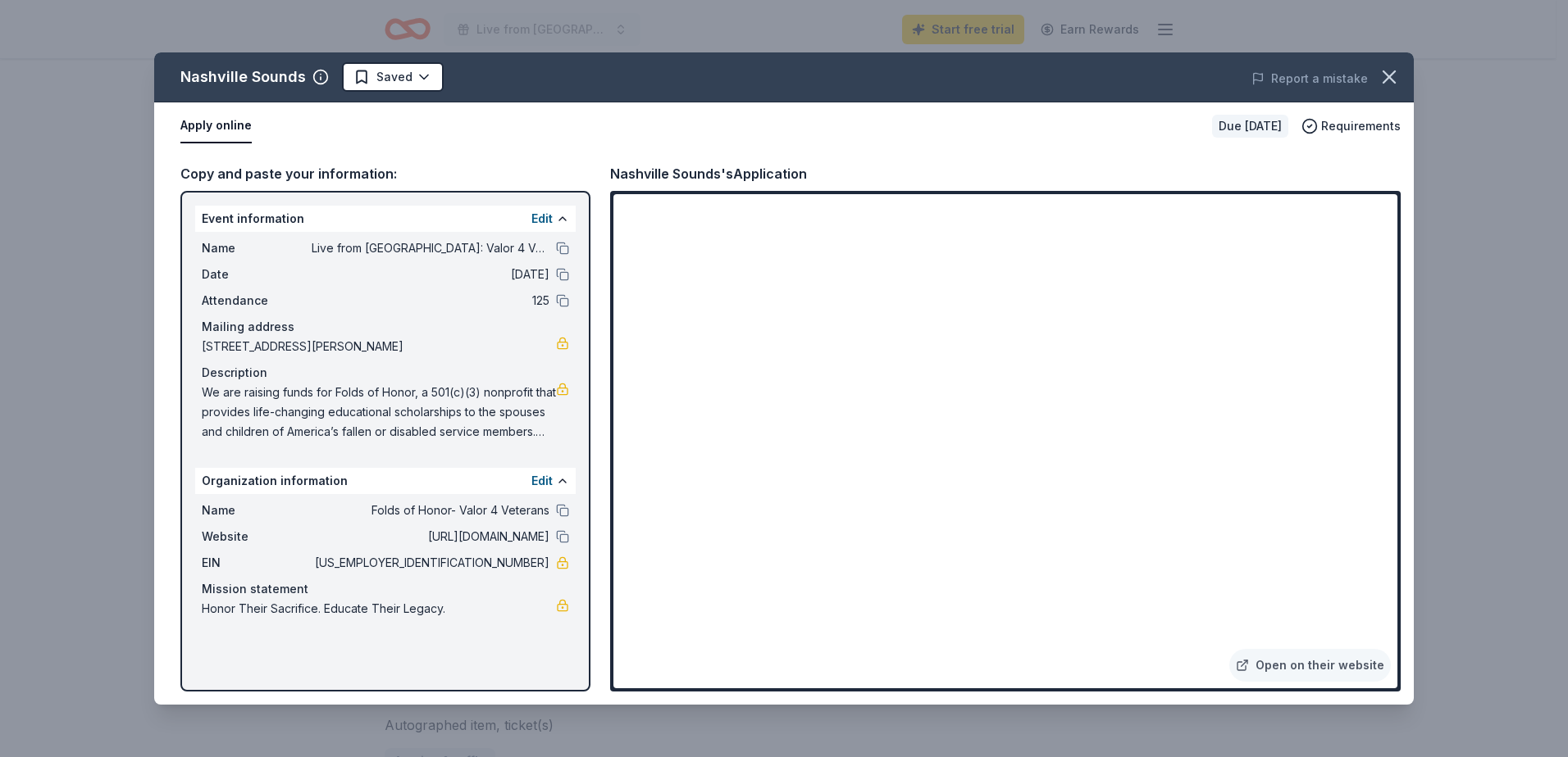
drag, startPoint x: 1390, startPoint y: 250, endPoint x: 1380, endPoint y: 416, distance: 166.3
click at [1379, 415] on div "Nashville Sounds Saved Report a mistake Apply online Due [DATE] Requirements Co…" at bounding box center [784, 378] width 1260 height 653
click at [1389, 424] on div "Nashville Sounds Saved Report a mistake Apply online Due [DATE] Requirements Co…" at bounding box center [784, 378] width 1260 height 653
click at [1312, 666] on div "Nashville Sounds Saved Report a mistake Apply online Due [DATE] Requirements Co…" at bounding box center [784, 378] width 1260 height 653
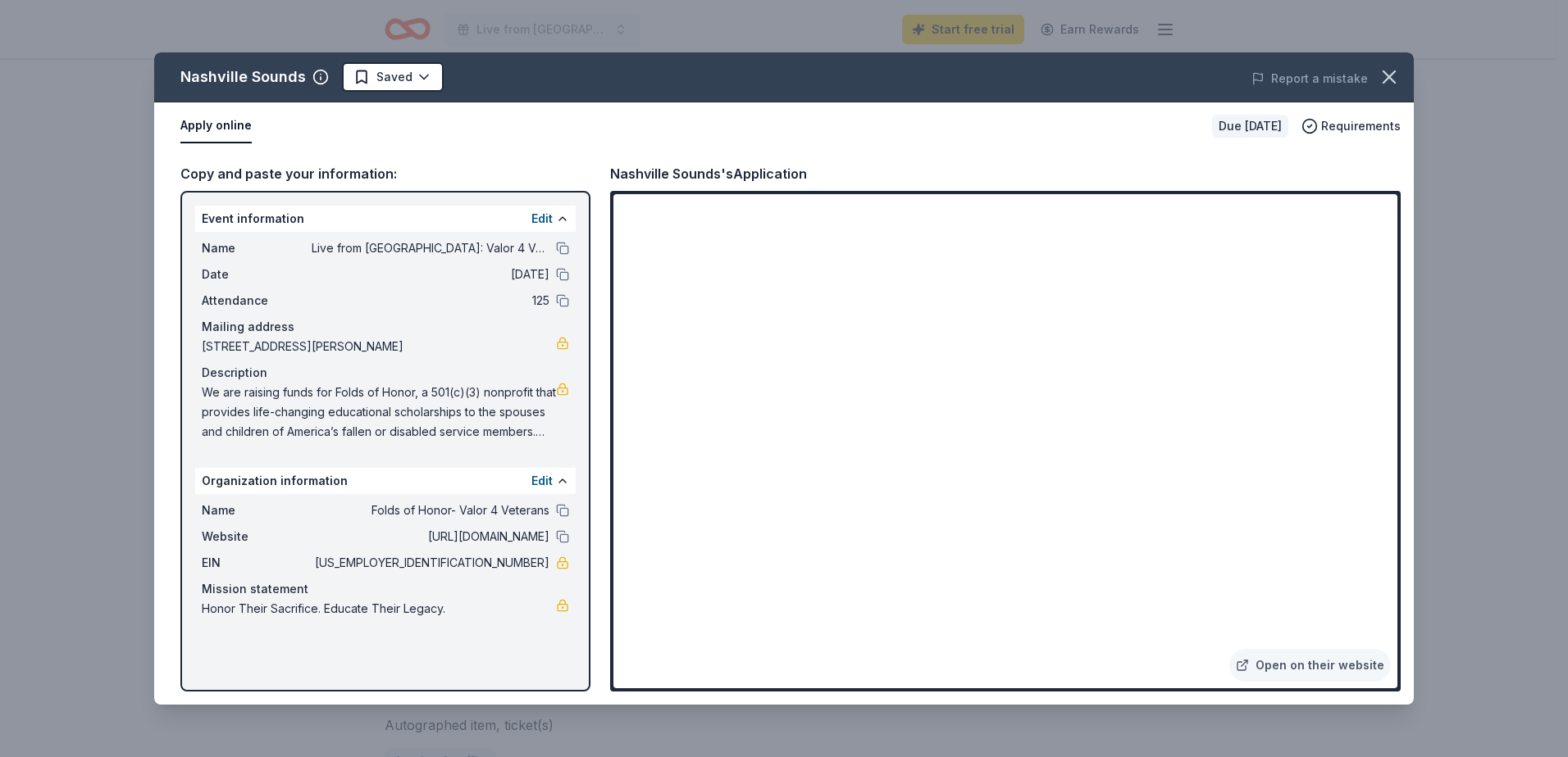
click at [1527, 148] on div "Nashville Sounds Saved Report a mistake Apply online Due [DATE] Requirements Co…" at bounding box center [784, 378] width 1568 height 757
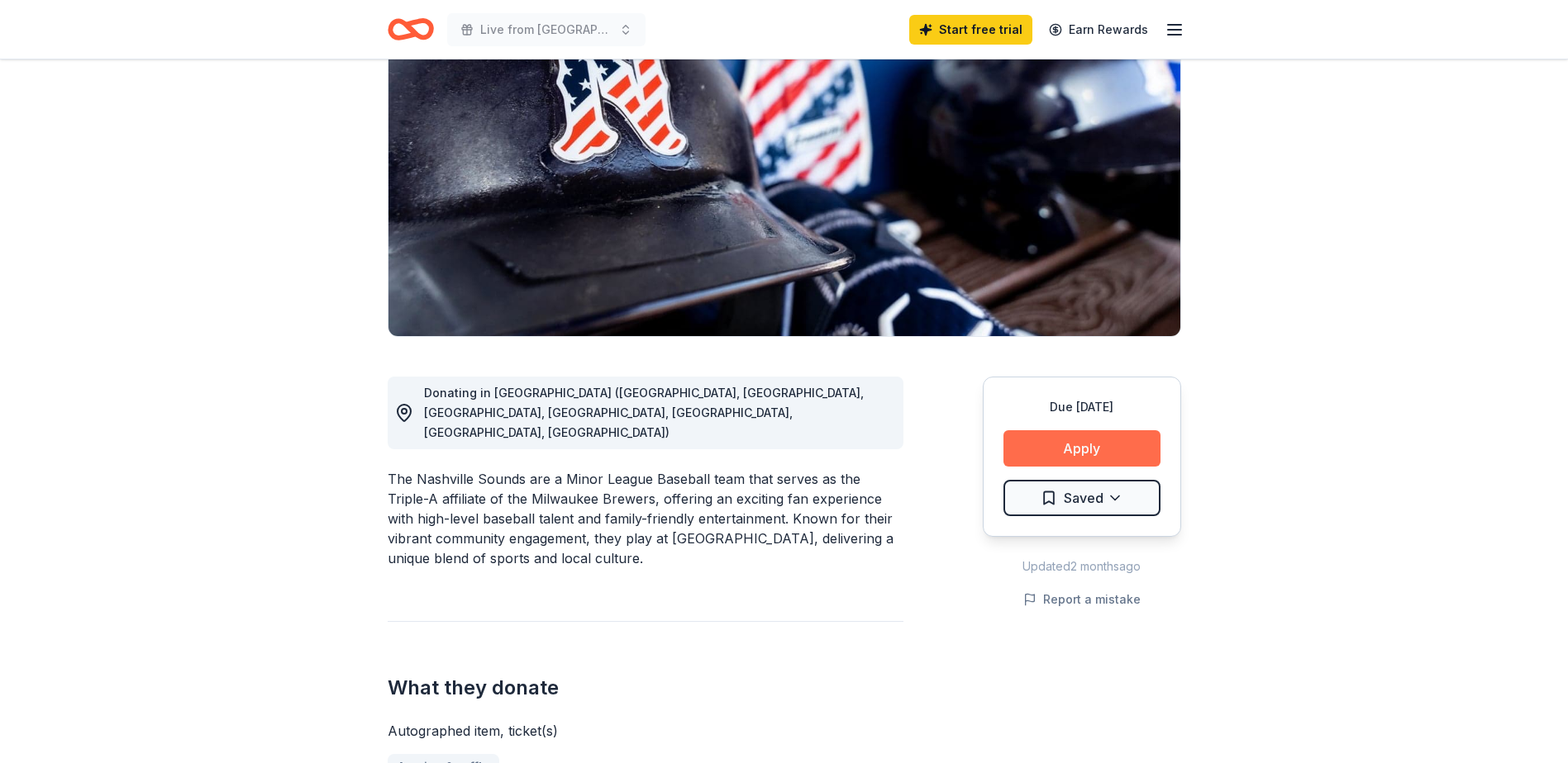
click at [1064, 446] on button "Apply" at bounding box center [1081, 448] width 157 height 36
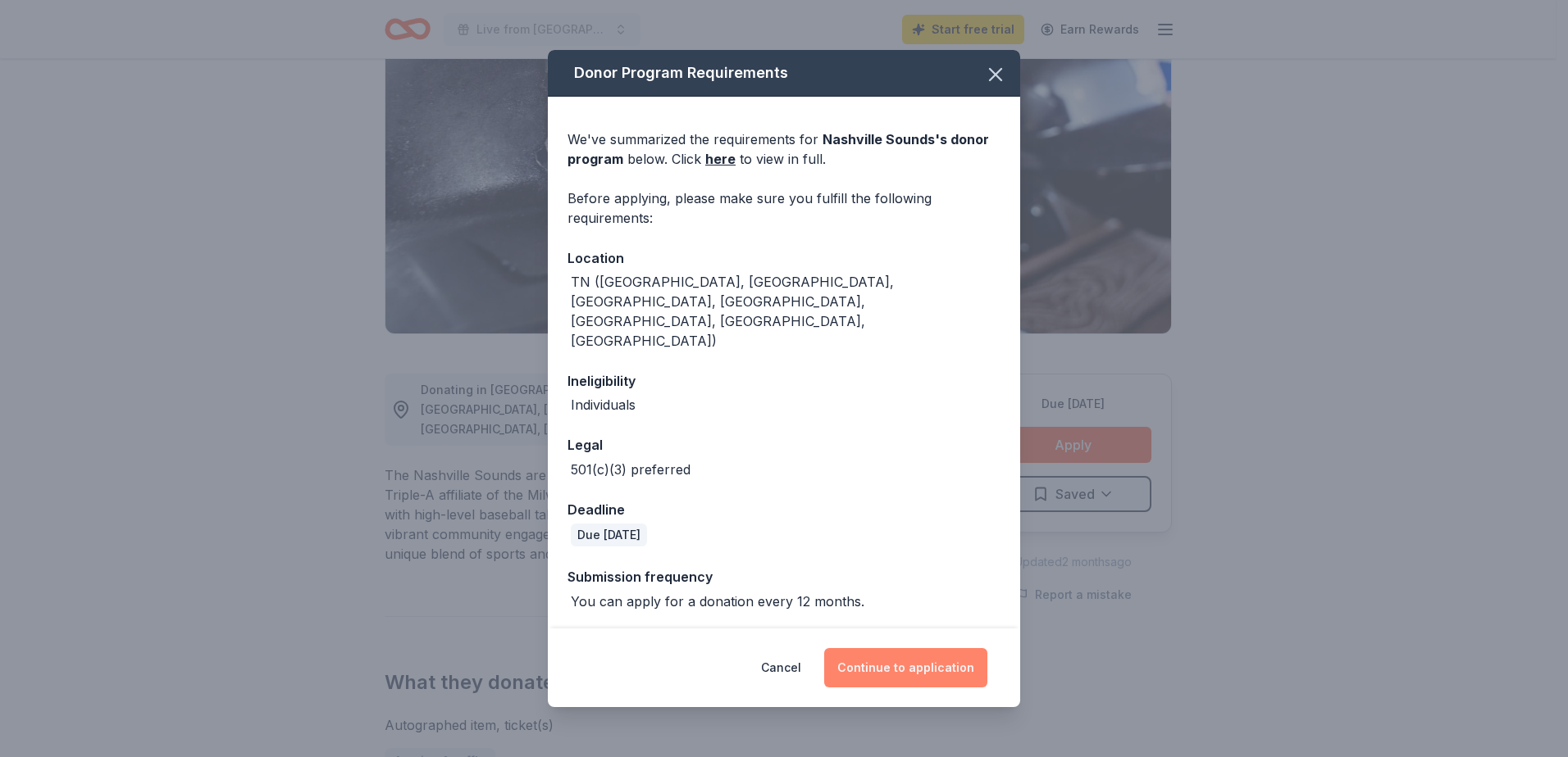
click at [895, 660] on button "Continue to application" at bounding box center [905, 667] width 163 height 39
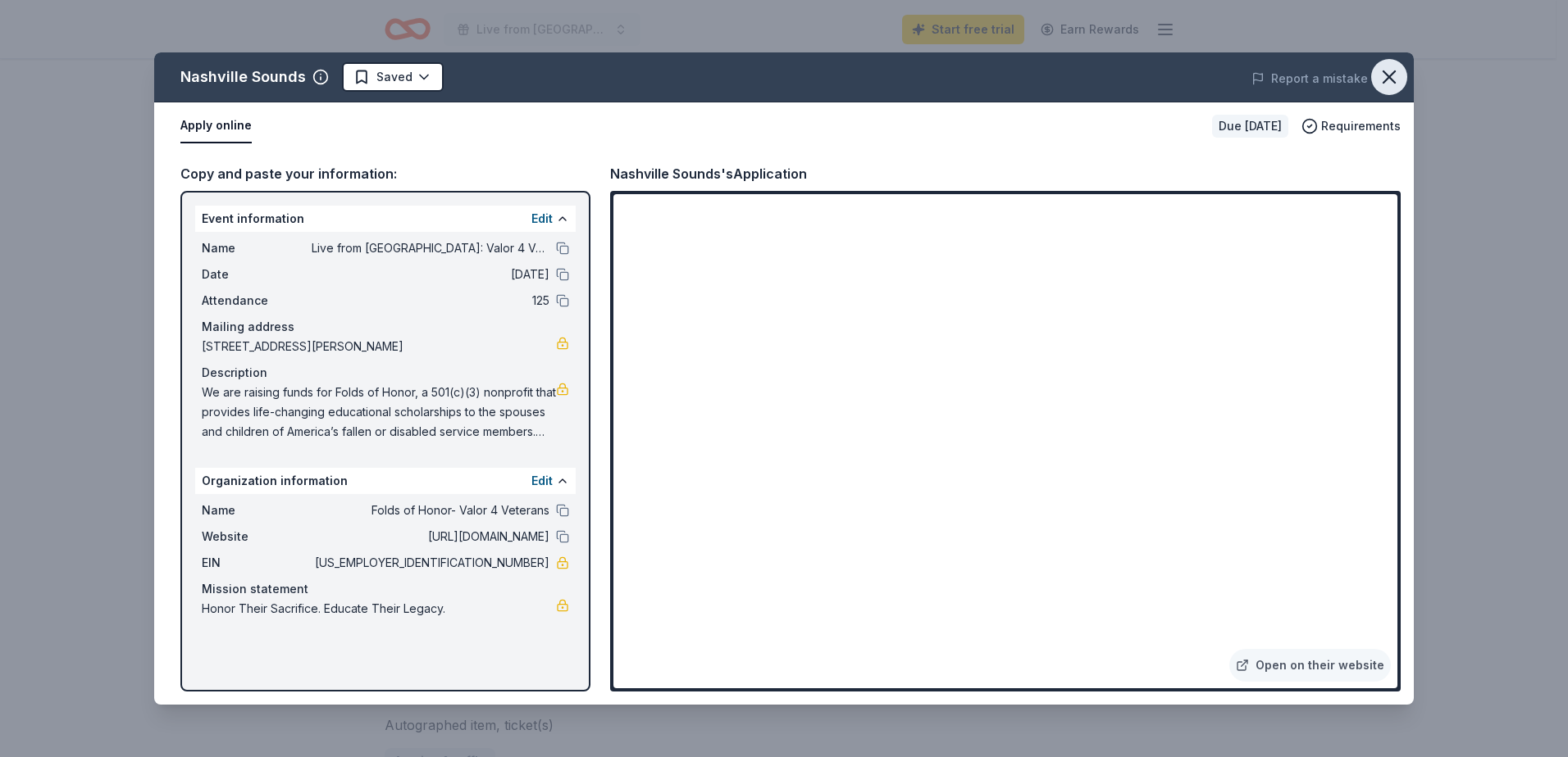
click at [1396, 78] on icon "button" at bounding box center [1389, 77] width 23 height 23
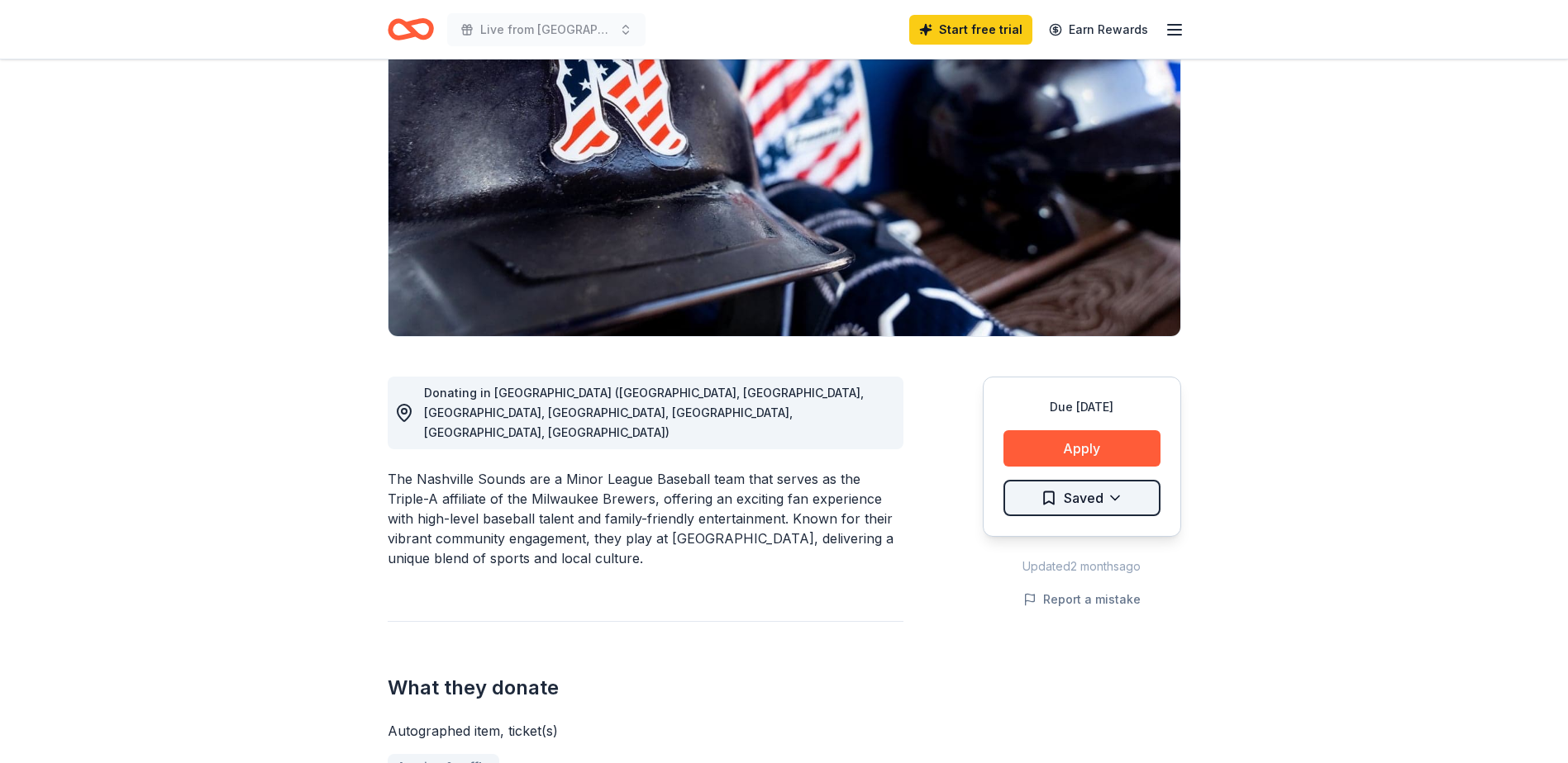
click at [1109, 491] on html "Live from [GEOGRAPHIC_DATA]: Valor 4 Veterans Benefiting Folds of Honor Start f…" at bounding box center [784, 217] width 1568 height 763
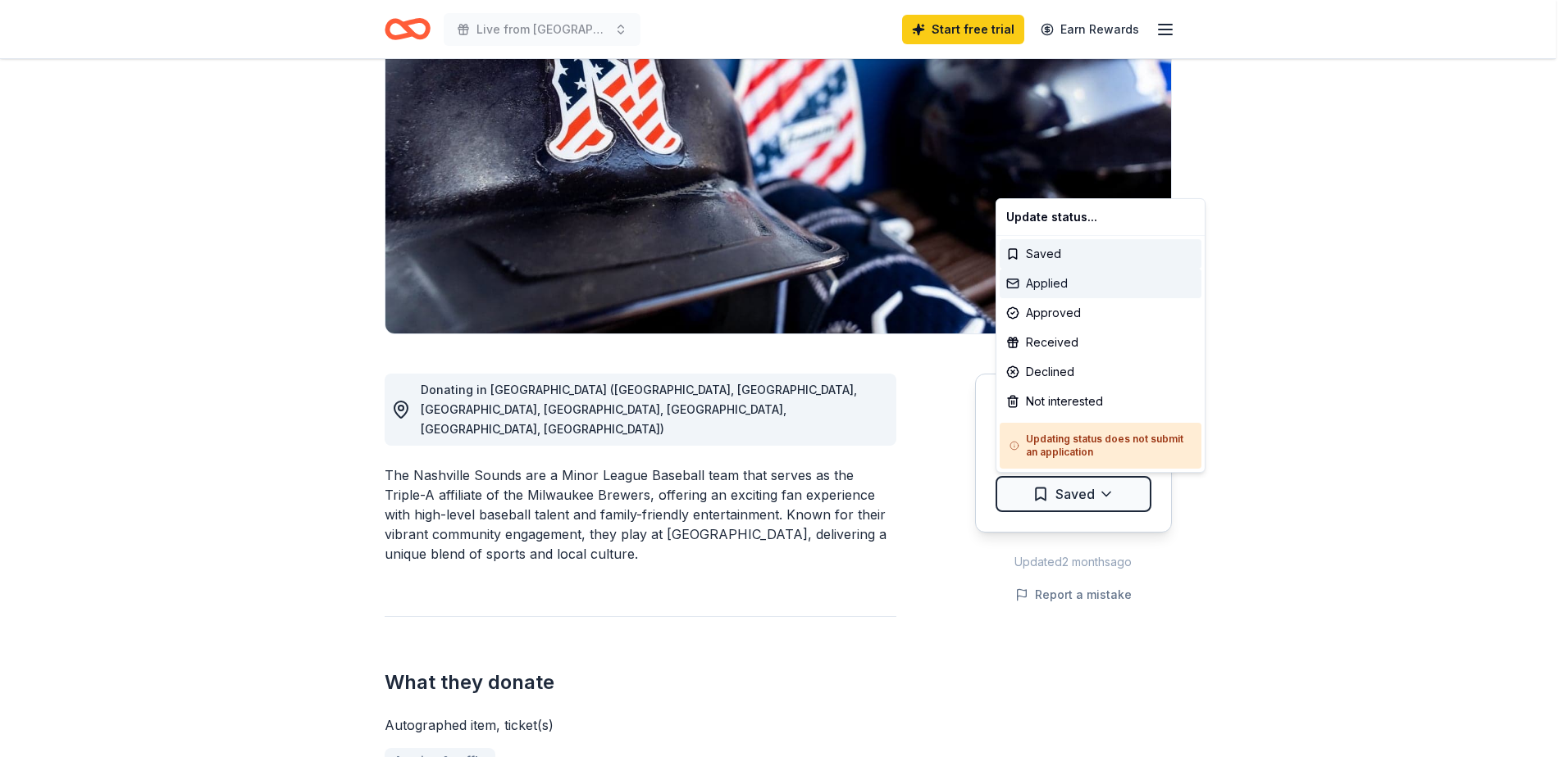
click at [1051, 283] on div "Applied" at bounding box center [1100, 284] width 202 height 30
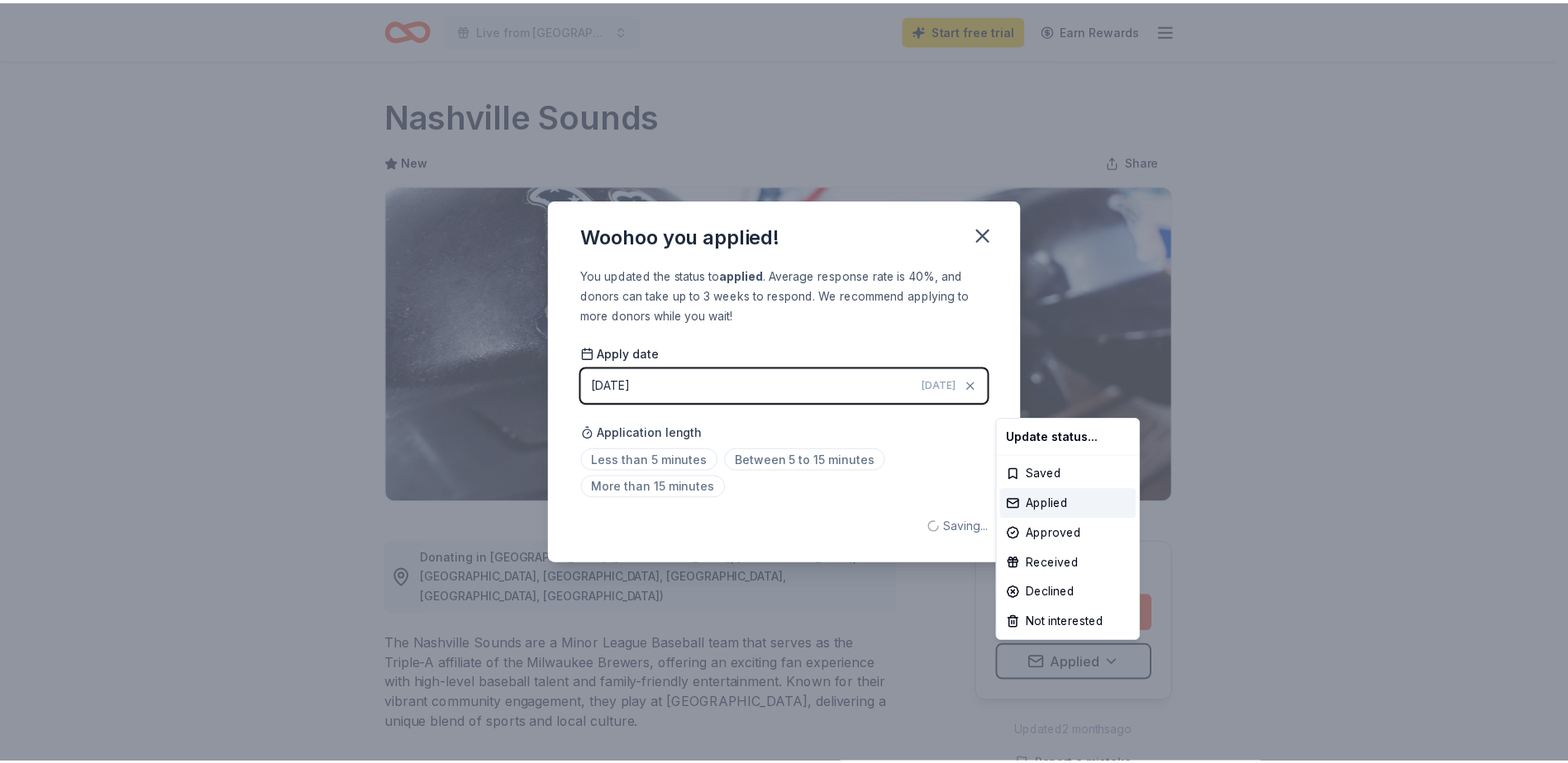
scroll to position [0, 0]
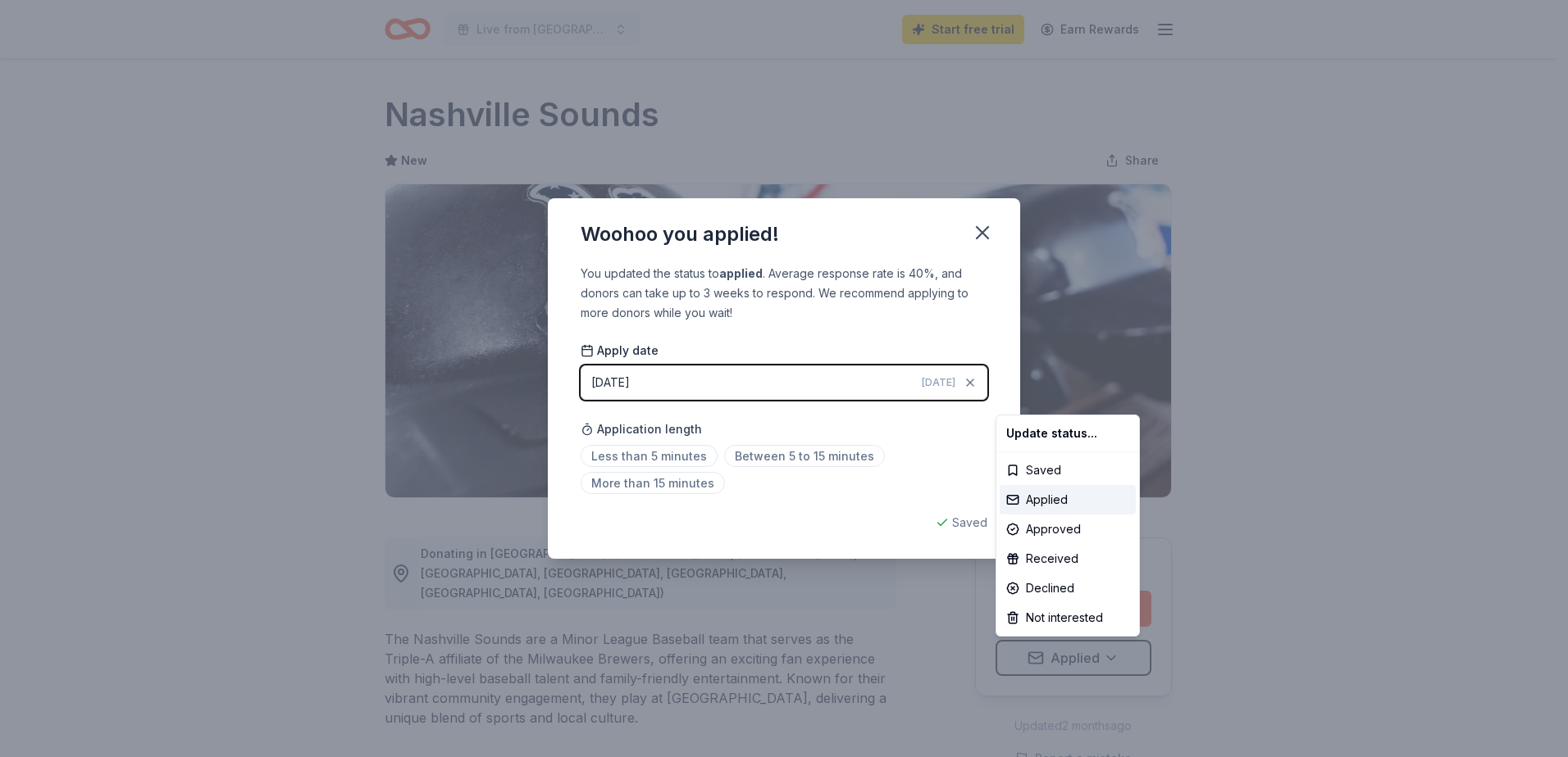
click at [885, 430] on html "Live from [GEOGRAPHIC_DATA]: Valor 4 Veterans Benefiting Folds of Honor Start f…" at bounding box center [784, 378] width 1568 height 757
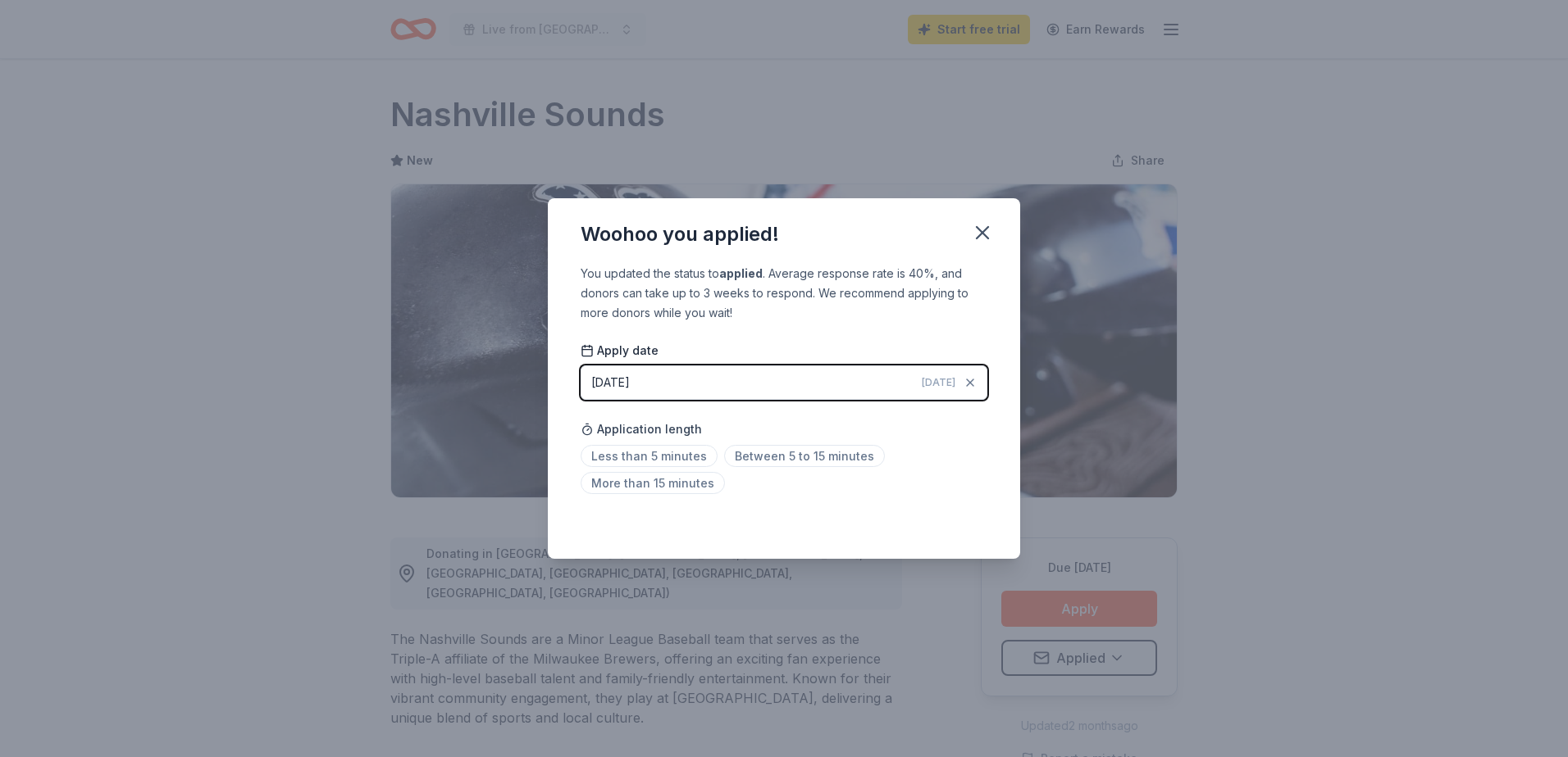
click at [638, 275] on div "You updated the status to applied . Average response rate is 40%, and donors ca…" at bounding box center [784, 293] width 407 height 59
click at [761, 327] on div "You updated the status to applied . Average response rate is 40%, and donors ca…" at bounding box center [784, 411] width 473 height 295
click at [797, 458] on span "Between 5 to 15 minutes" at bounding box center [804, 455] width 161 height 22
click at [984, 234] on icon "button" at bounding box center [982, 232] width 11 height 11
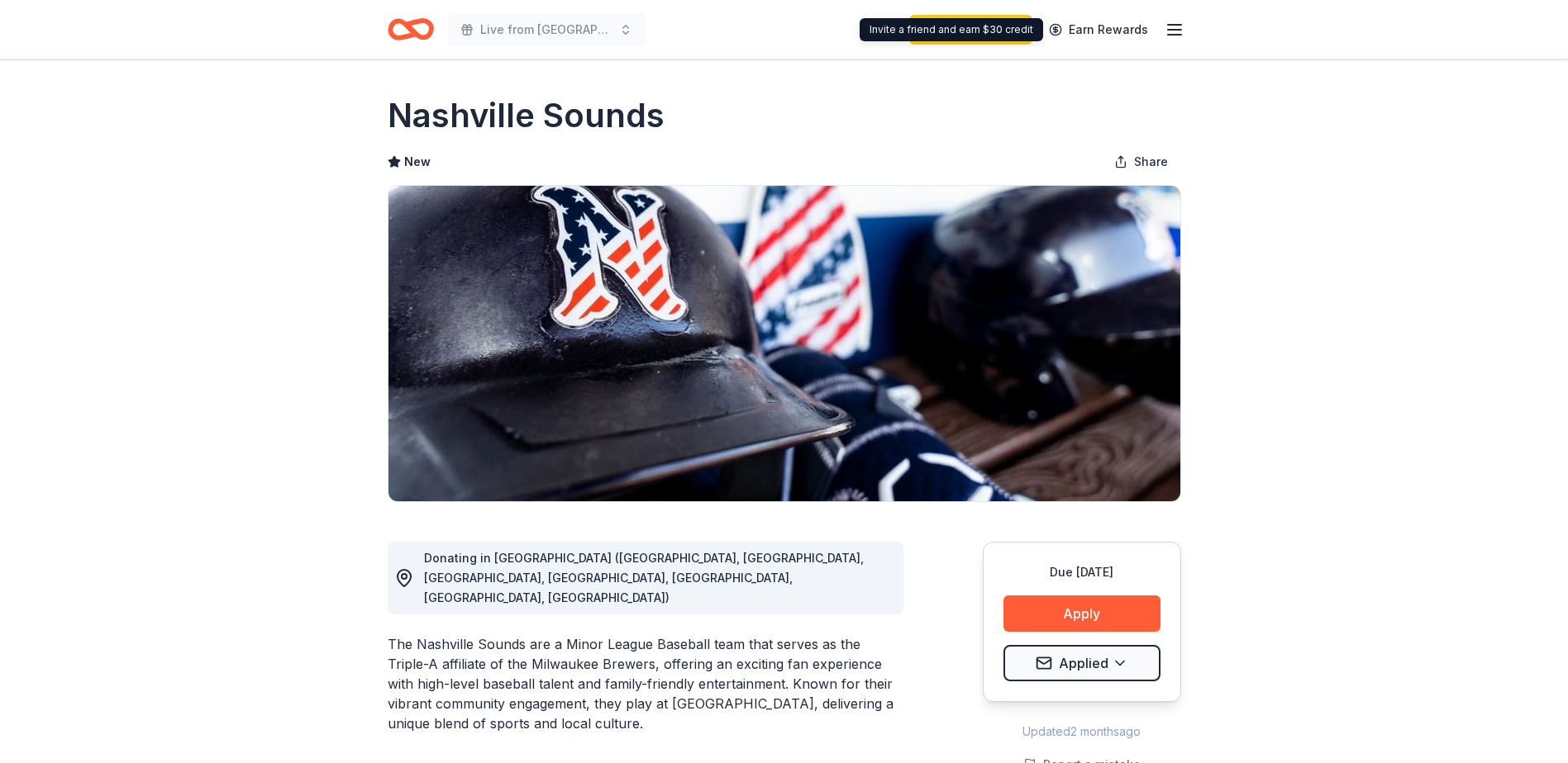
click at [1184, 32] on icon "button" at bounding box center [1174, 30] width 20 height 20
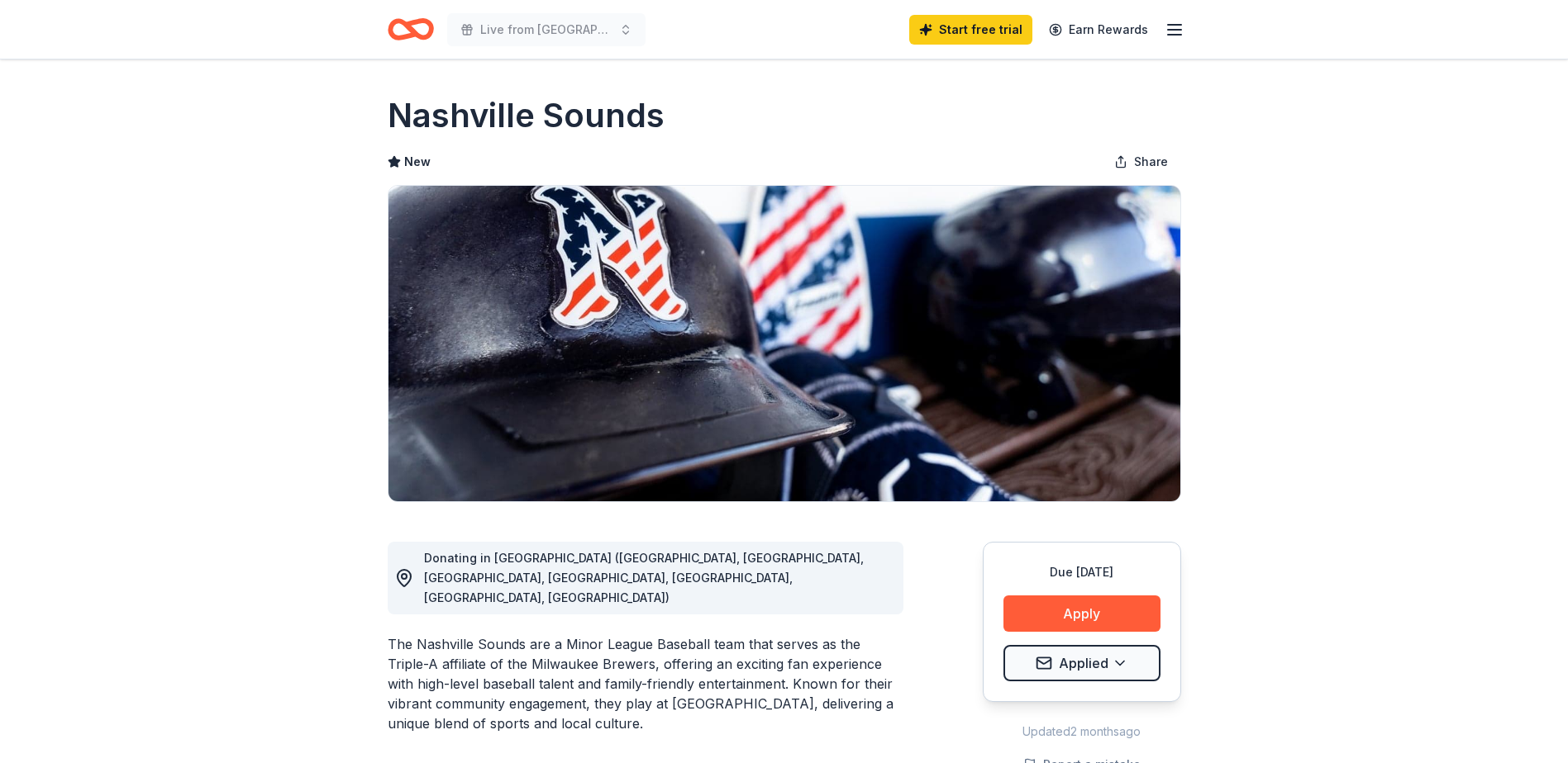
drag, startPoint x: 1017, startPoint y: 513, endPoint x: 906, endPoint y: 559, distance: 120.2
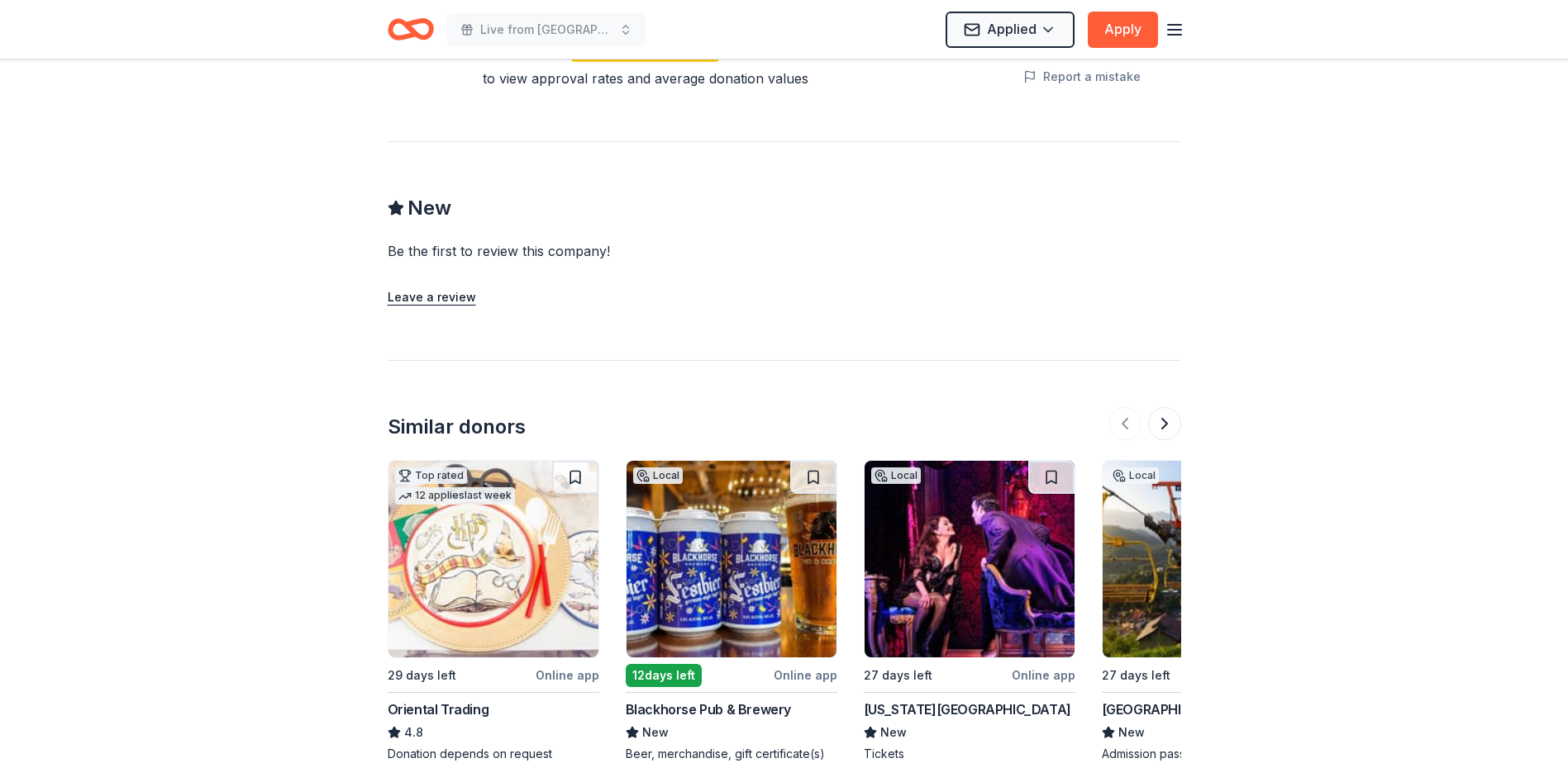
scroll to position [1668, 0]
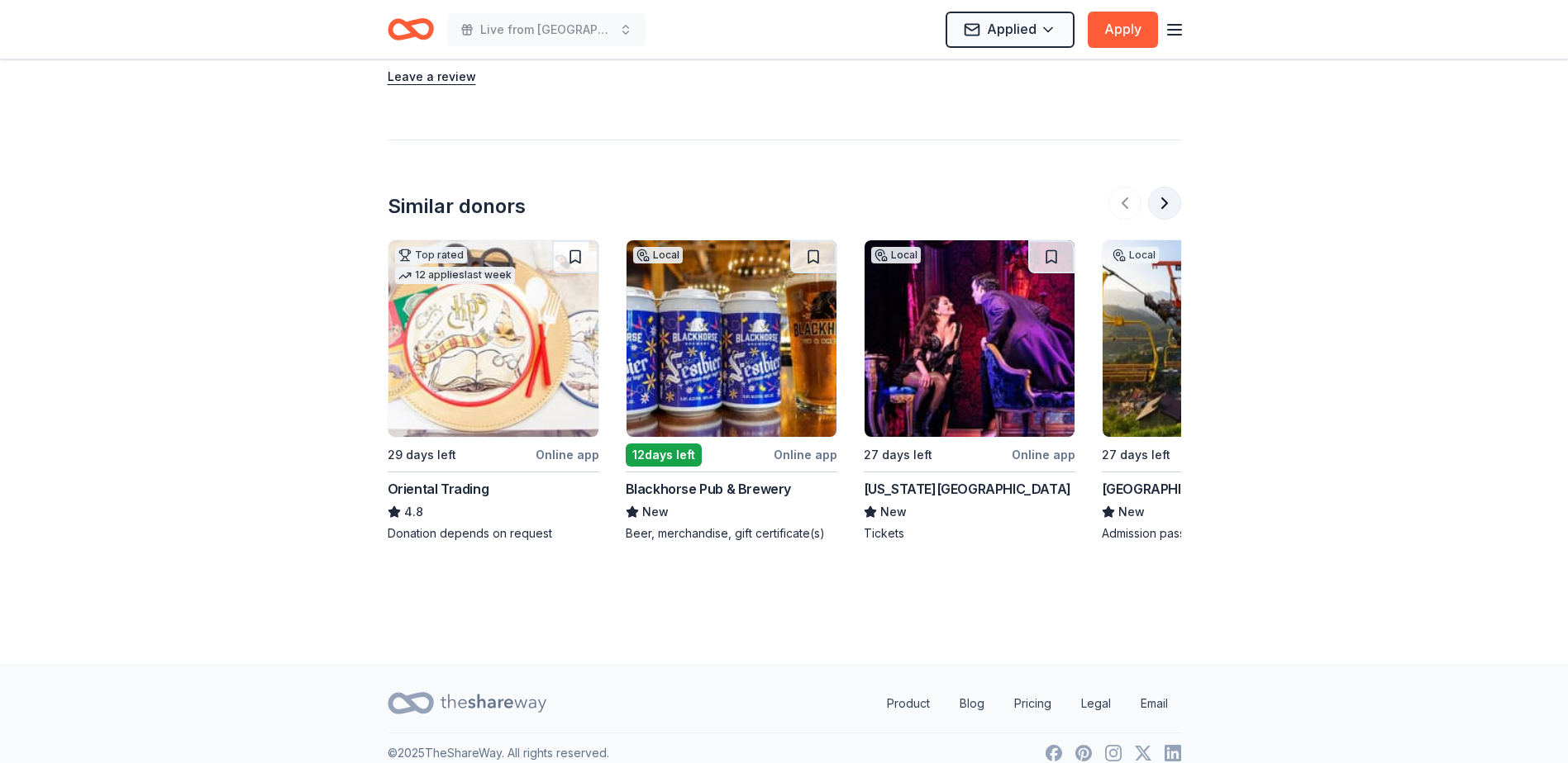
click at [1161, 187] on button at bounding box center [1164, 203] width 33 height 33
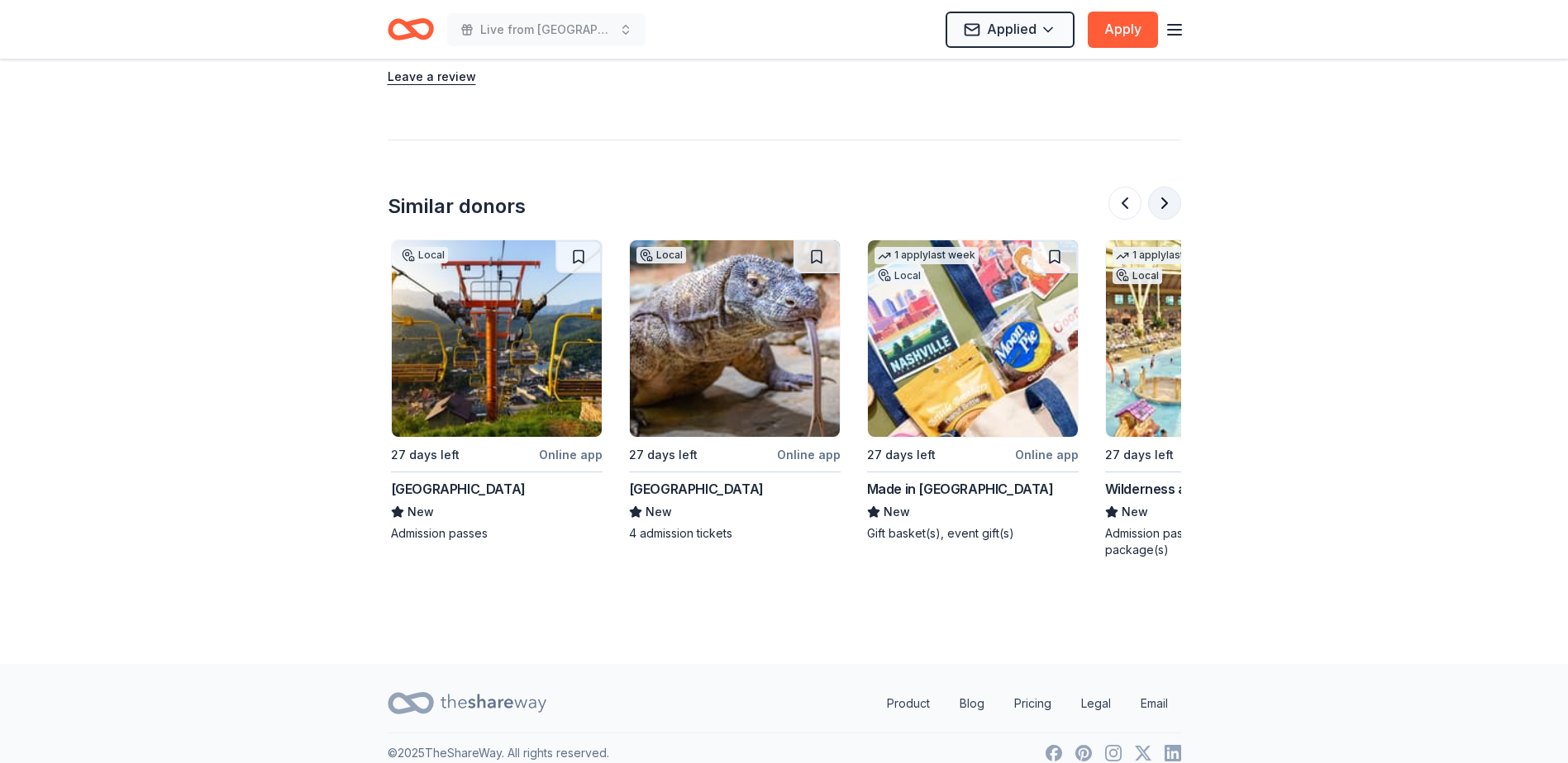
scroll to position [0, 714]
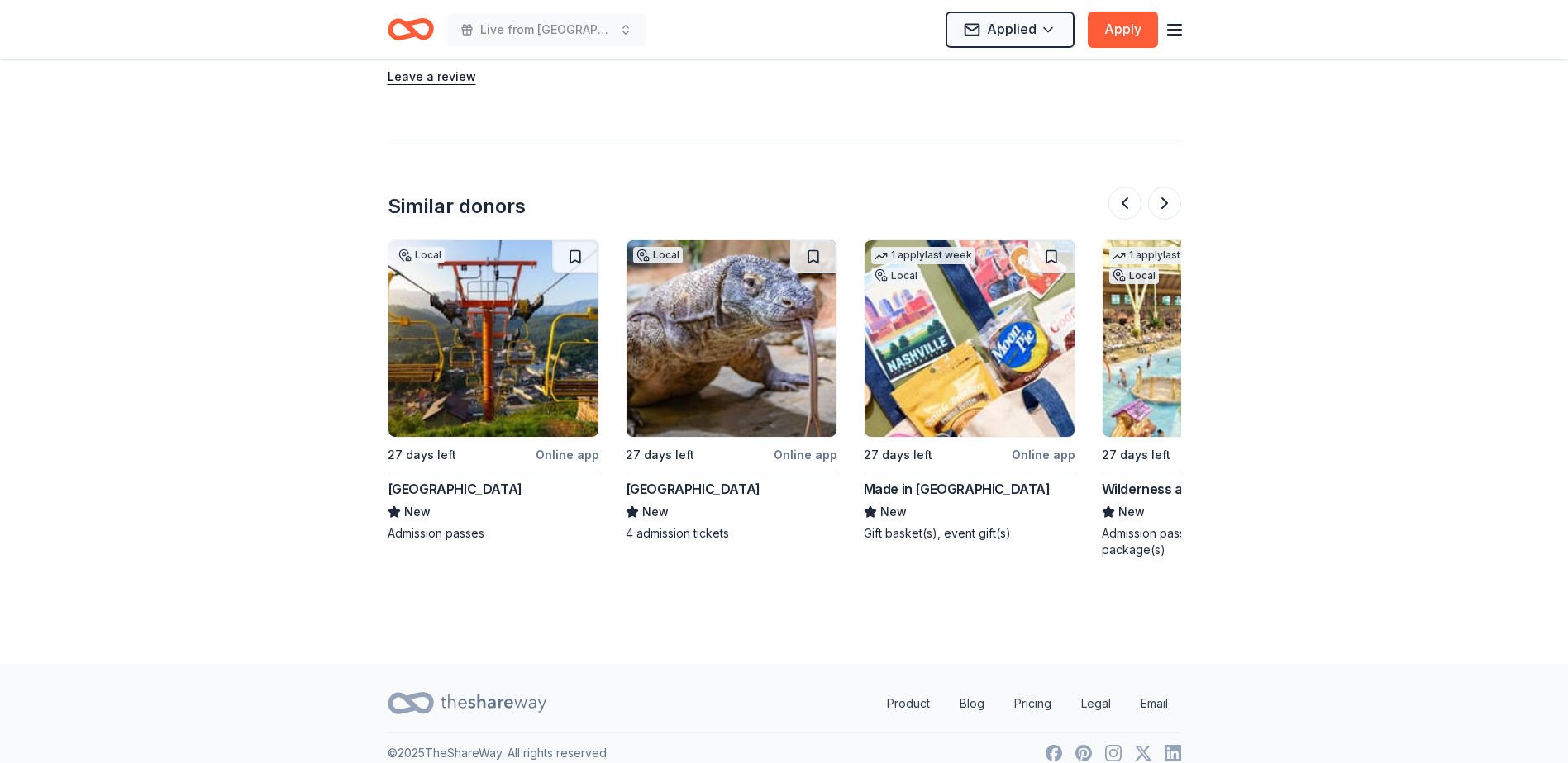
click at [713, 318] on img at bounding box center [731, 339] width 210 height 196
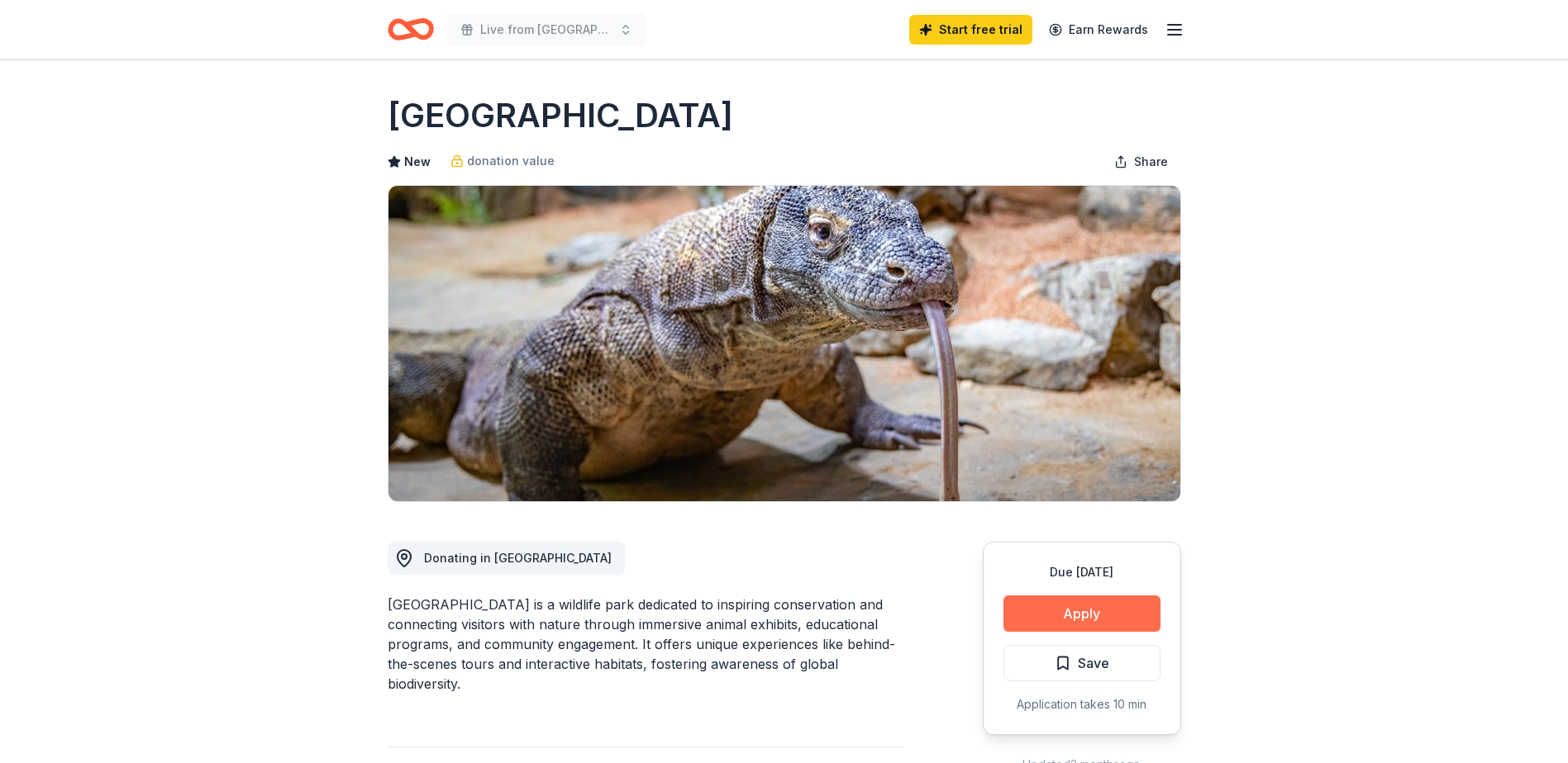
click at [1111, 618] on button "Apply" at bounding box center [1081, 613] width 157 height 36
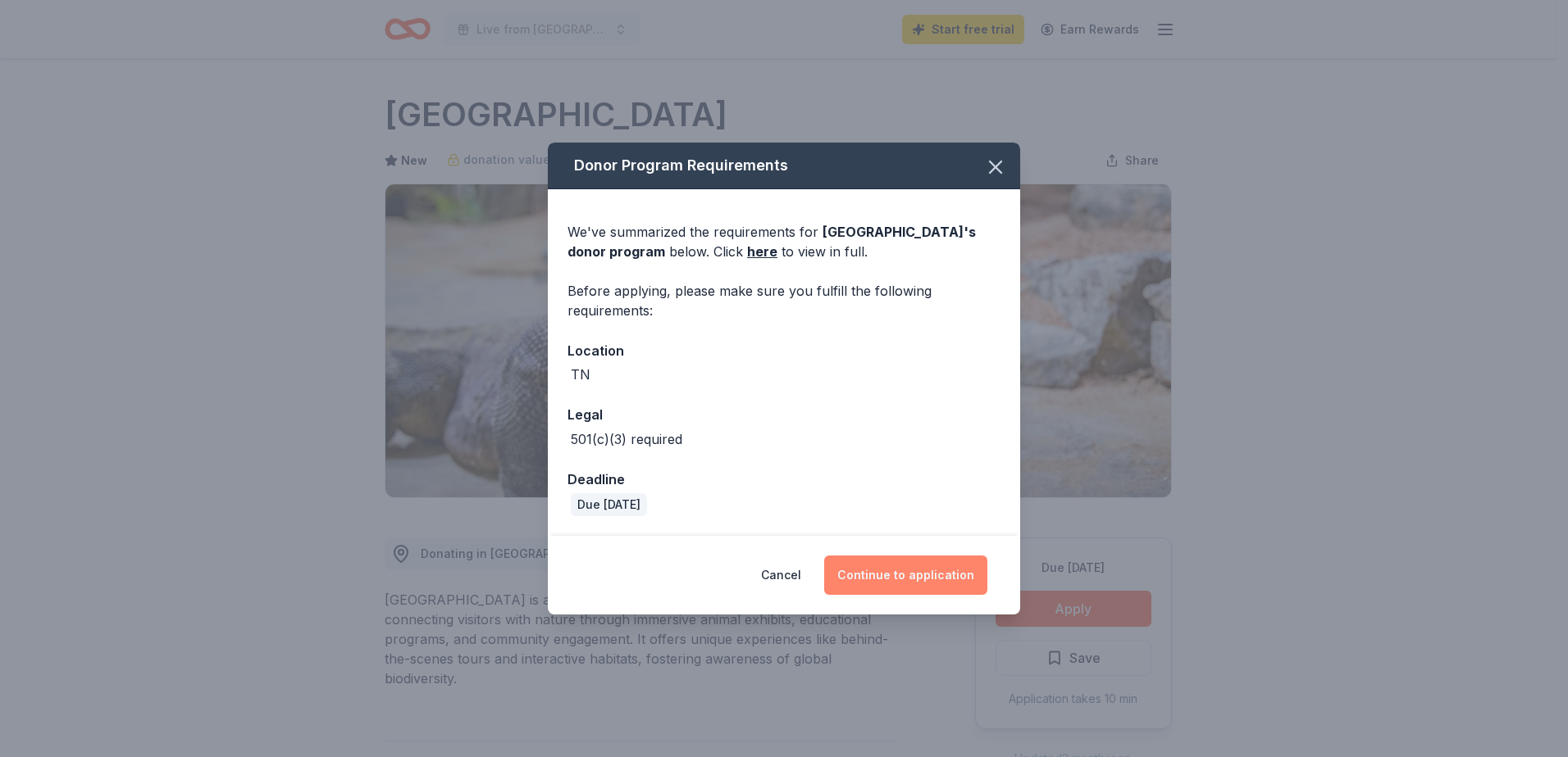
click at [909, 573] on button "Continue to application" at bounding box center [905, 575] width 163 height 39
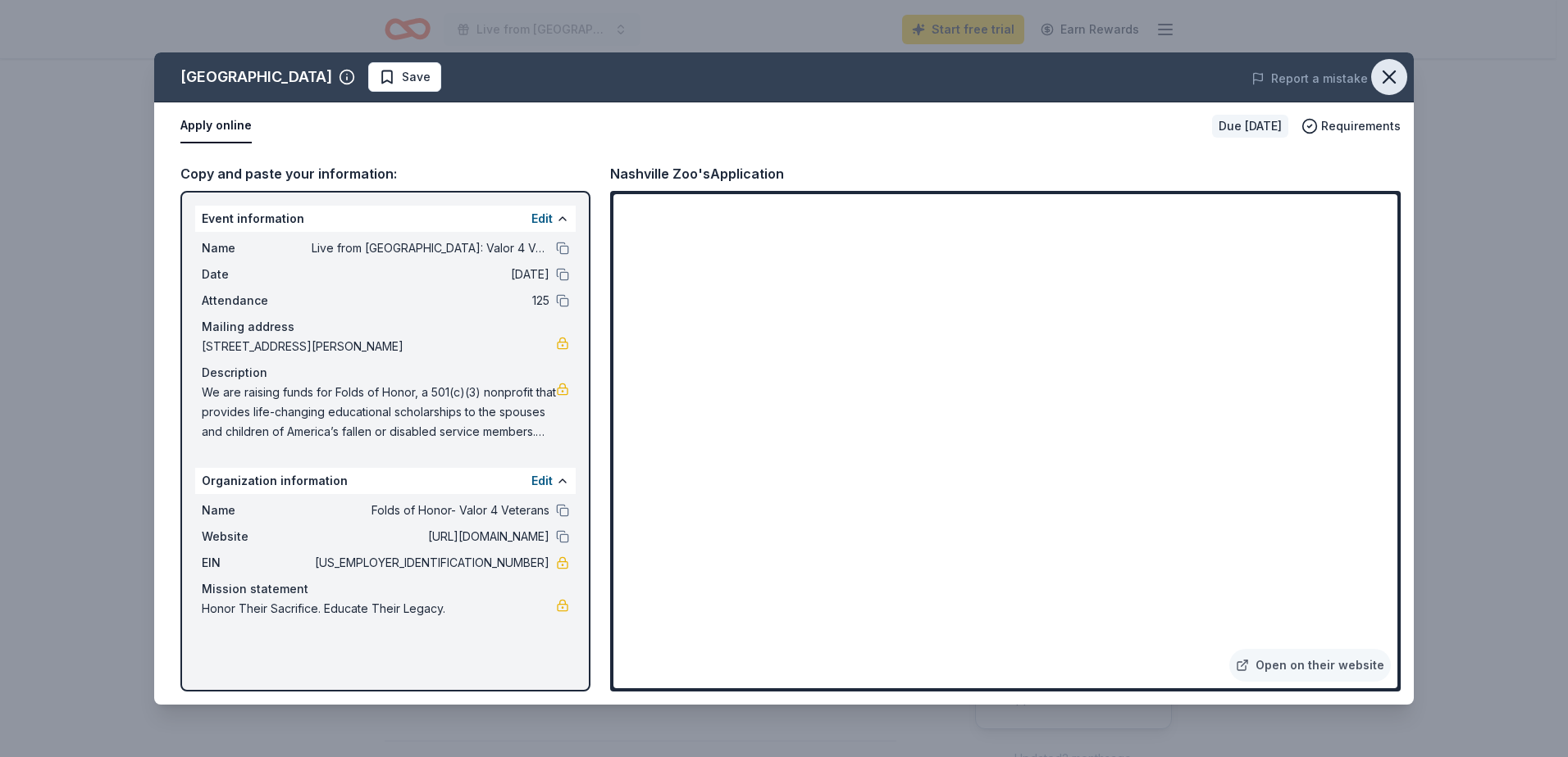
click at [1387, 75] on icon "button" at bounding box center [1389, 77] width 11 height 11
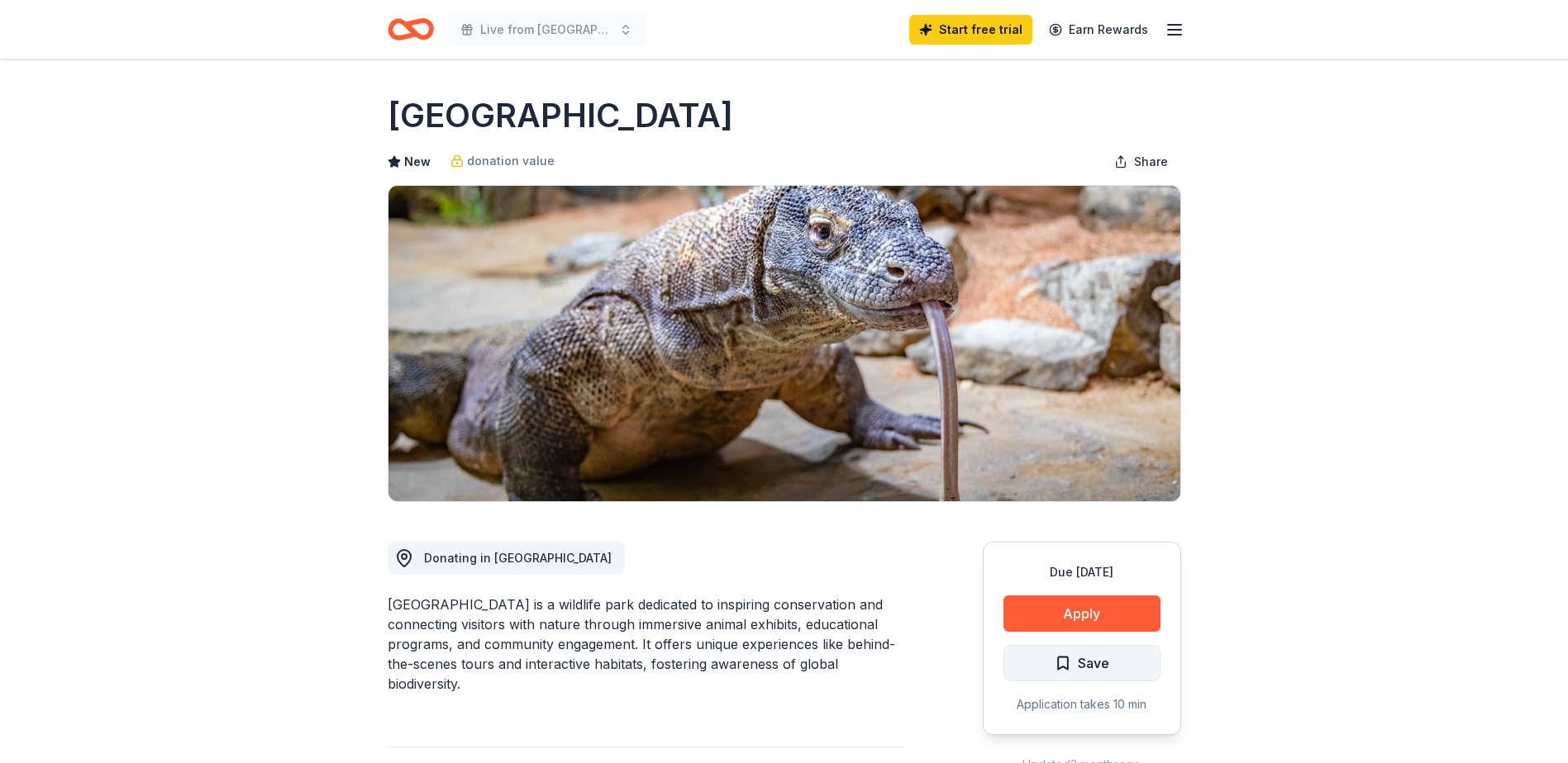
click at [1078, 662] on span "Save" at bounding box center [1093, 663] width 32 height 21
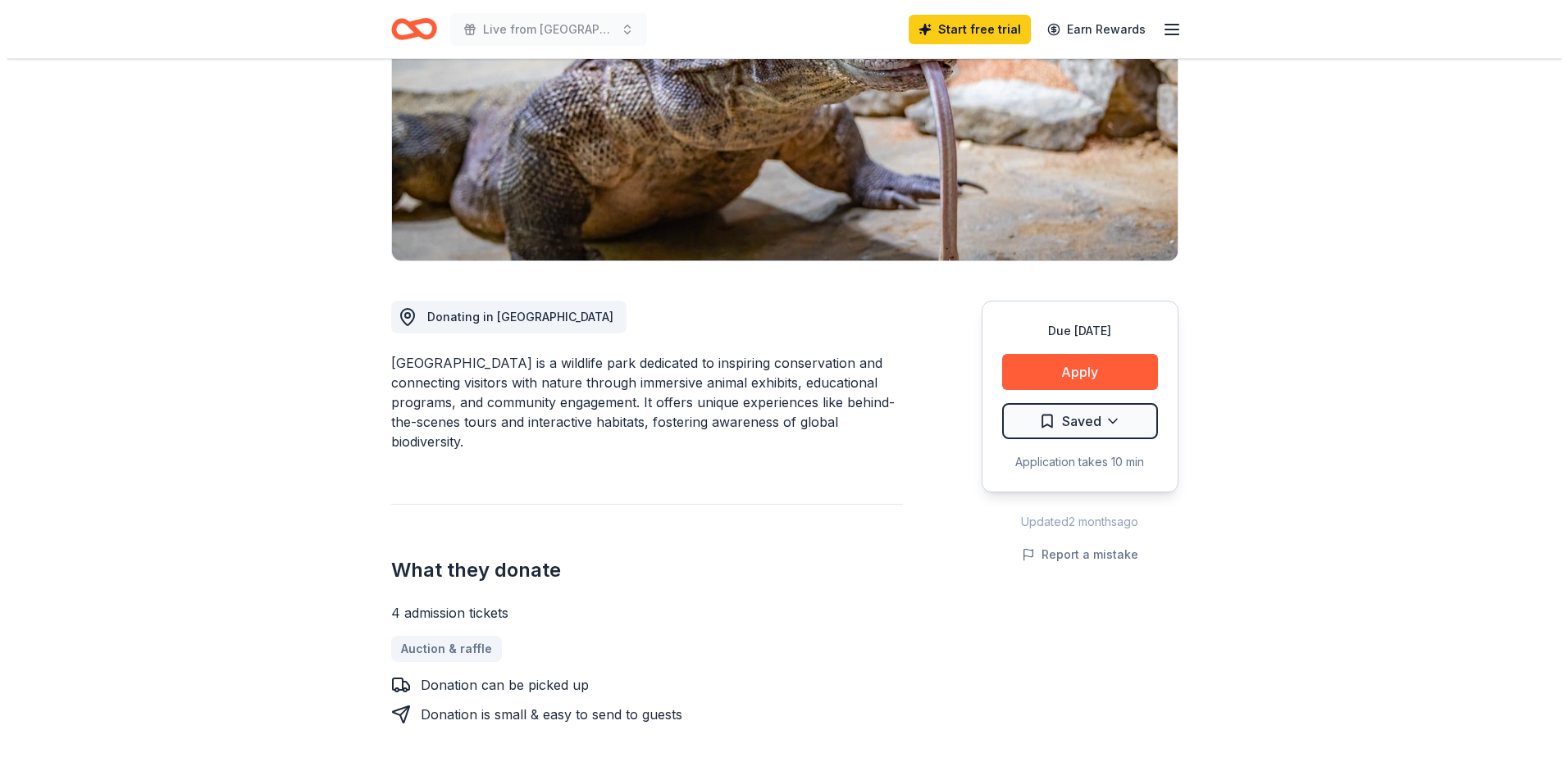
scroll to position [246, 0]
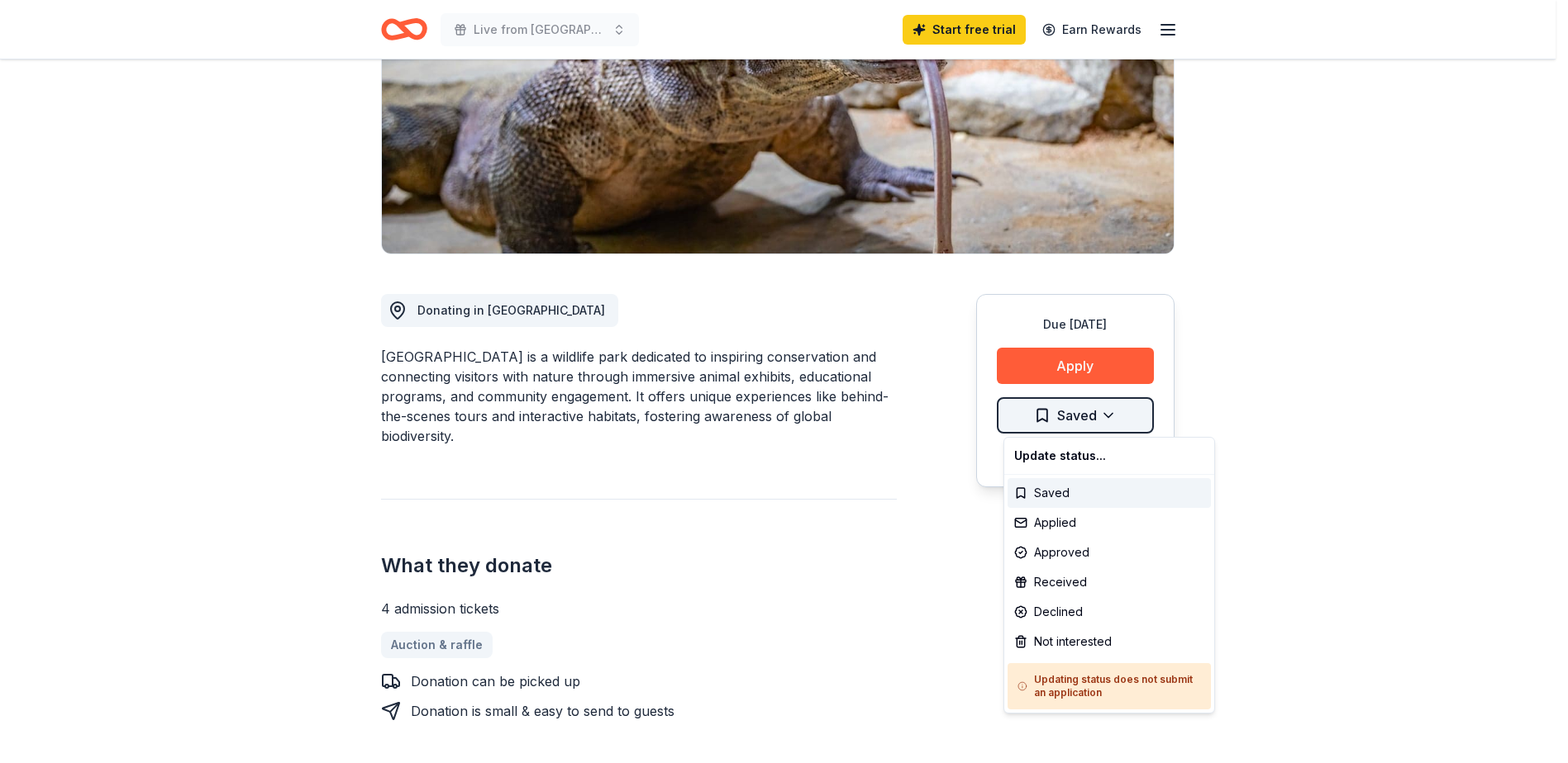
click at [1114, 417] on html "Live from Nashville: Valor 4 Veterans Benefiting Folds of Honor Start free tria…" at bounding box center [784, 133] width 1568 height 763
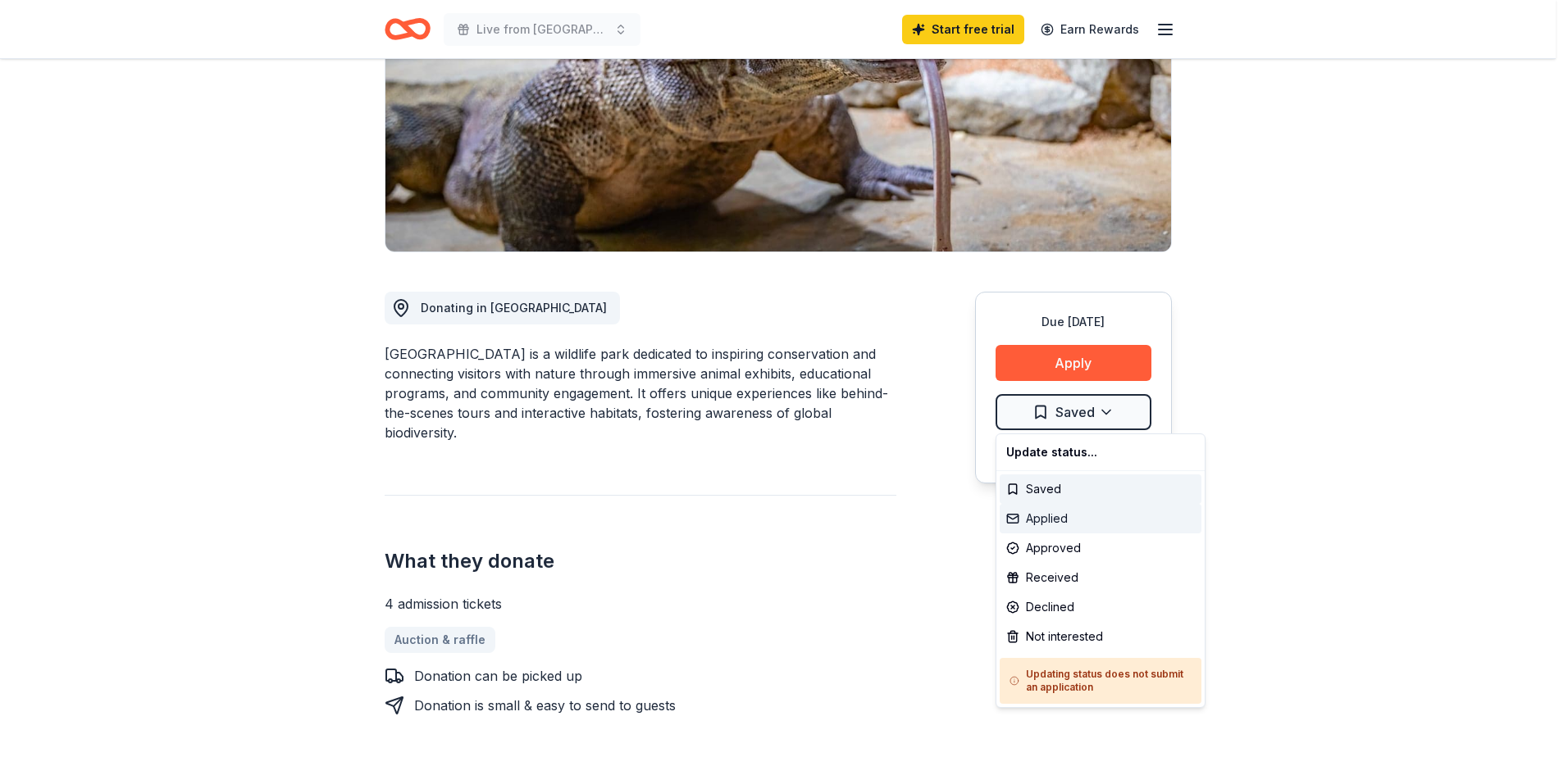
click at [1051, 520] on div "Applied" at bounding box center [1100, 519] width 202 height 30
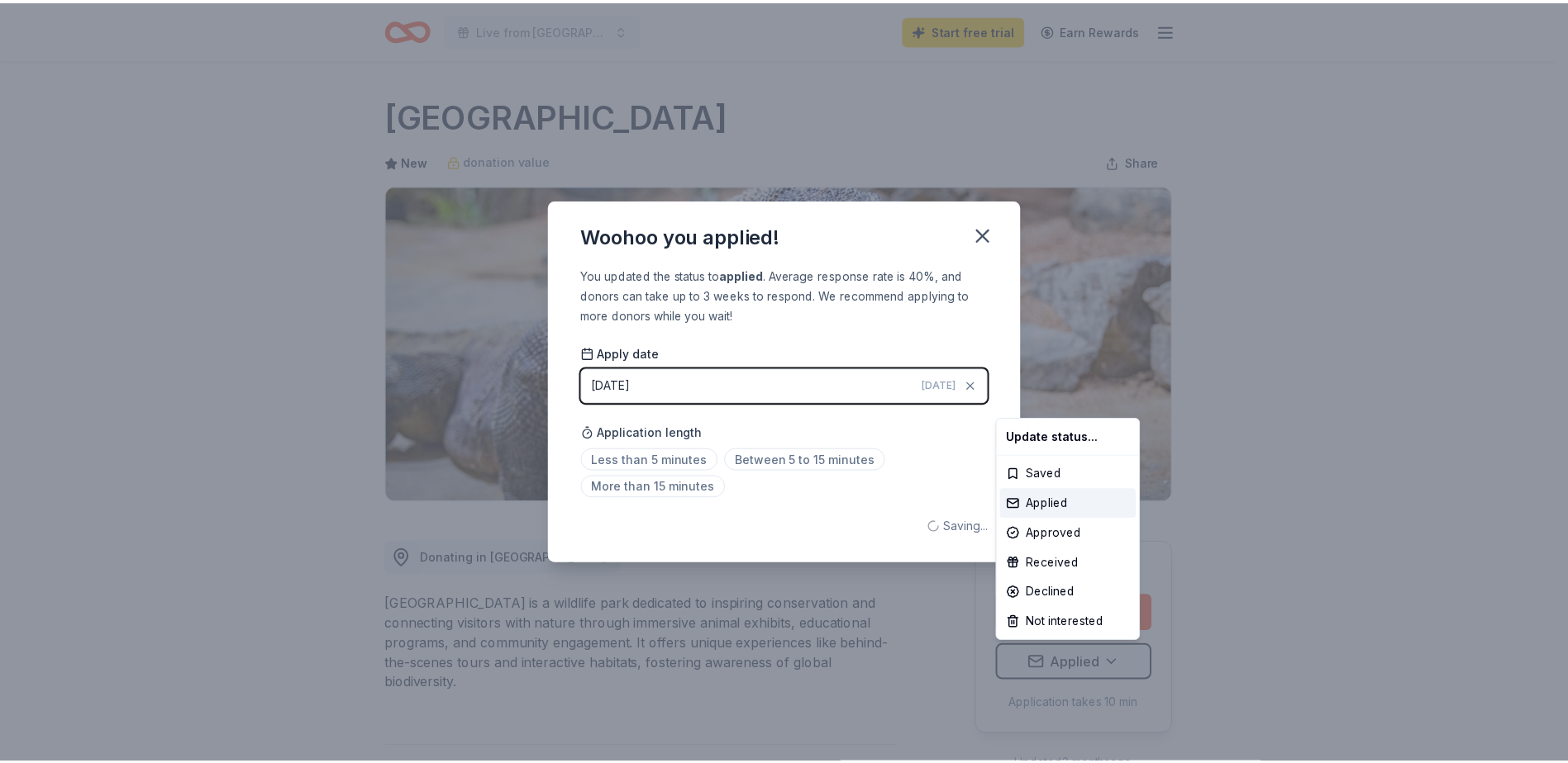
scroll to position [0, 0]
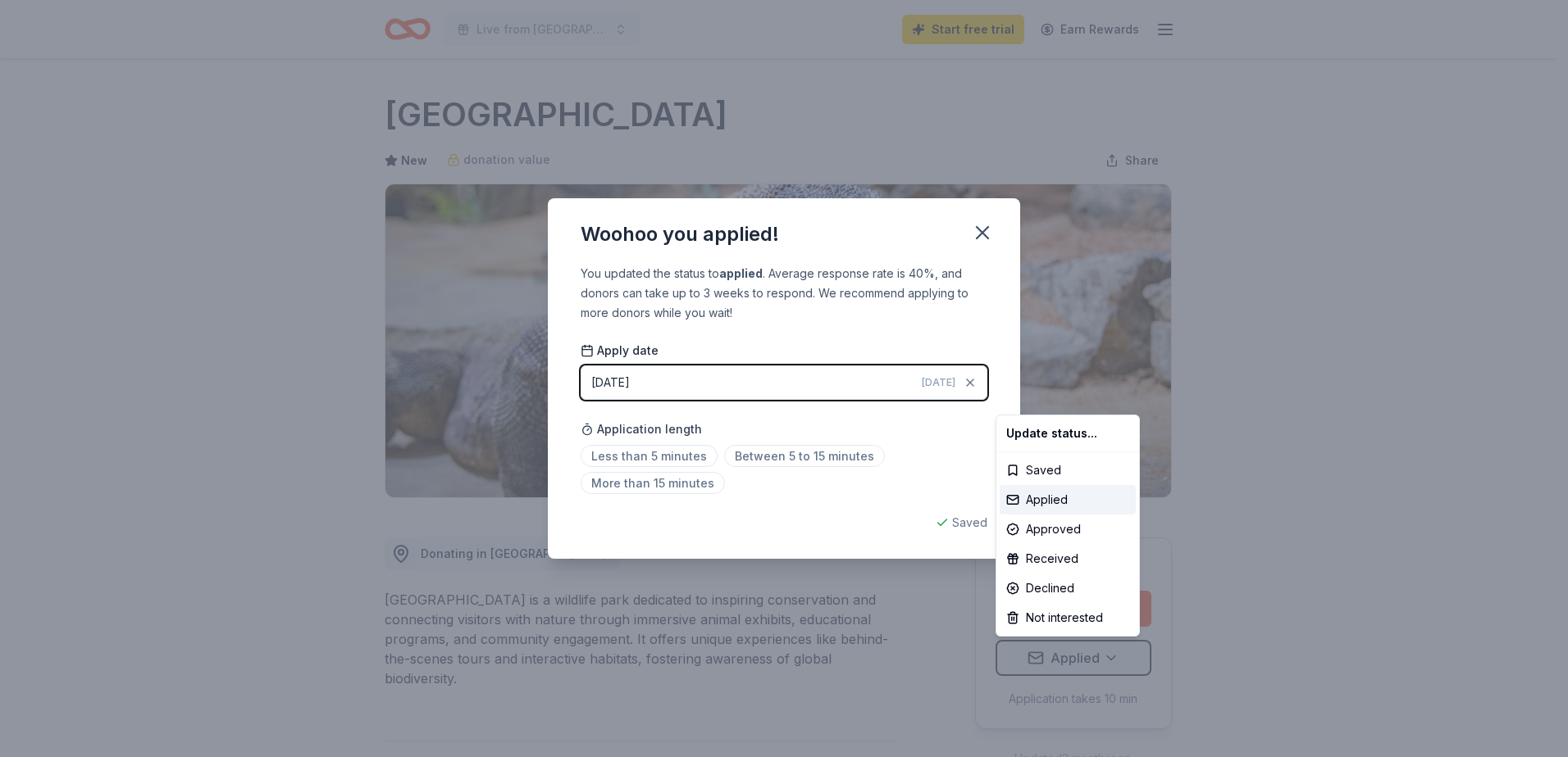
click at [693, 457] on html "Live from Nashville: Valor 4 Veterans Benefiting Folds of Honor Start free tria…" at bounding box center [784, 378] width 1568 height 757
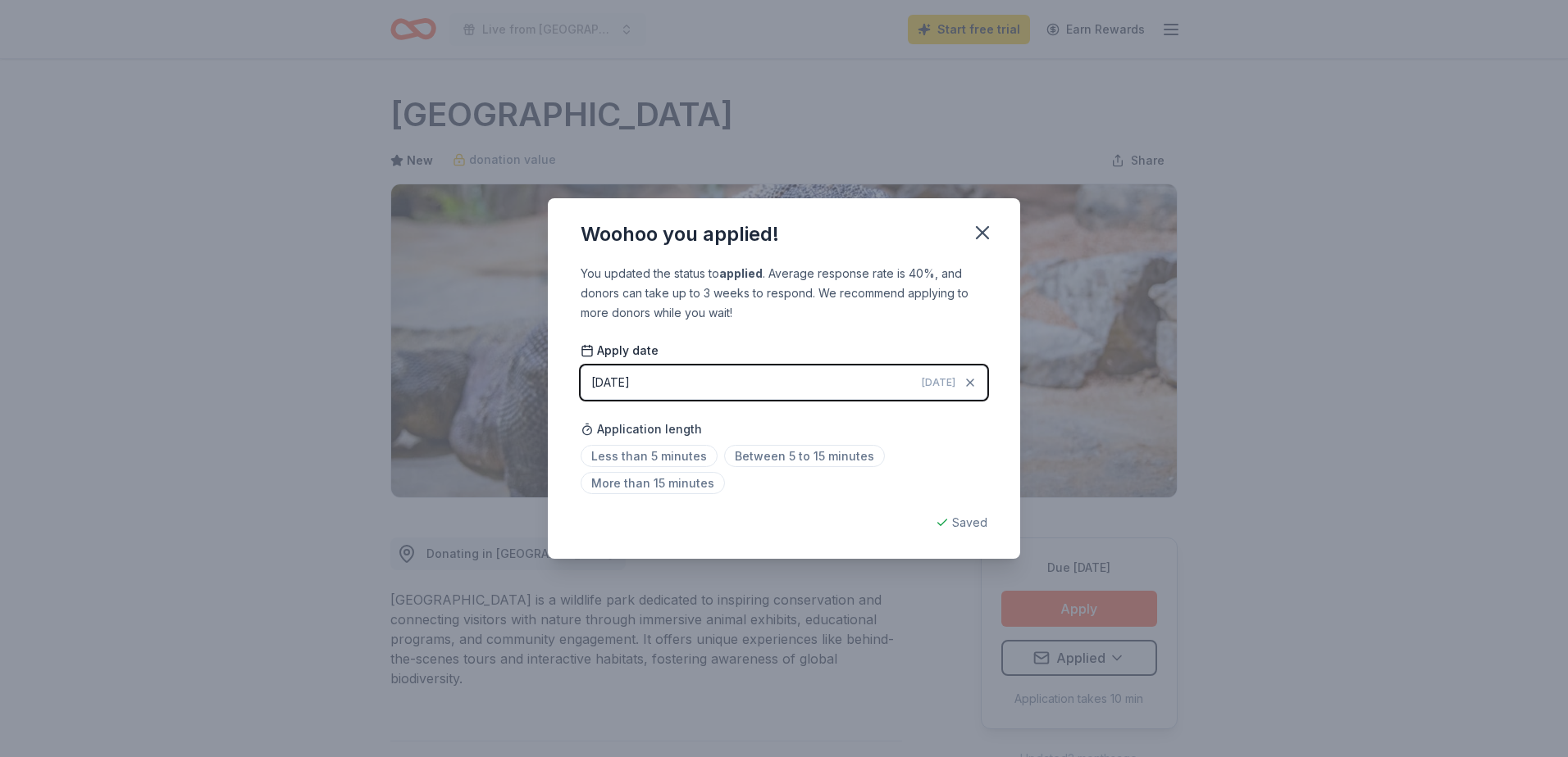
click at [693, 457] on span "Less than 5 minutes" at bounding box center [649, 455] width 137 height 22
click at [980, 226] on icon "button" at bounding box center [982, 232] width 23 height 23
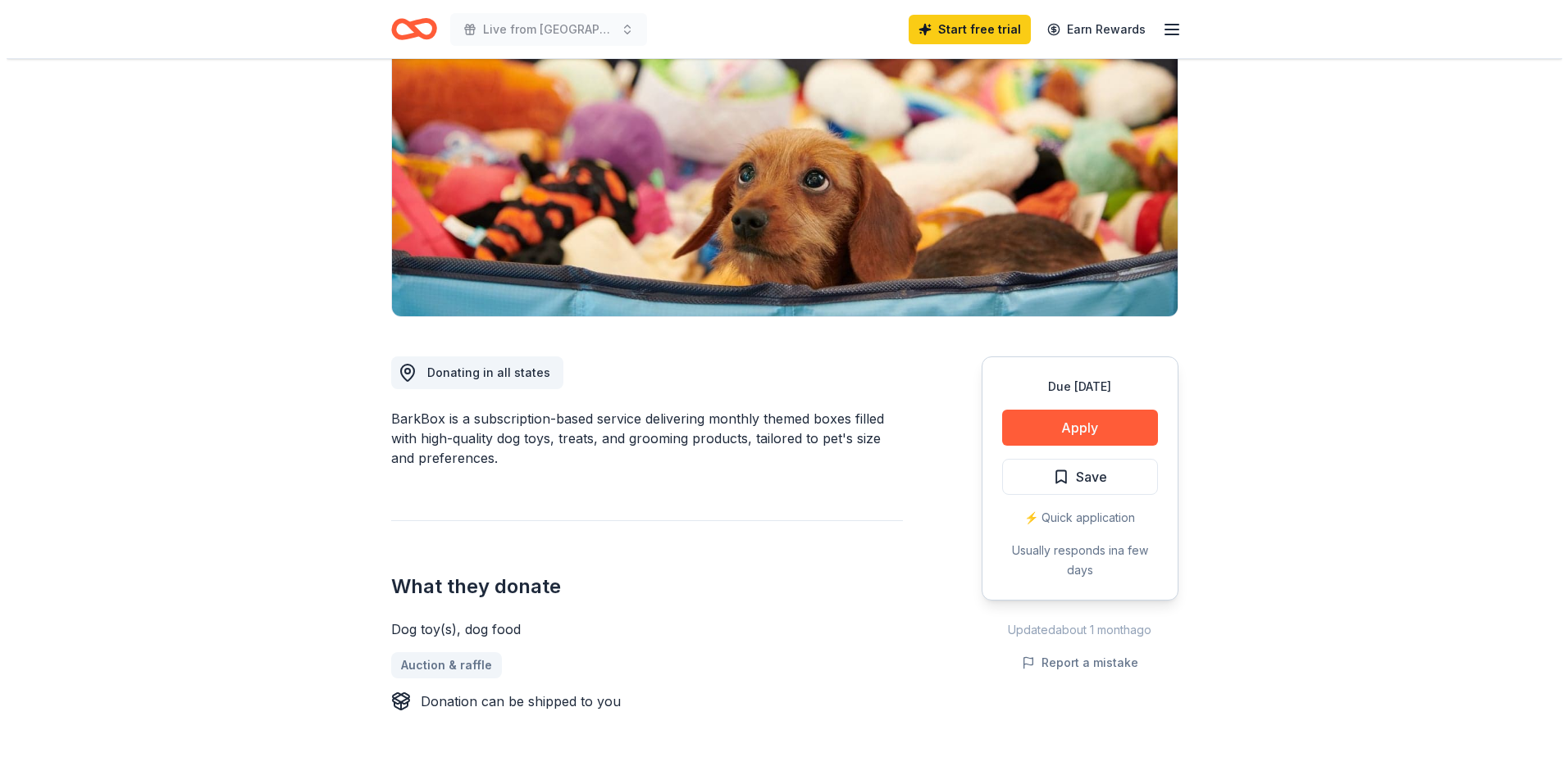
scroll to position [246, 0]
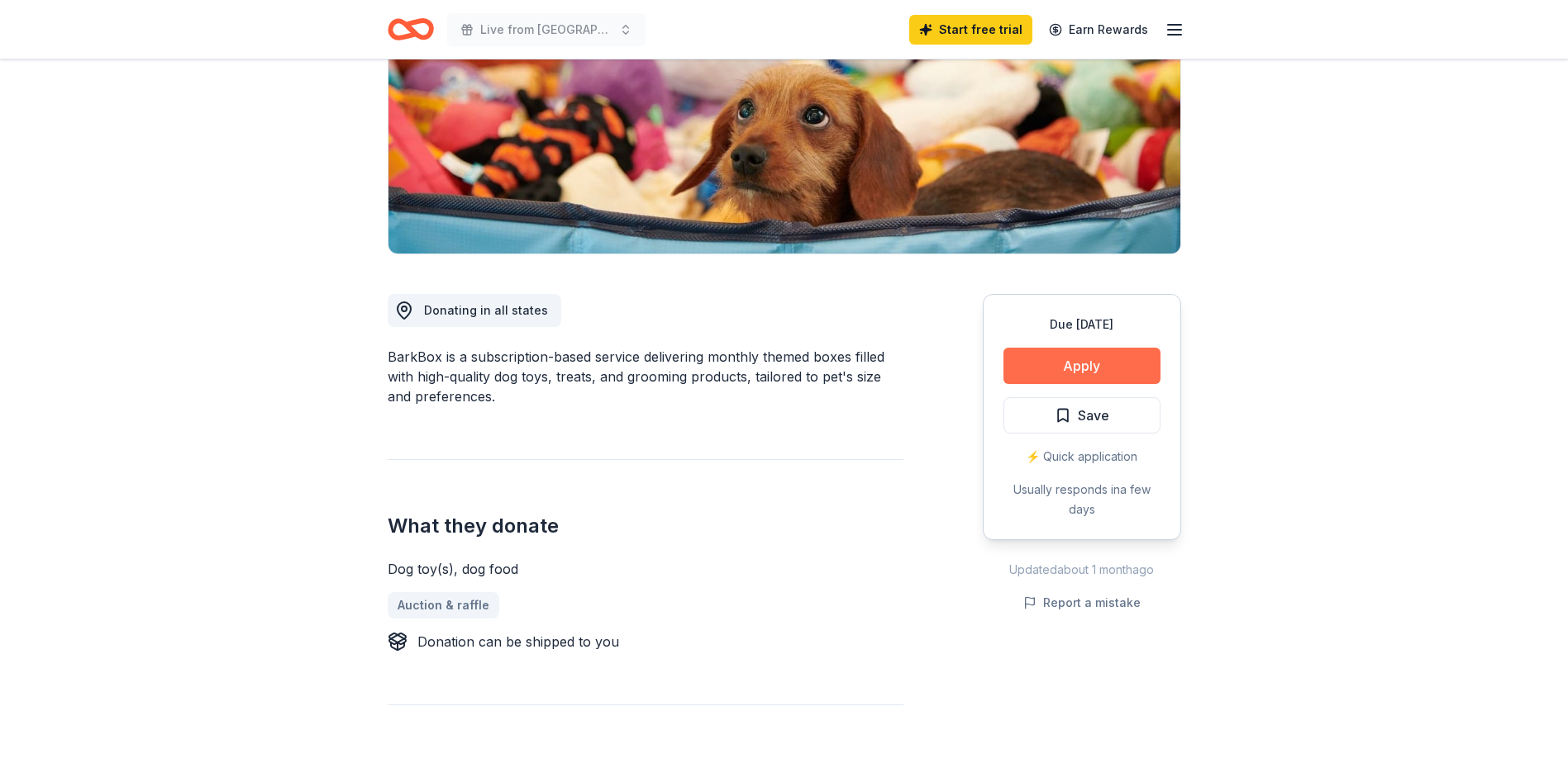
click at [1063, 359] on button "Apply" at bounding box center [1081, 366] width 157 height 36
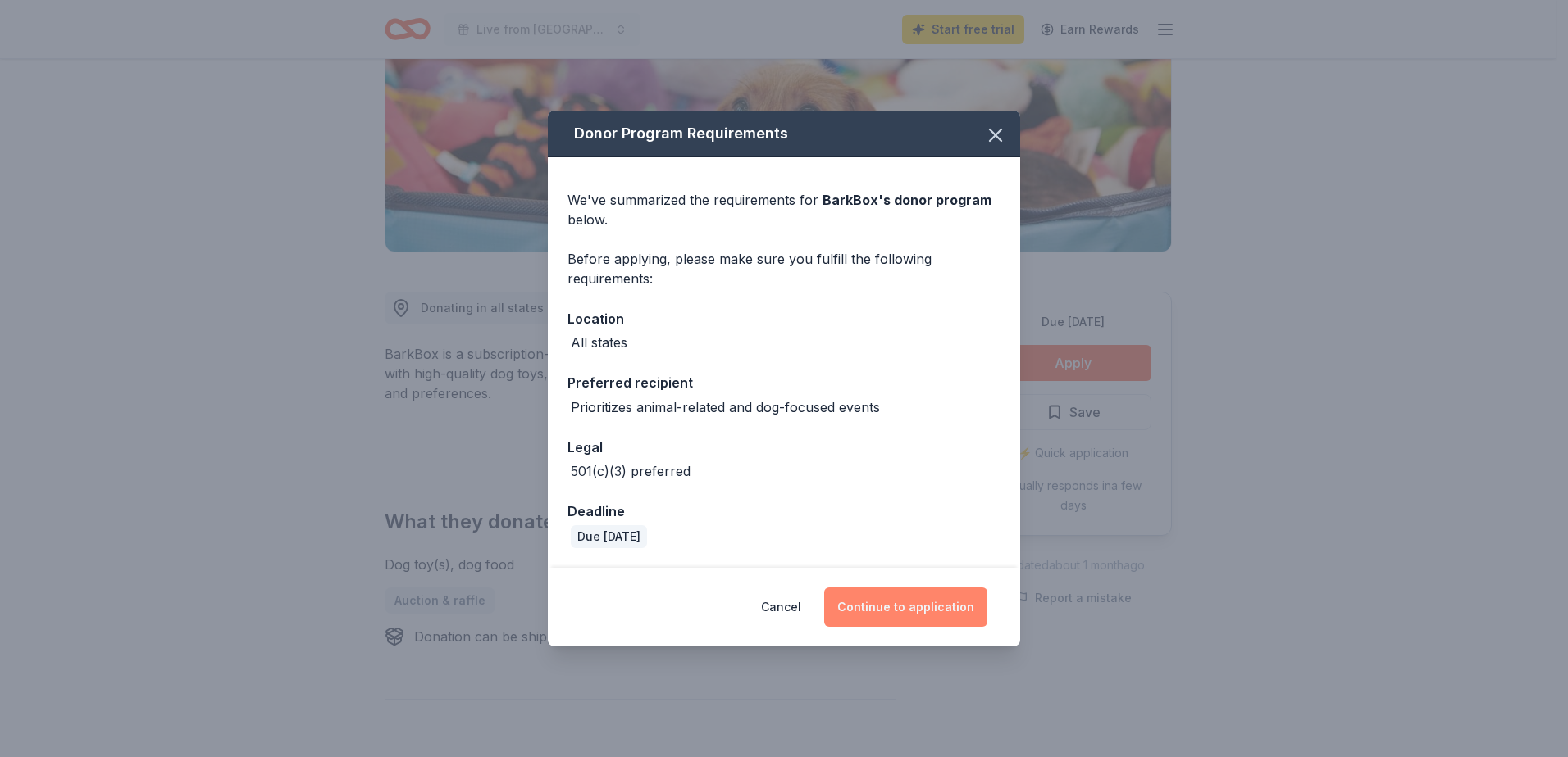
click at [911, 620] on button "Continue to application" at bounding box center [905, 606] width 163 height 39
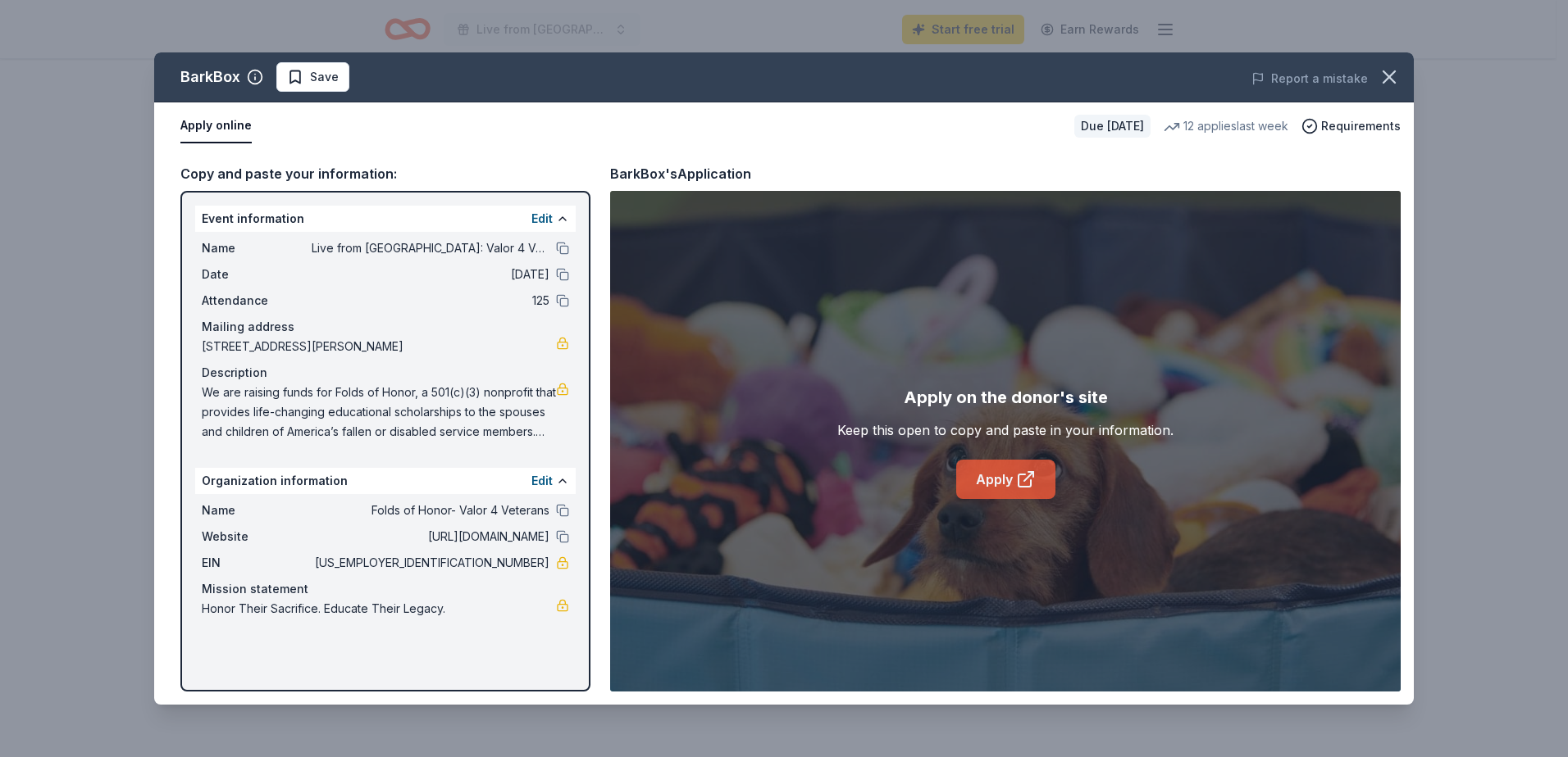
click at [1005, 484] on link "Apply" at bounding box center [1006, 479] width 99 height 39
